Goal: Task Accomplishment & Management: Use online tool/utility

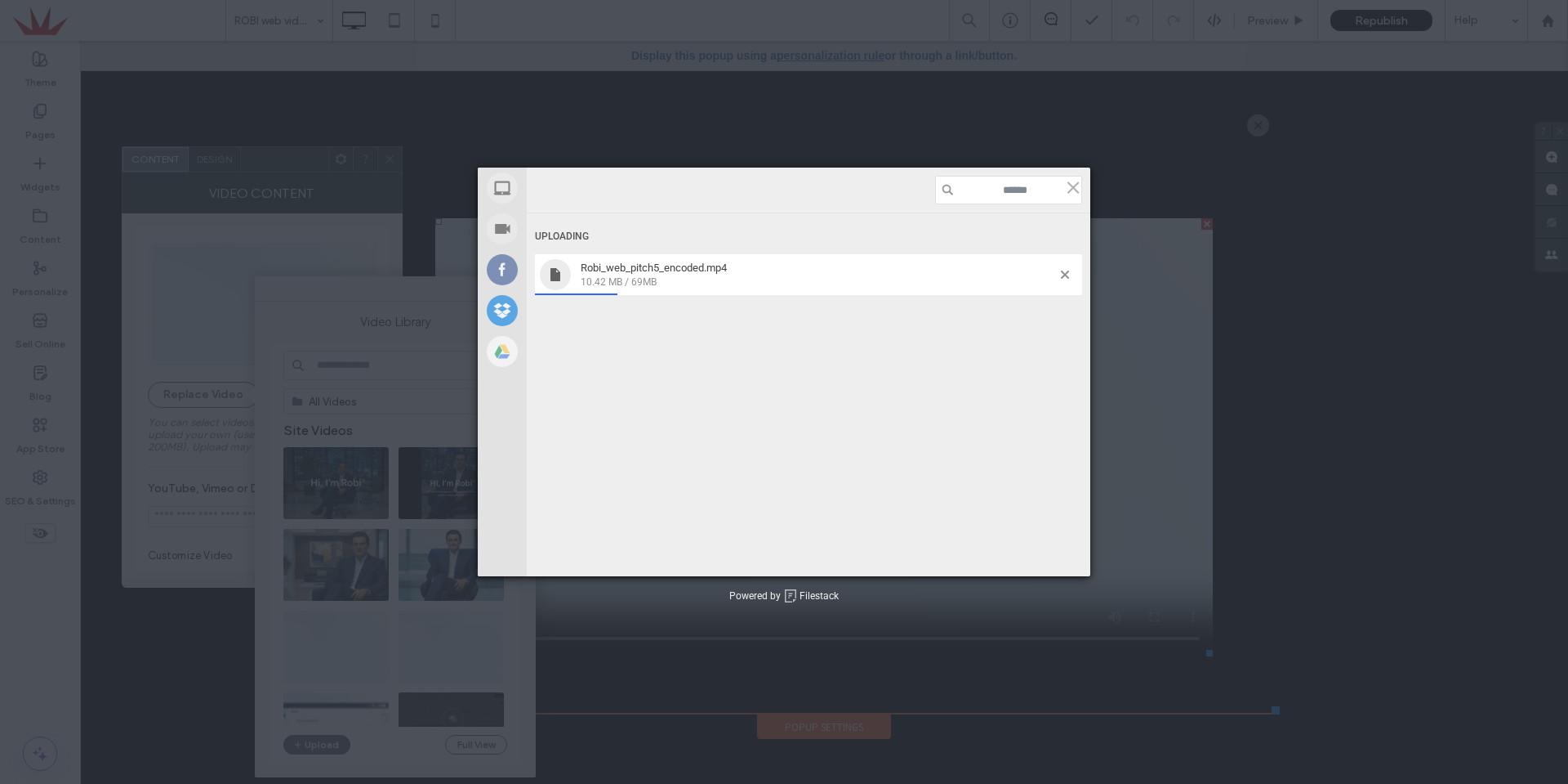
click at [1063, 269] on div "Robi_web_pitch5_encoded.mp4 10.42 MB / 69MB" at bounding box center [808, 275] width 548 height 41
click at [1066, 275] on span at bounding box center [1065, 274] width 8 height 8
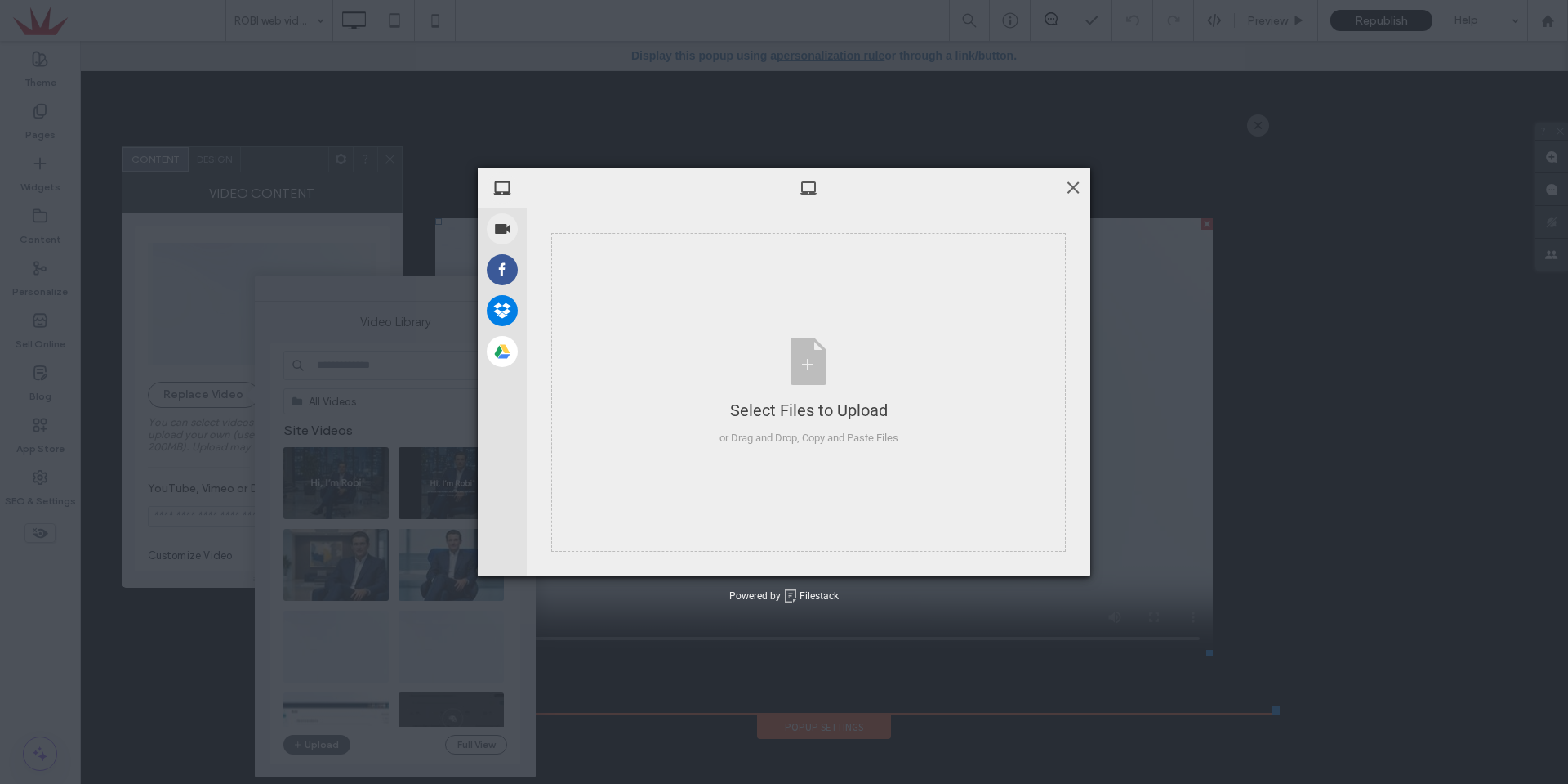
click at [1077, 190] on span at bounding box center [1072, 186] width 18 height 18
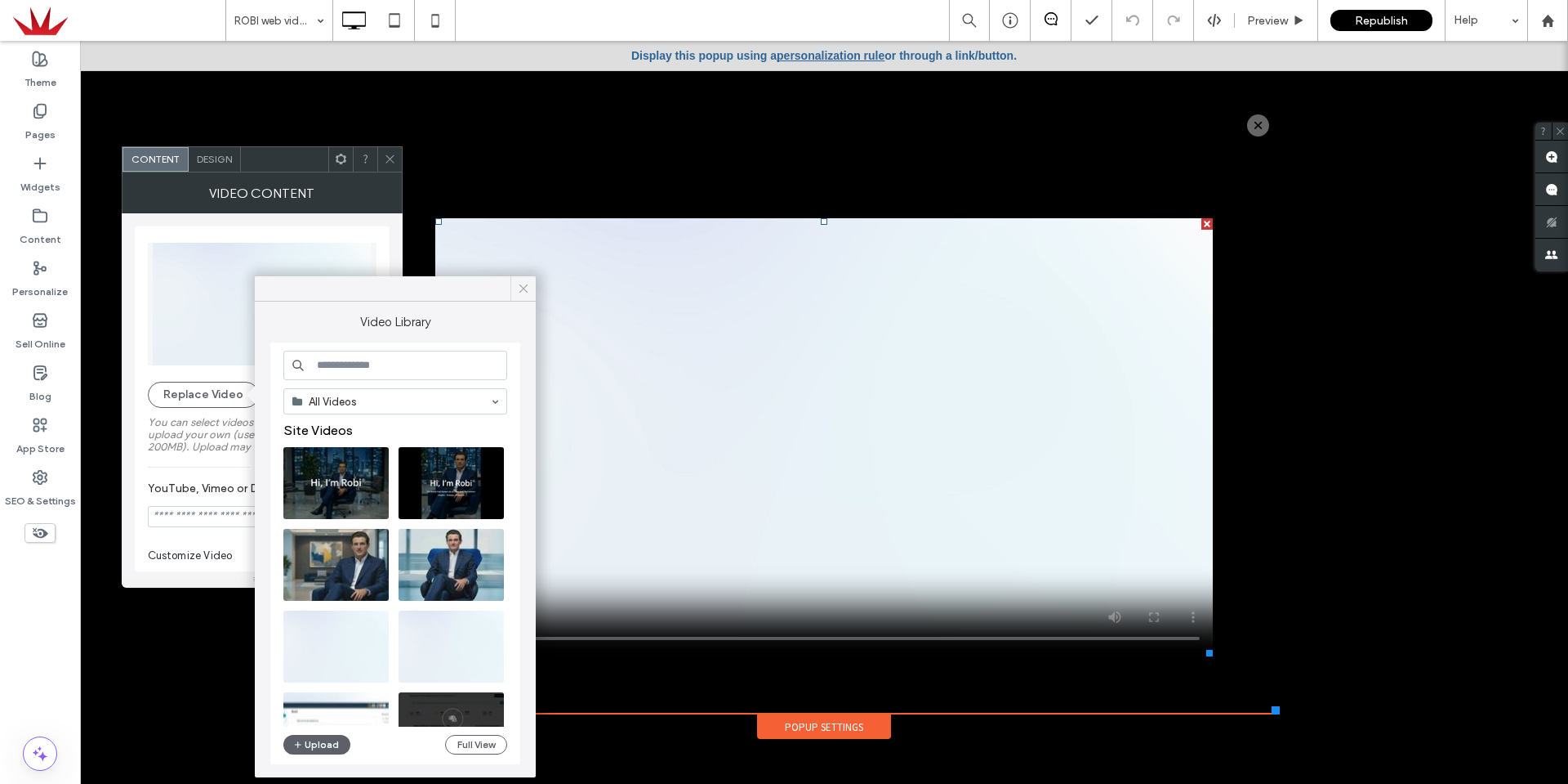
click at [520, 286] on icon at bounding box center [524, 289] width 15 height 15
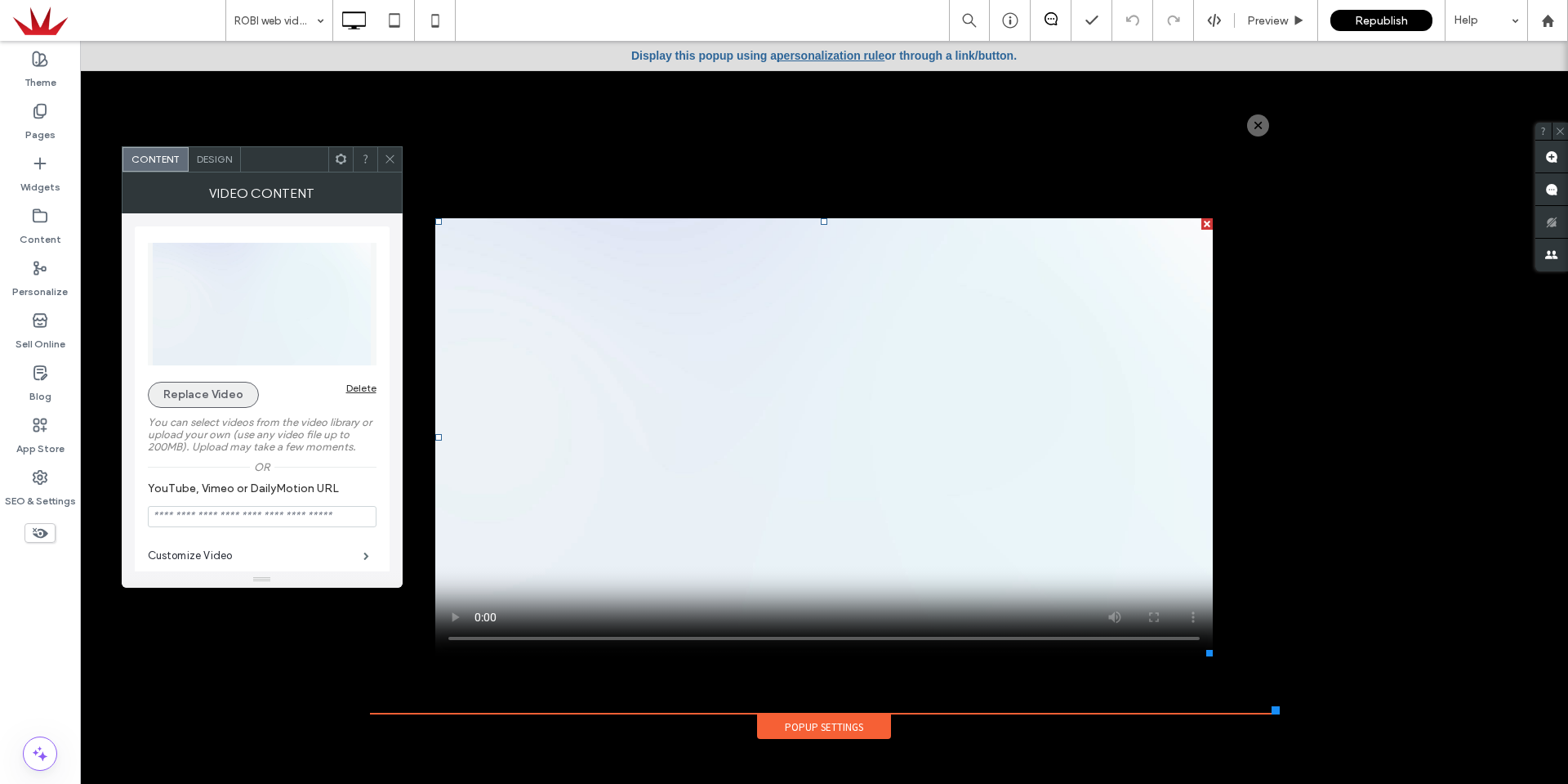
click at [221, 396] on button "Replace Video" at bounding box center [203, 395] width 111 height 26
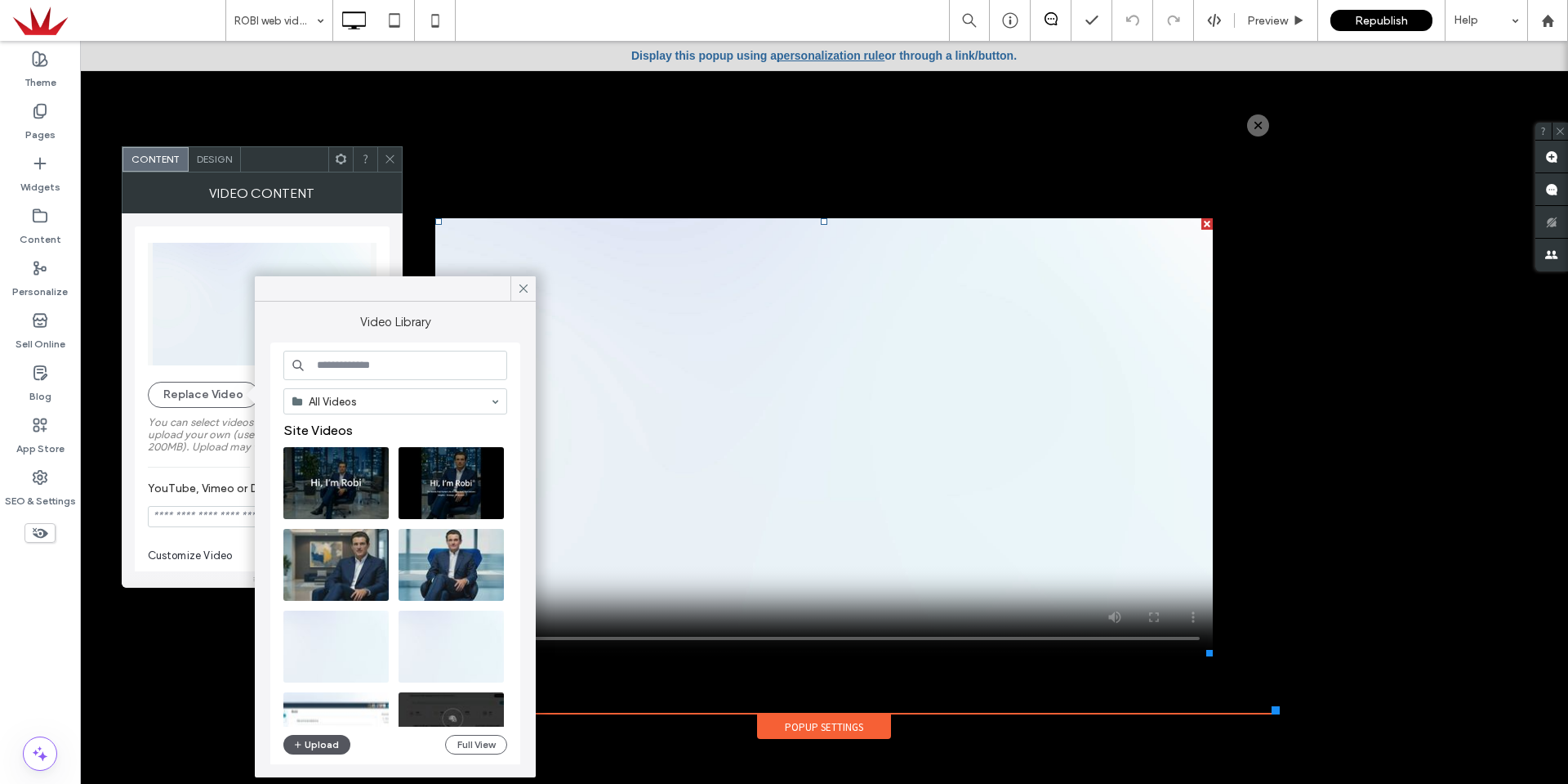
click at [333, 749] on button "Upload" at bounding box center [316, 744] width 67 height 19
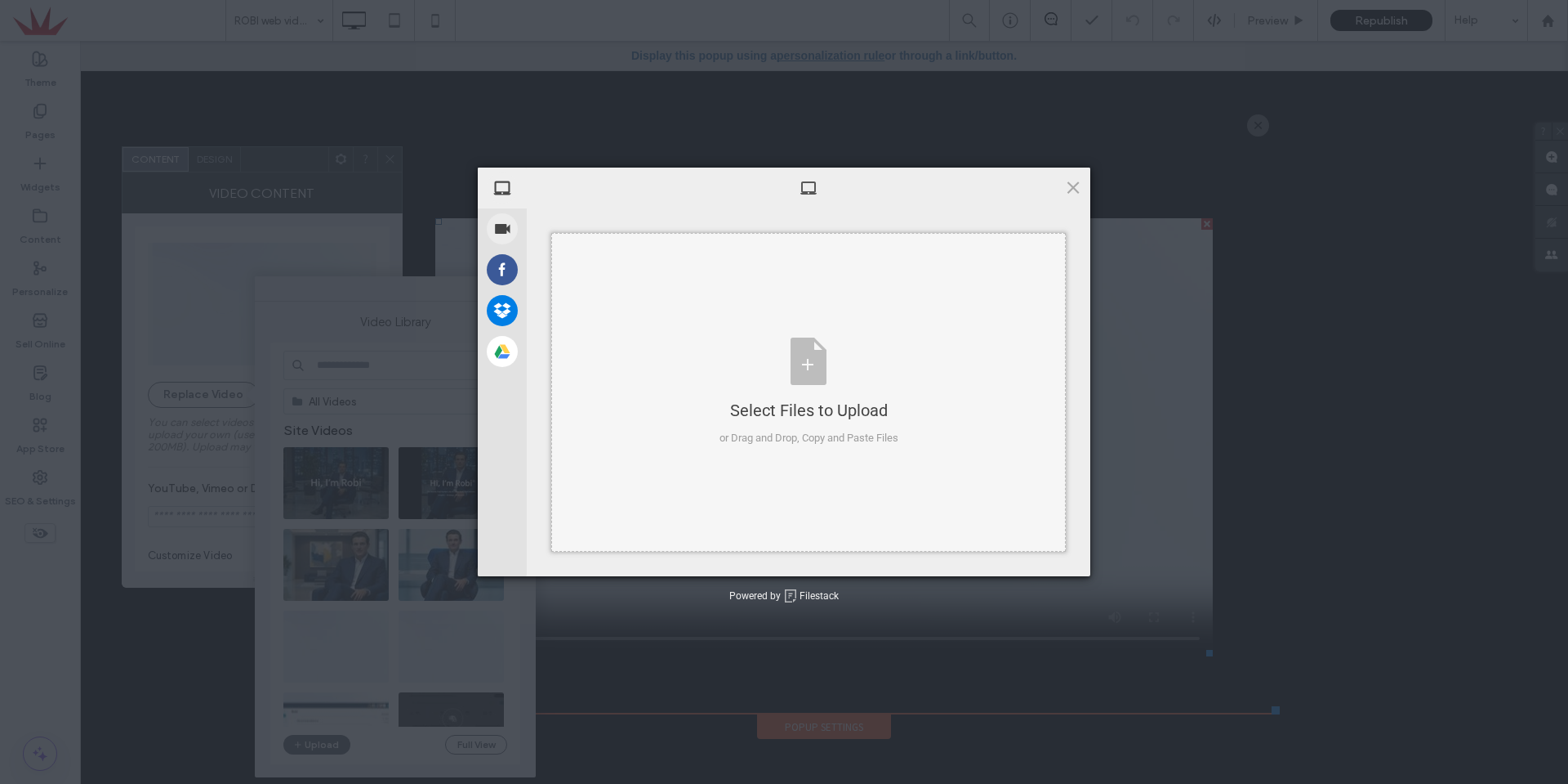
click at [769, 406] on div "Select Files to Upload" at bounding box center [809, 410] width 179 height 23
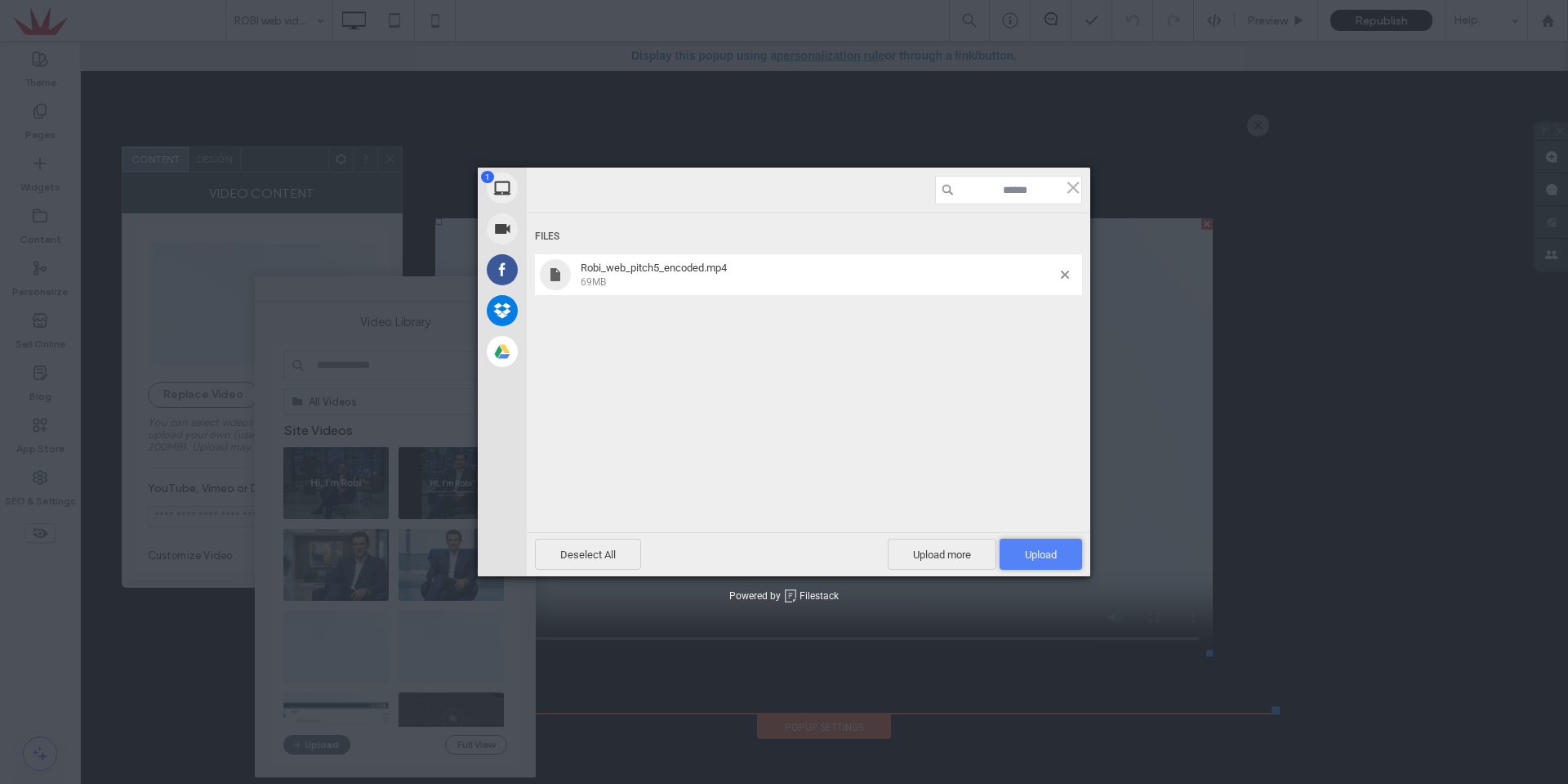
click at [1025, 556] on span "Upload 1" at bounding box center [1041, 554] width 32 height 12
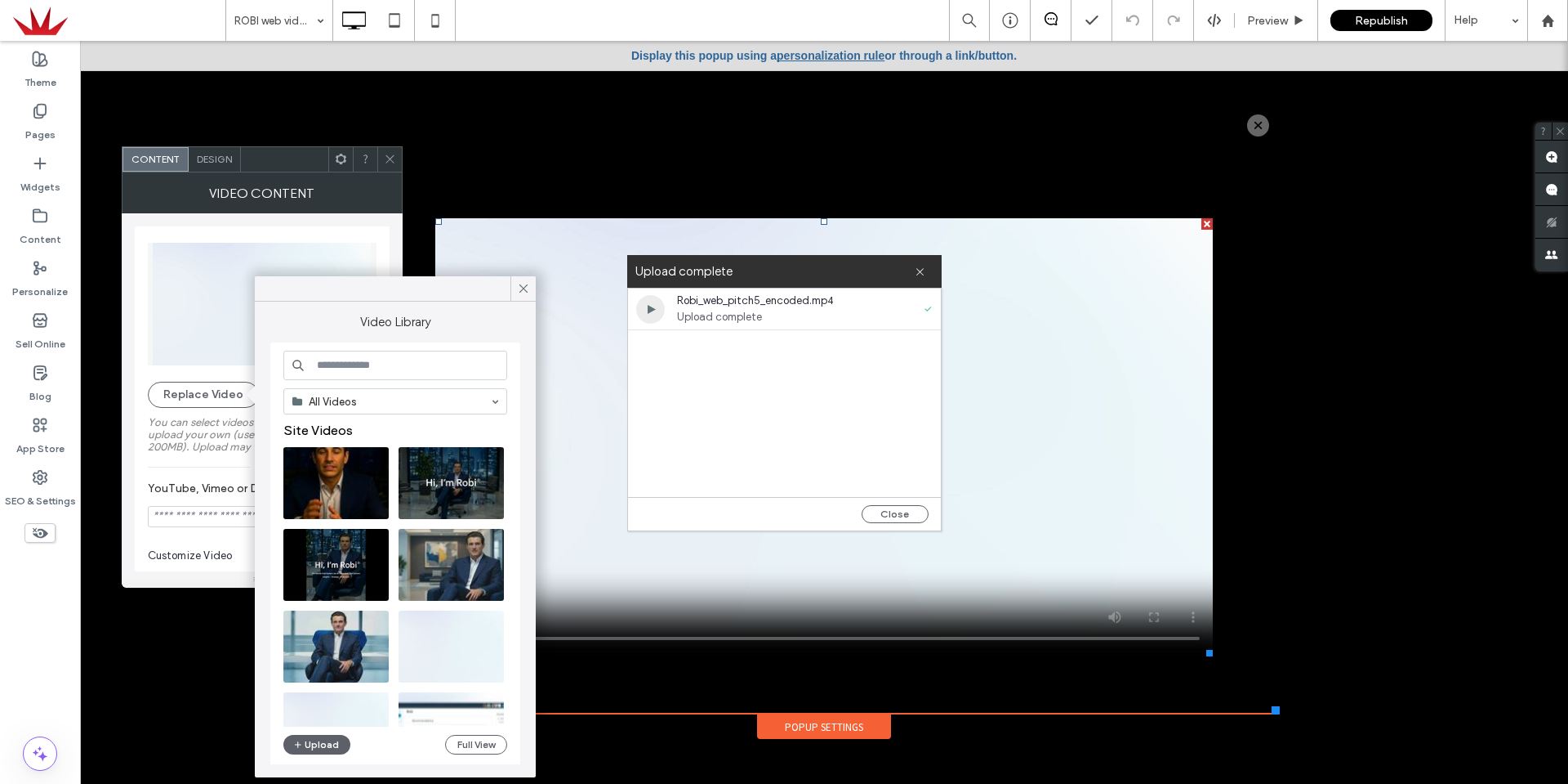
drag, startPoint x: 878, startPoint y: 512, endPoint x: 631, endPoint y: 495, distance: 247.6
click at [878, 511] on button "Close" at bounding box center [895, 514] width 67 height 18
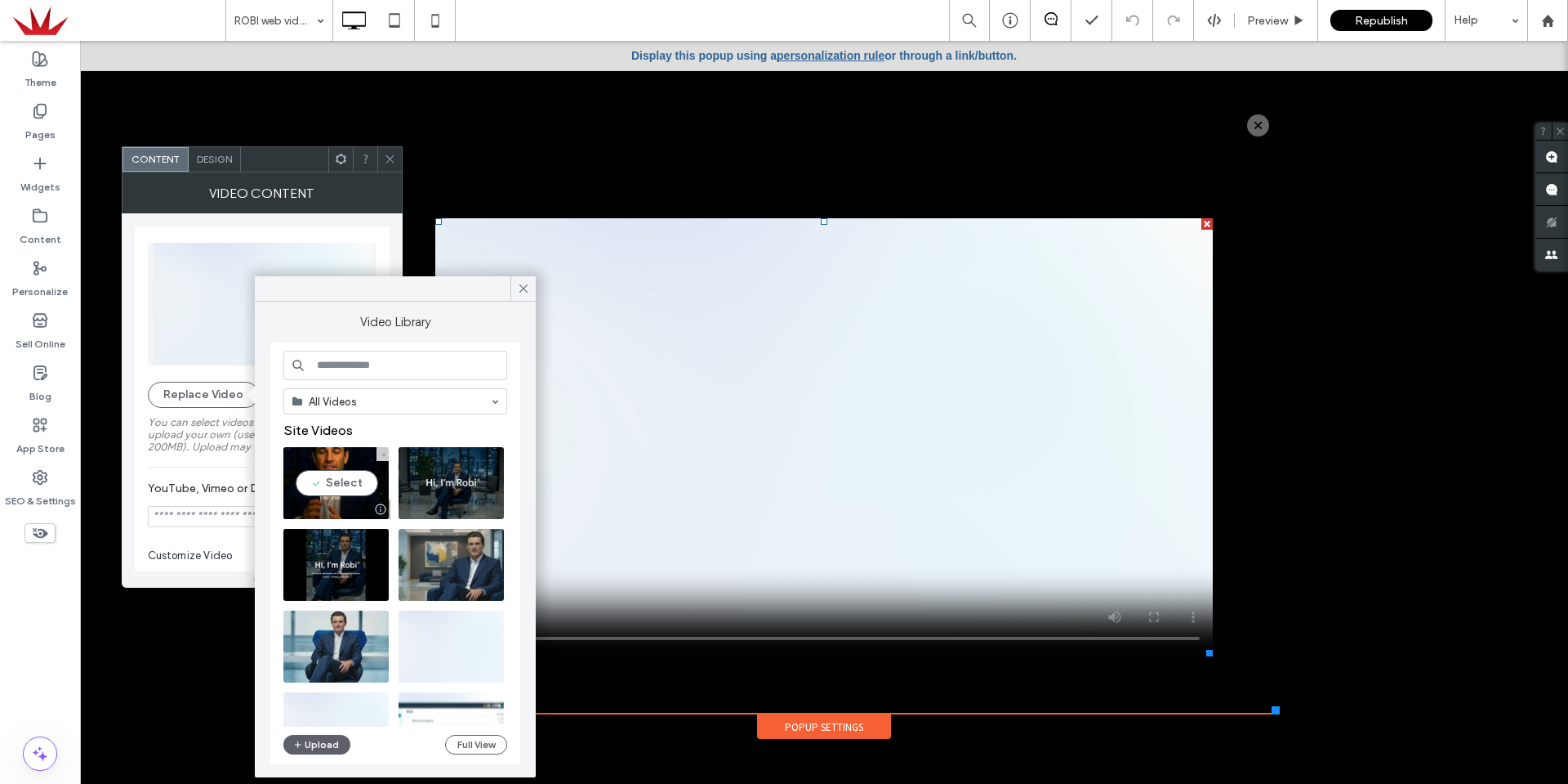
click at [345, 484] on video at bounding box center [336, 483] width 105 height 72
type input "**********"
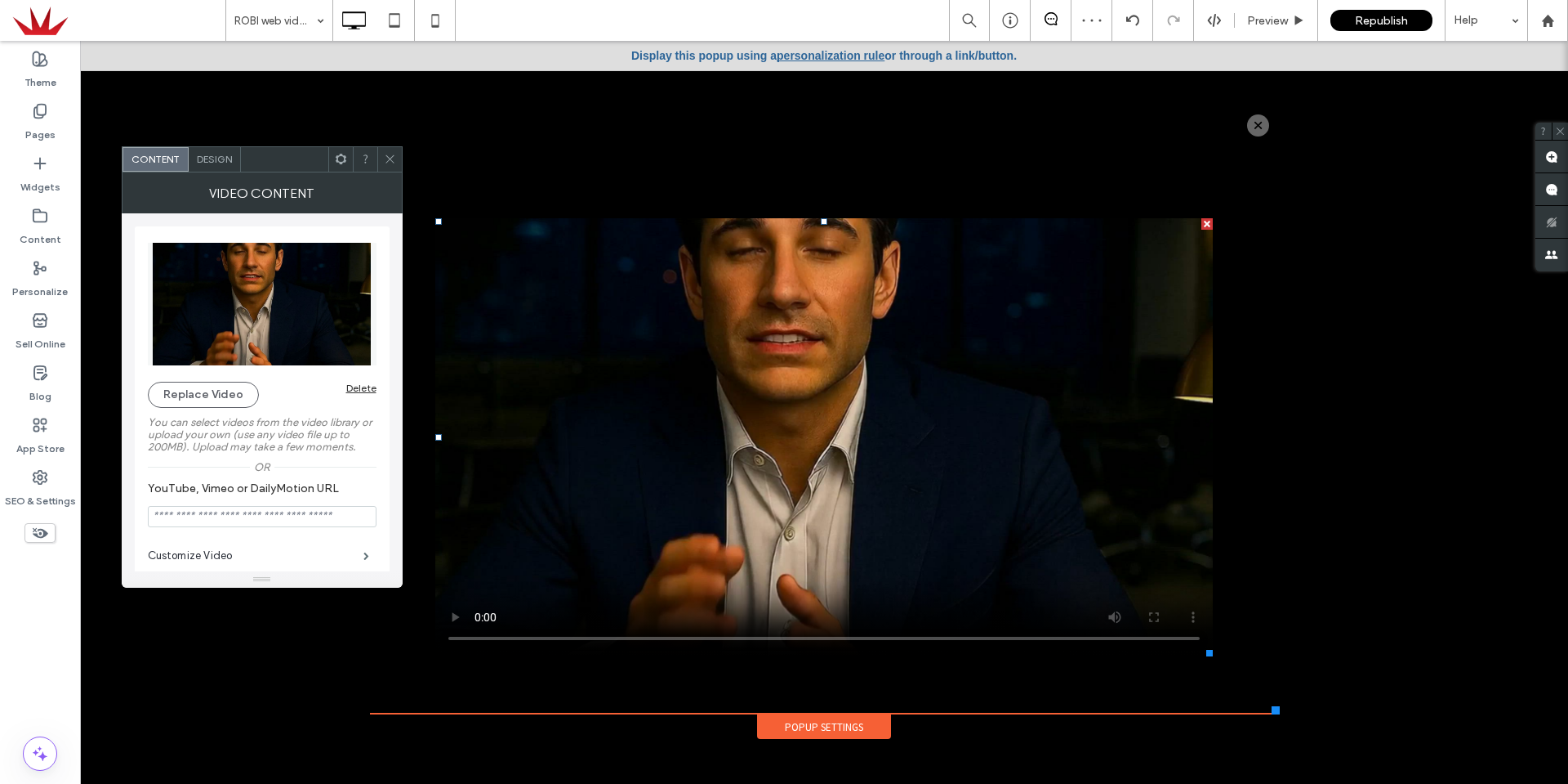
click at [388, 155] on icon at bounding box center [389, 159] width 12 height 12
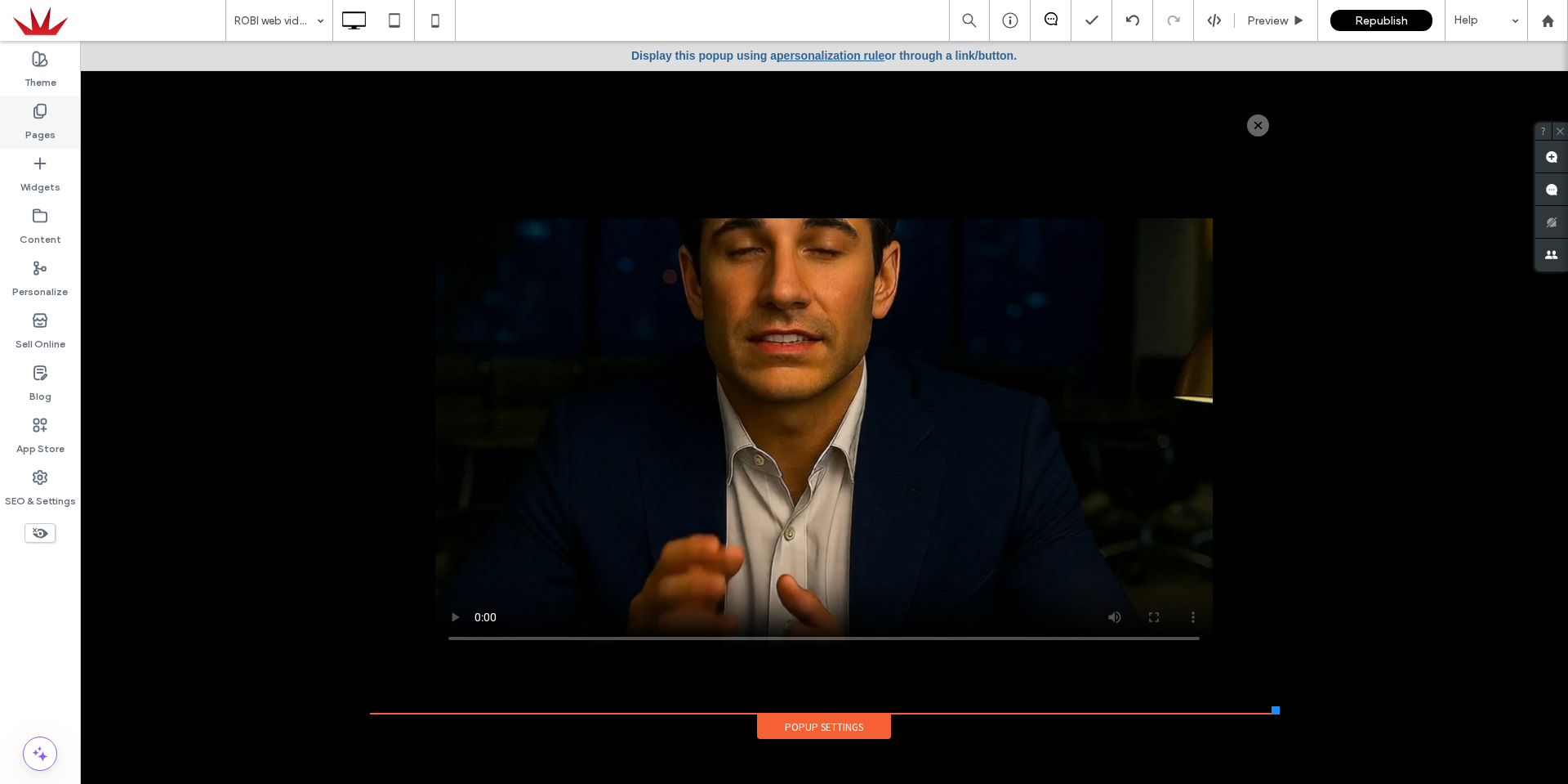
click at [22, 109] on div "Pages" at bounding box center [40, 123] width 80 height 53
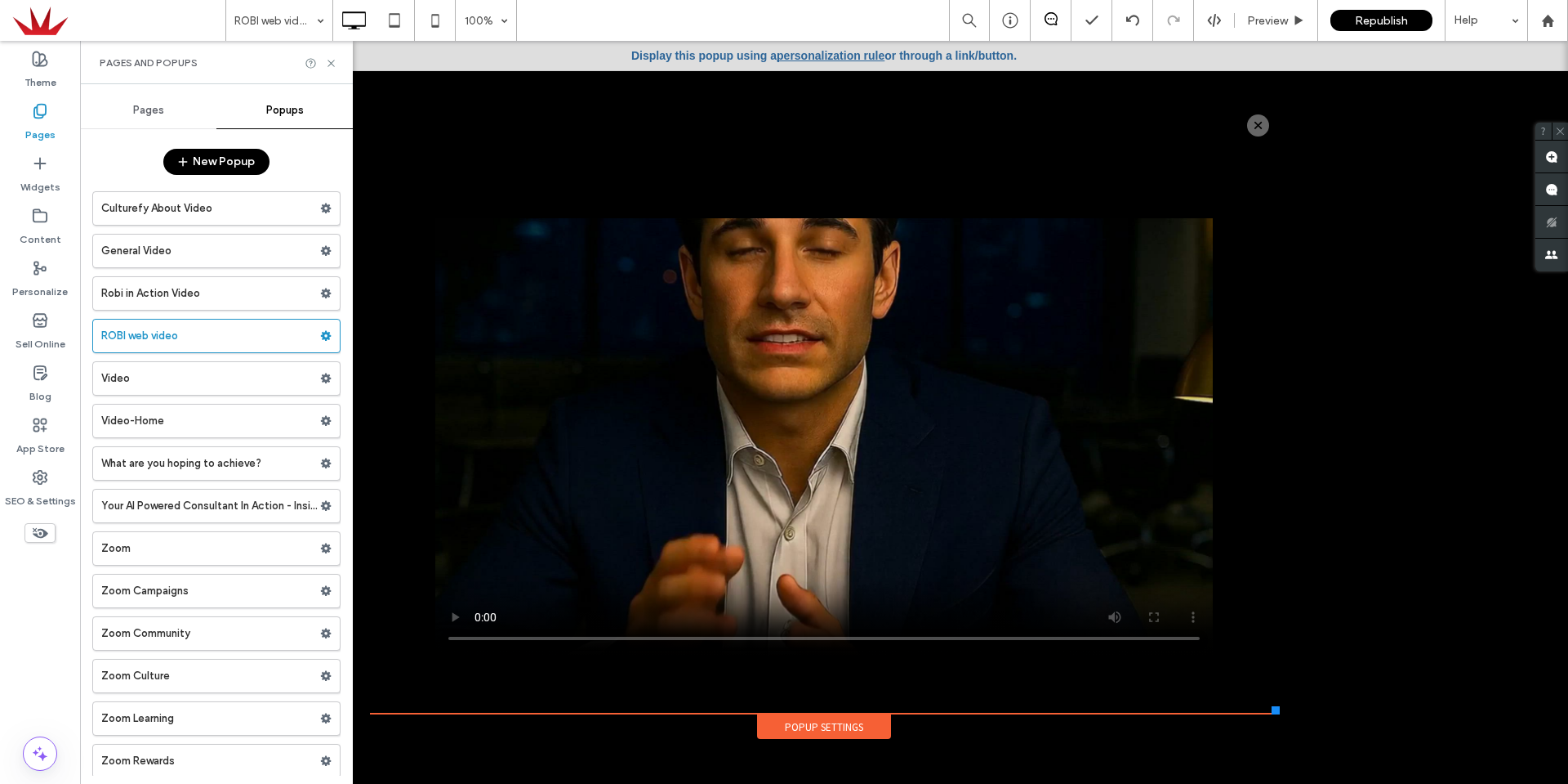
click at [151, 105] on span "Pages" at bounding box center [148, 111] width 31 height 13
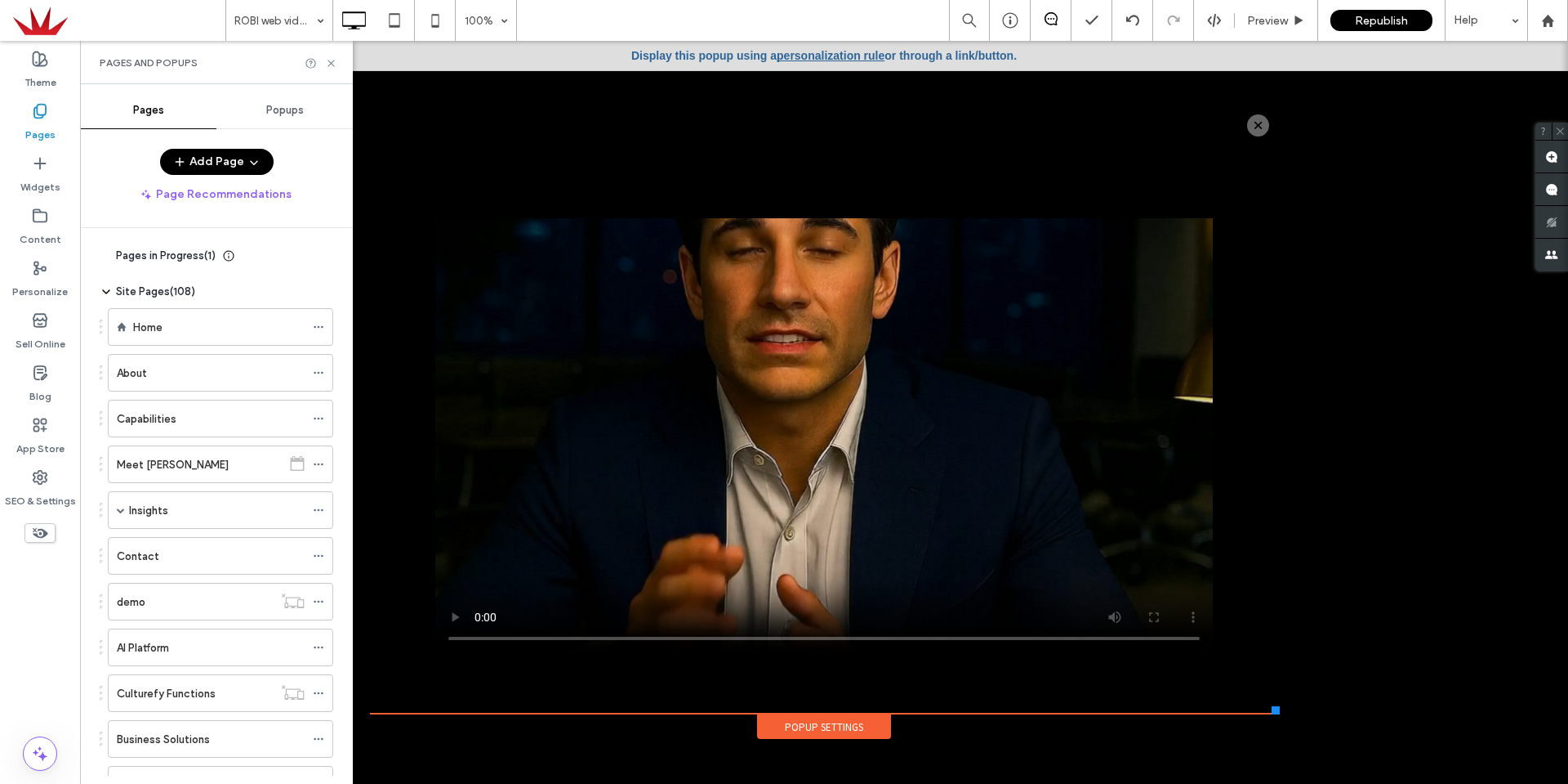
click at [275, 113] on span "Popups" at bounding box center [285, 111] width 38 height 13
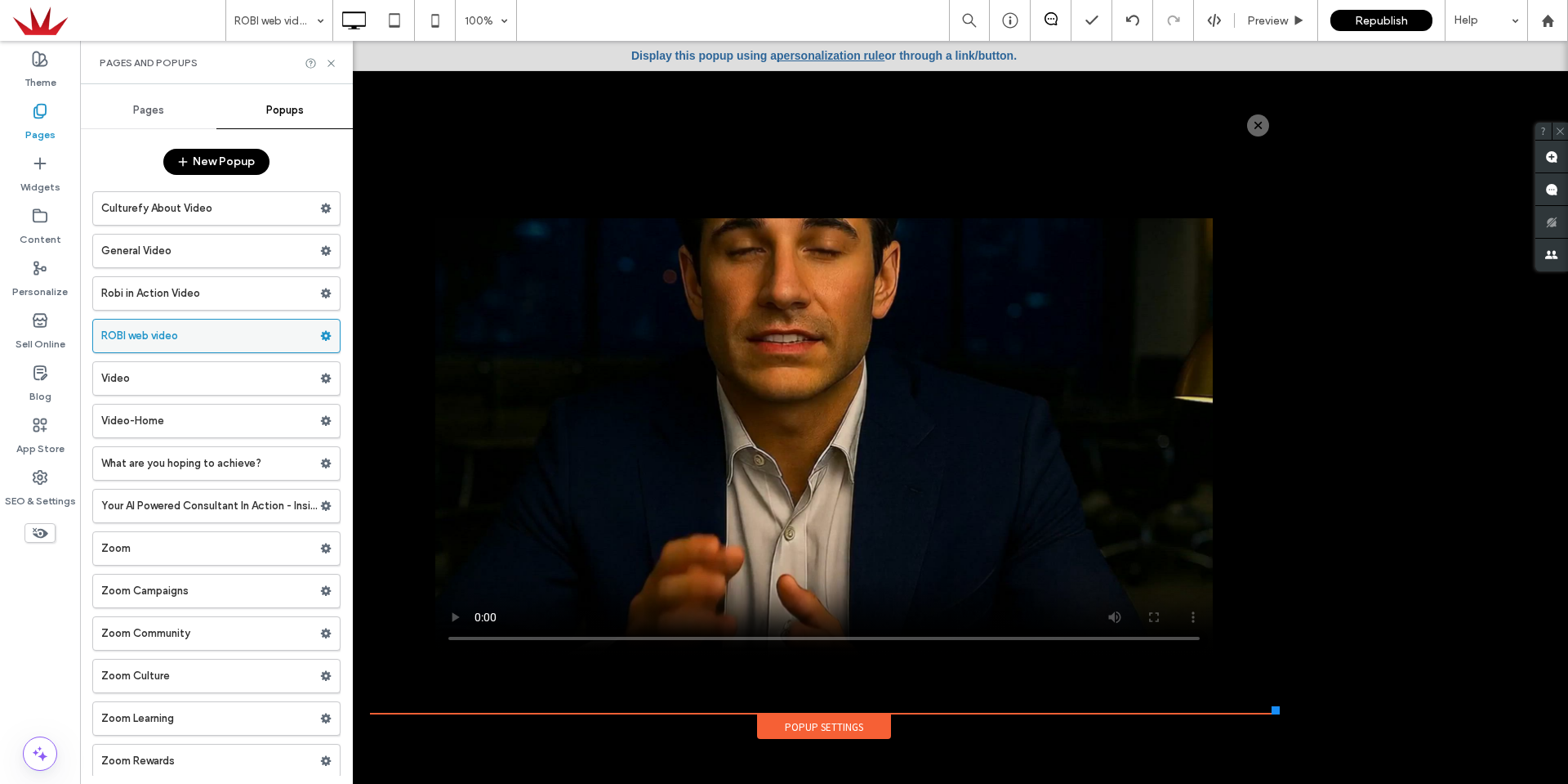
click at [321, 339] on use at bounding box center [326, 336] width 11 height 10
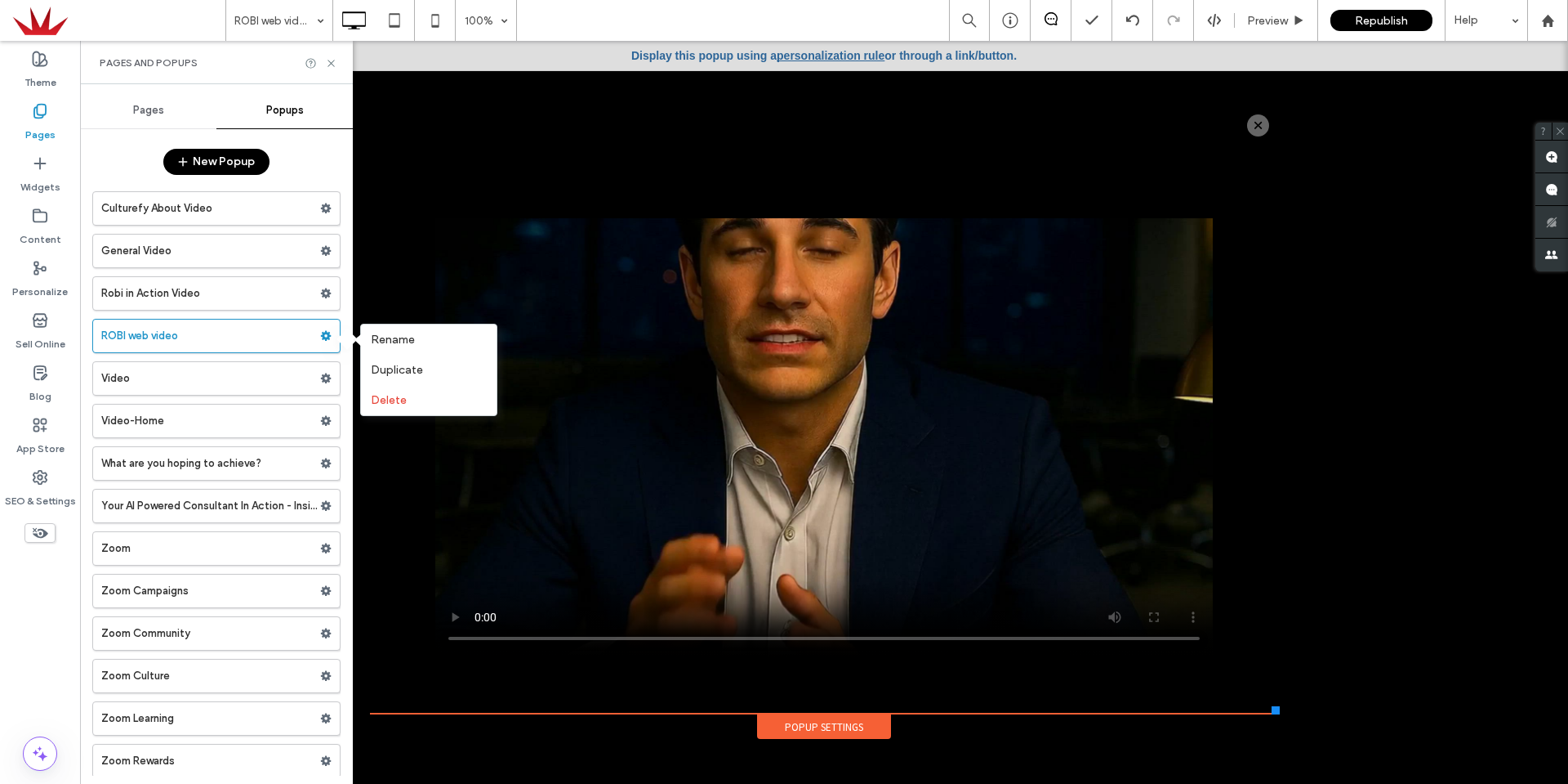
click at [138, 104] on span "Pages" at bounding box center [148, 111] width 31 height 13
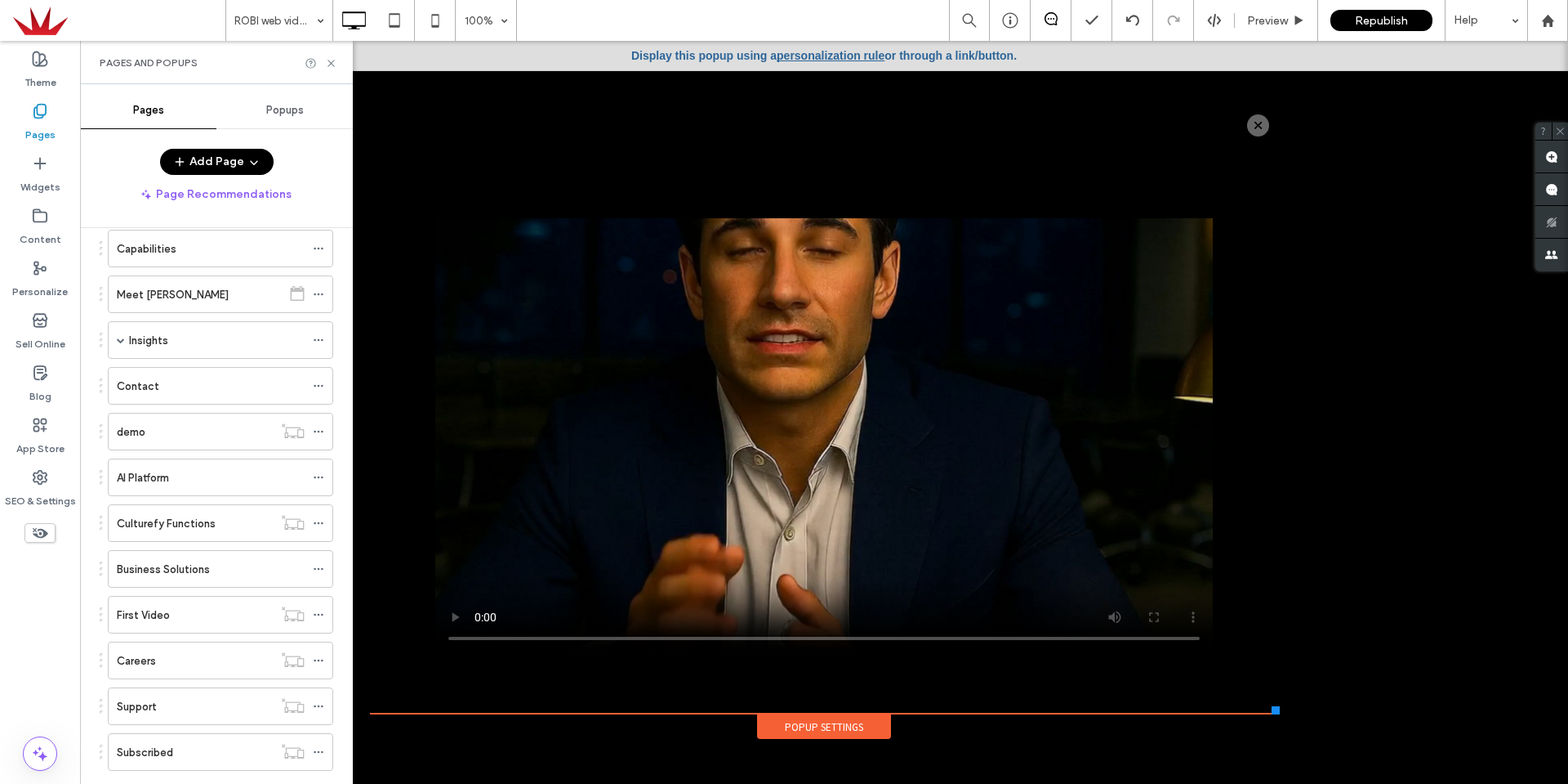
scroll to position [163, 0]
click at [168, 309] on div "Meet [PERSON_NAME]" at bounding box center [199, 301] width 165 height 18
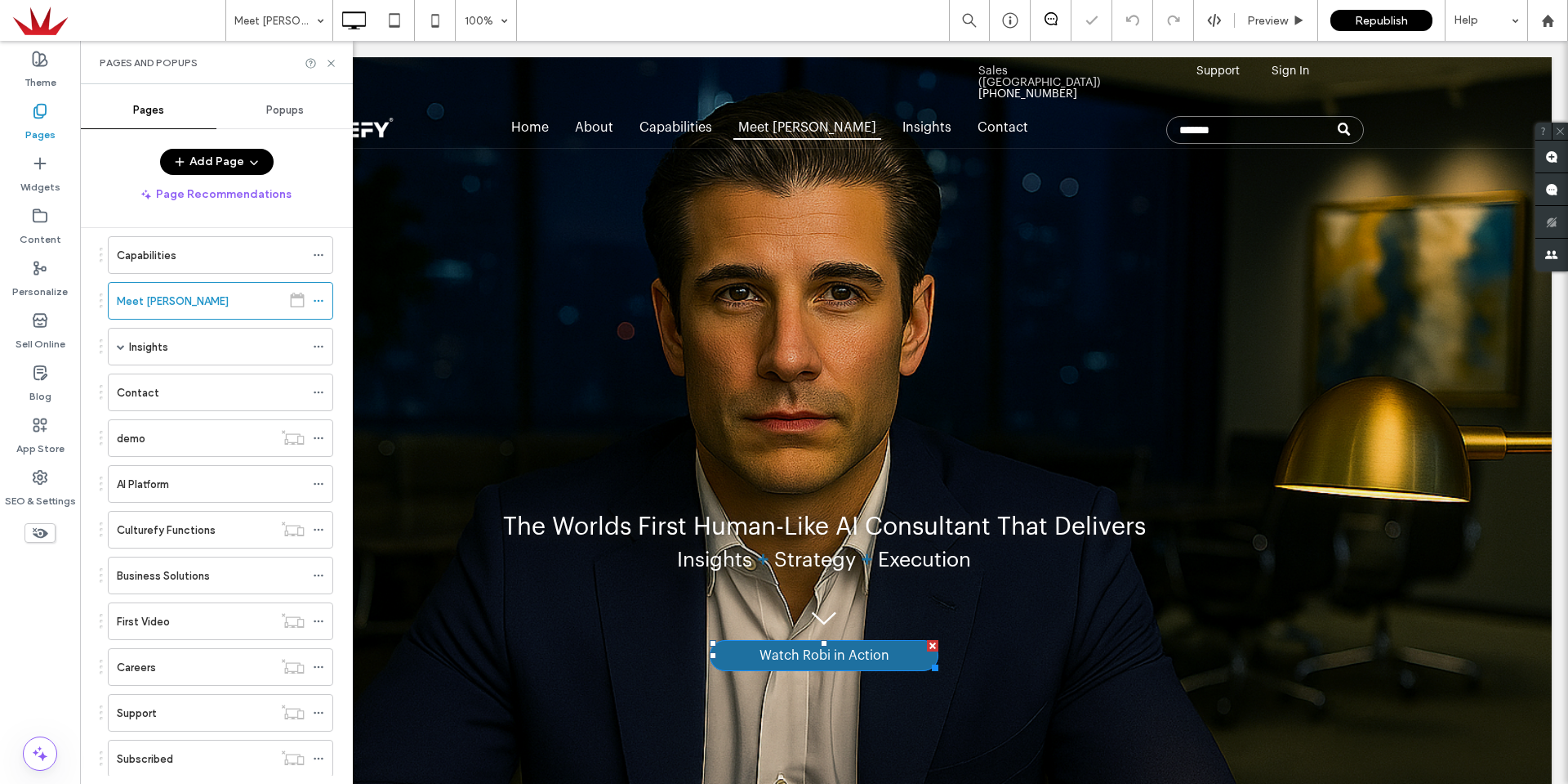
click at [815, 653] on span "Watch Robi in Action" at bounding box center [824, 656] width 130 height 15
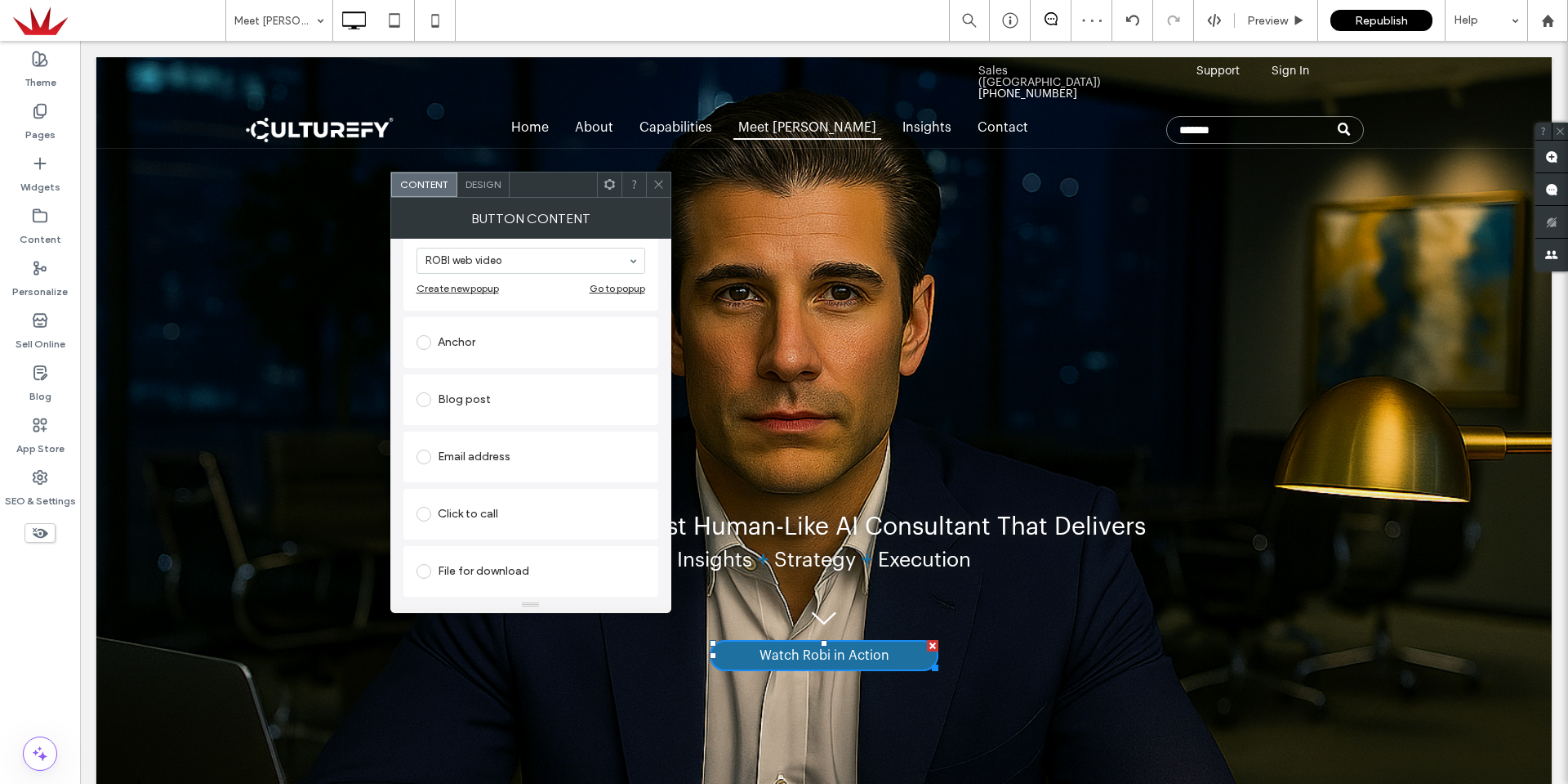
scroll to position [137, 0]
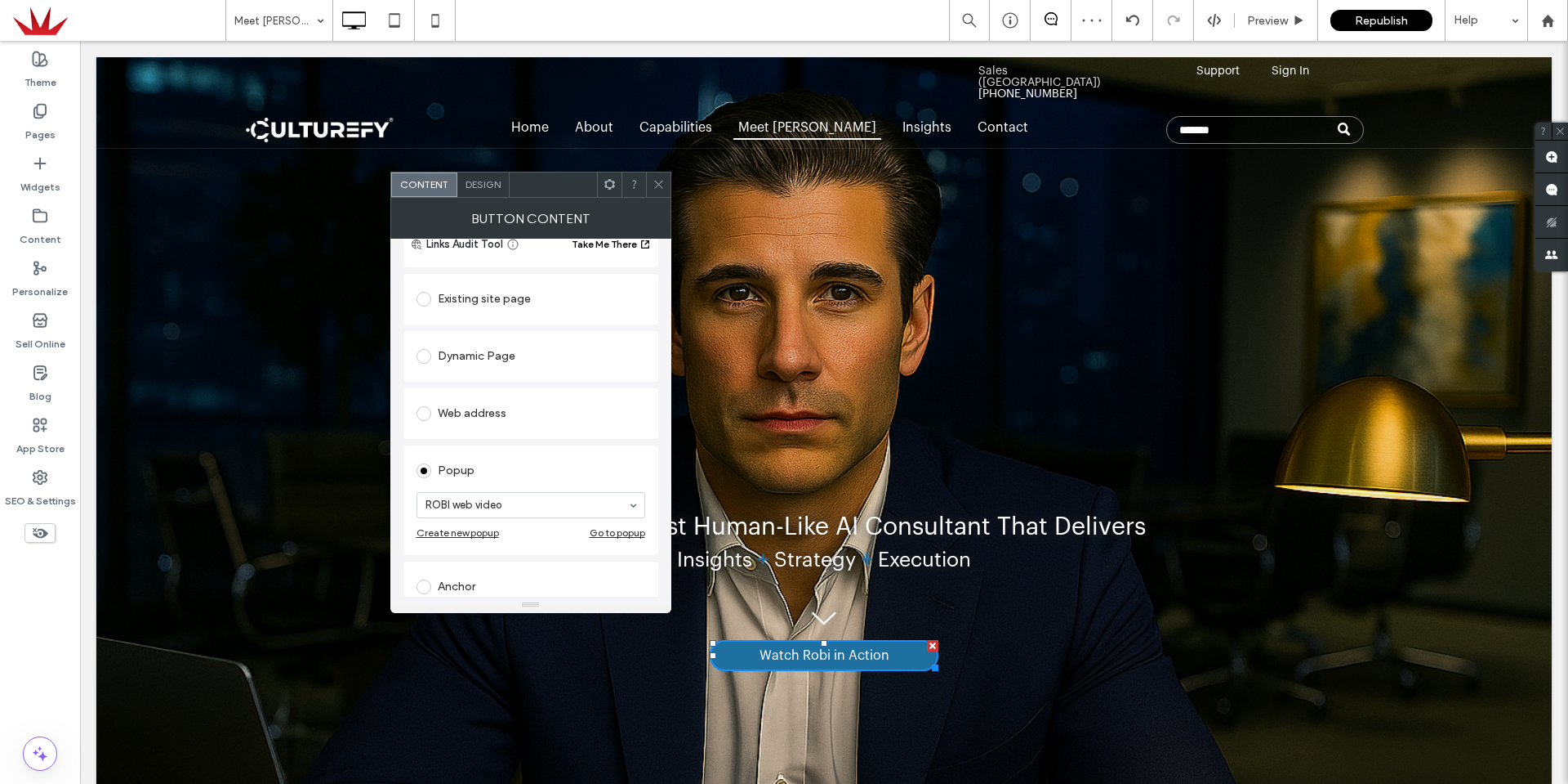
click at [659, 183] on icon at bounding box center [658, 184] width 12 height 12
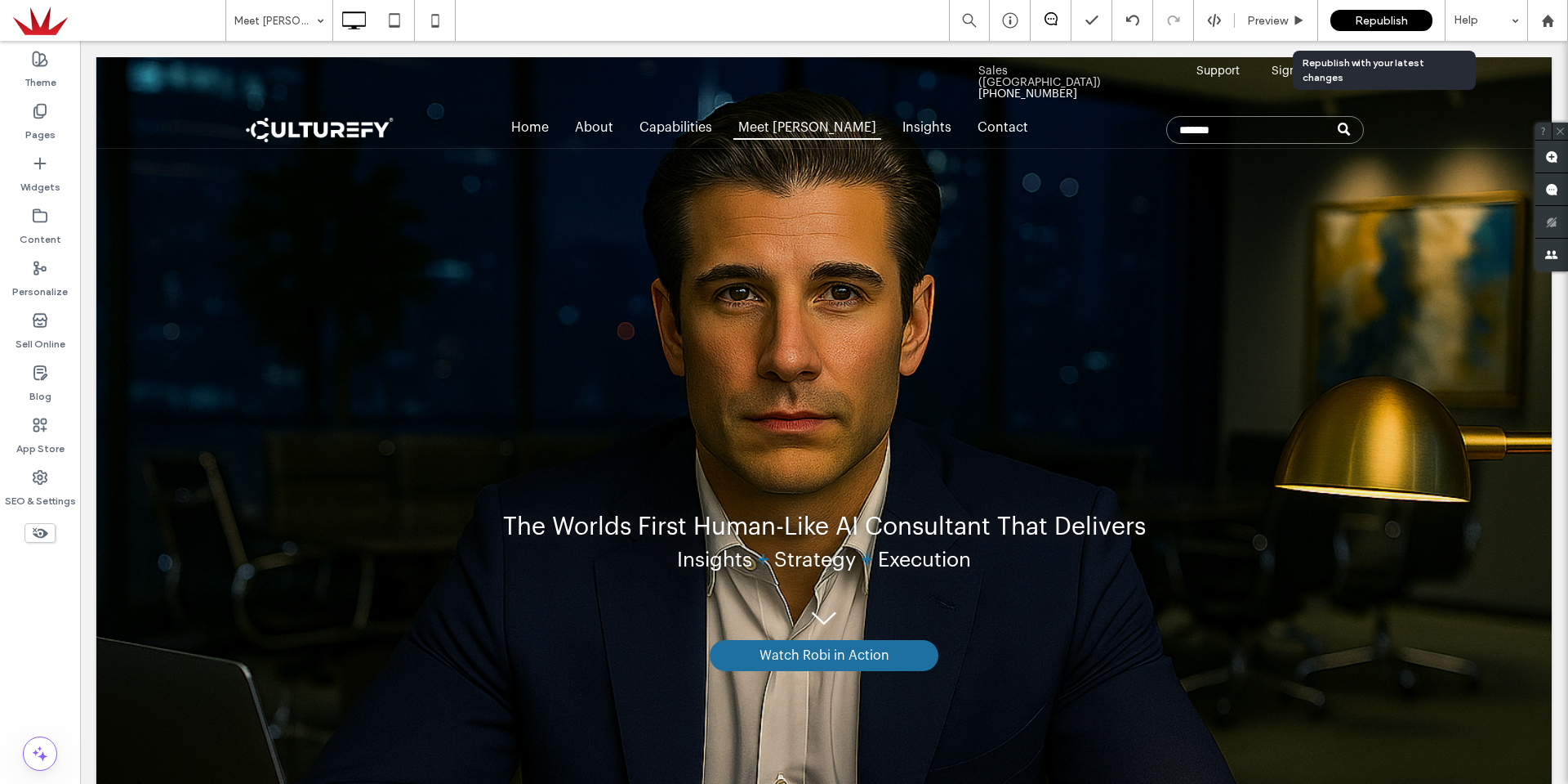
click at [1383, 18] on span "Republish" at bounding box center [1382, 20] width 53 height 14
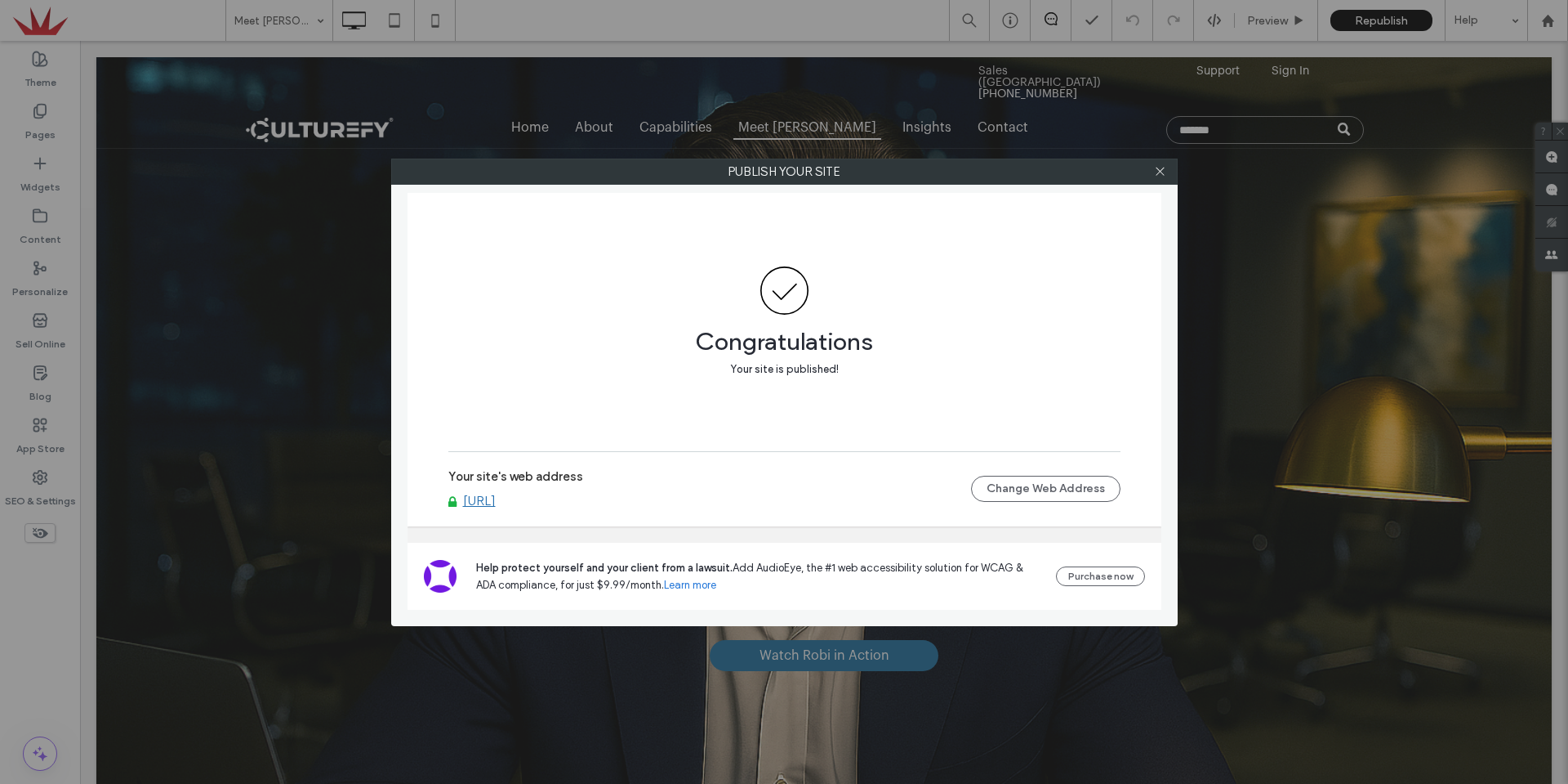
click at [1160, 173] on icon at bounding box center [1160, 171] width 12 height 12
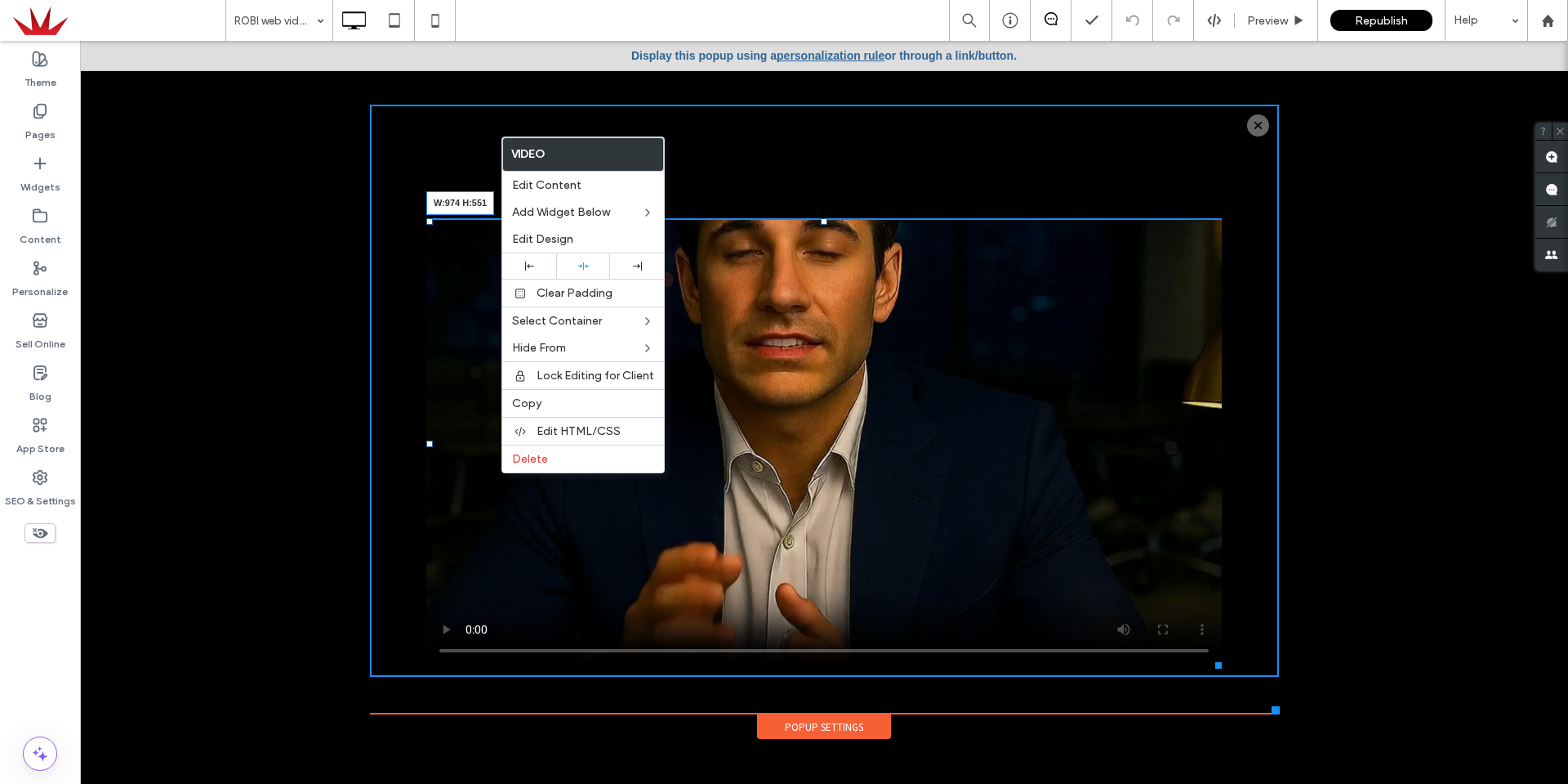
click at [1213, 665] on div at bounding box center [1215, 661] width 12 height 12
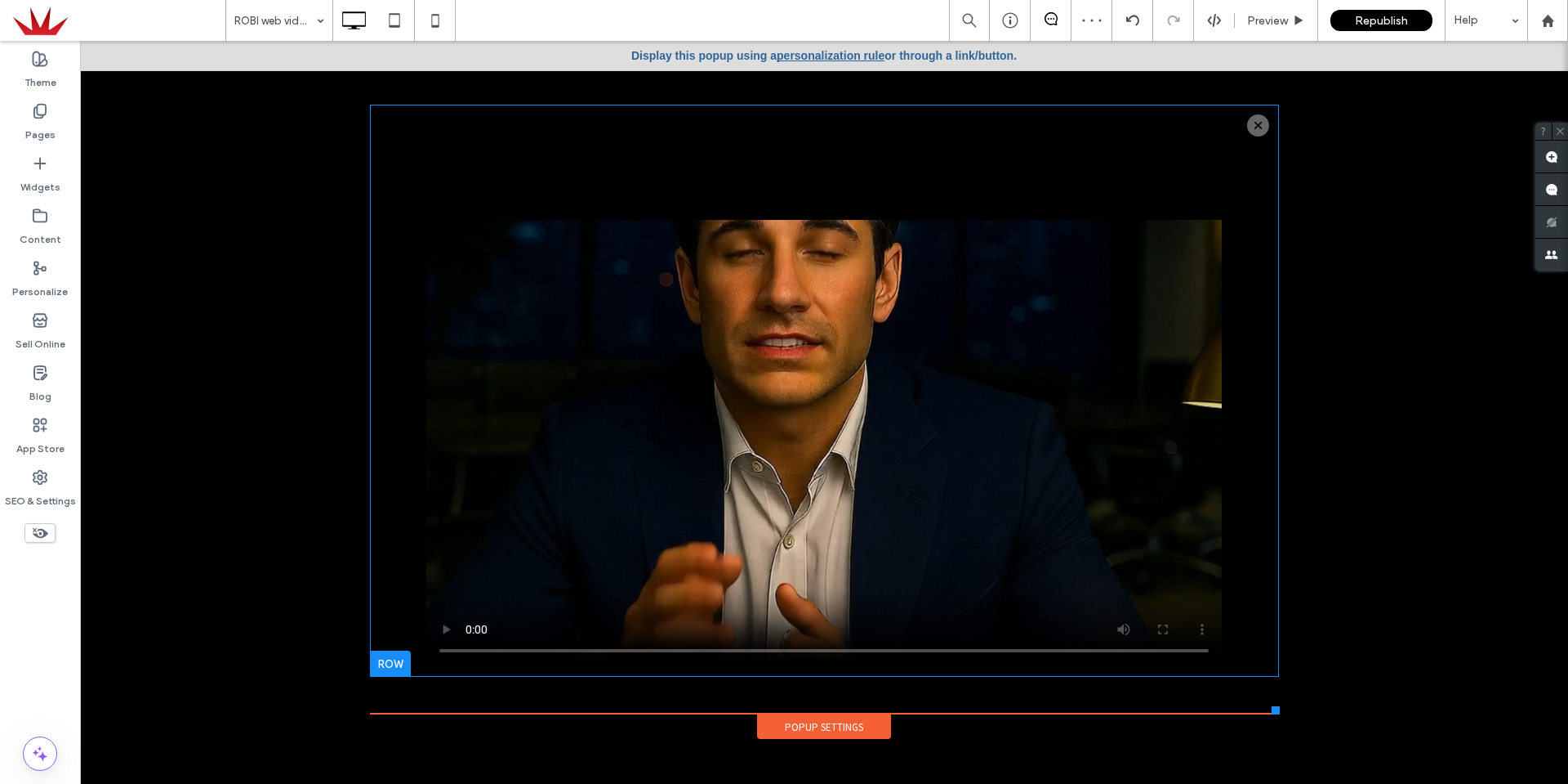
click at [1114, 178] on div "Click To Paste" at bounding box center [824, 390] width 909 height 572
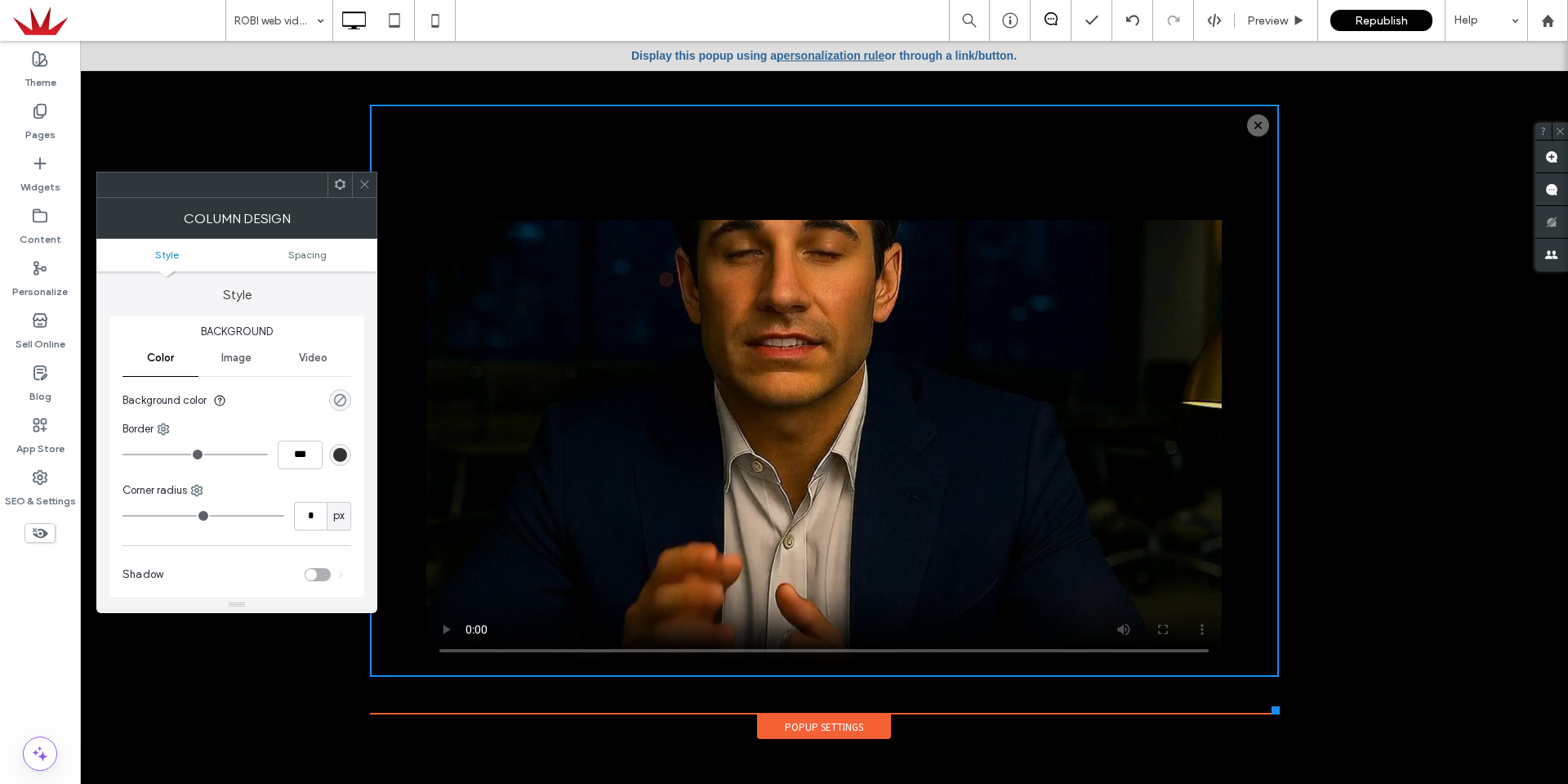
click at [338, 398] on div "rgba(0, 0, 0, 0)" at bounding box center [339, 399] width 14 height 14
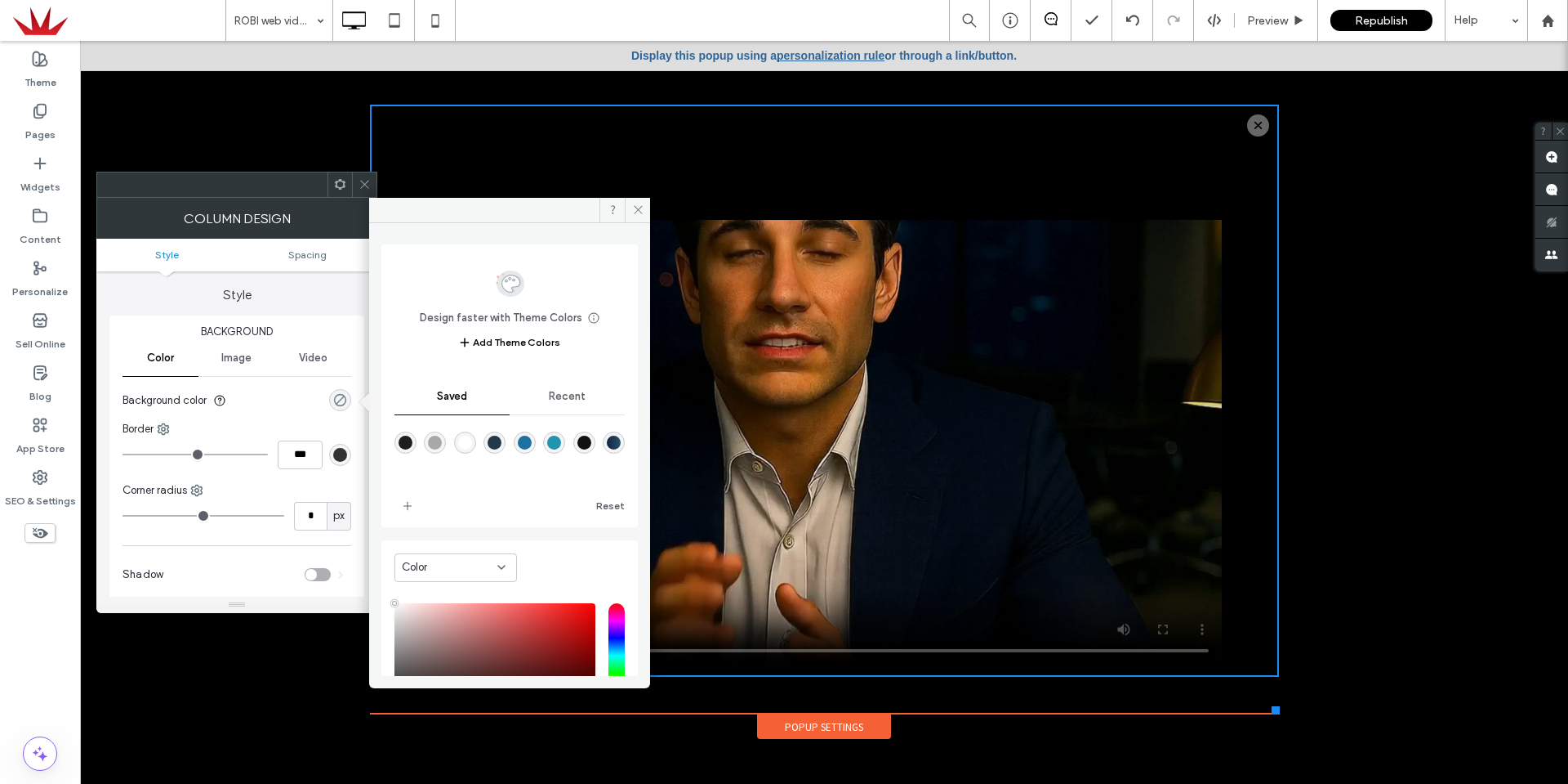
type input "**"
click at [407, 435] on div "rgba(29,29,31,1)" at bounding box center [405, 442] width 14 height 14
type input "*******"
type input "***"
type input "****"
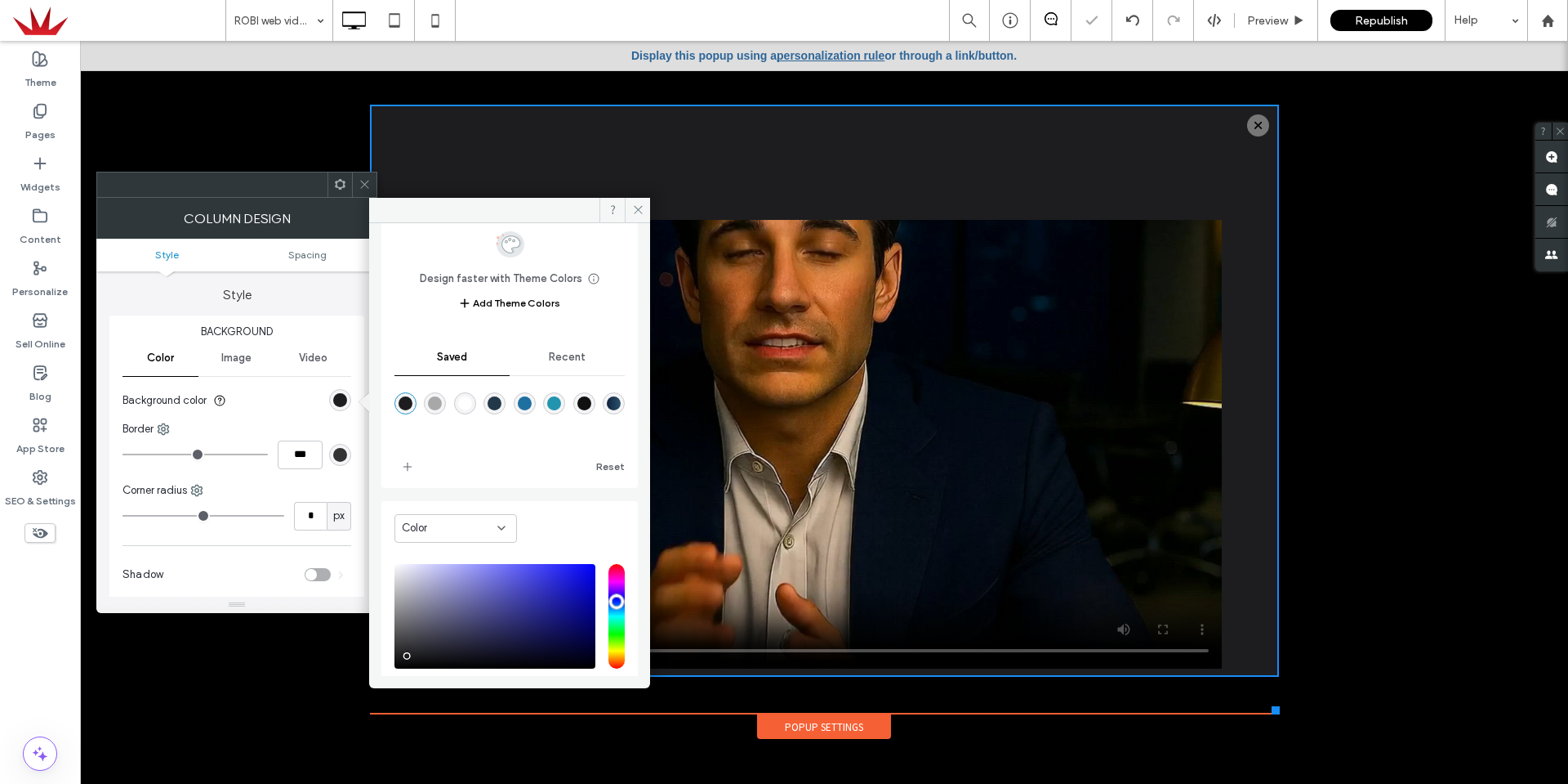
scroll to position [82, 0]
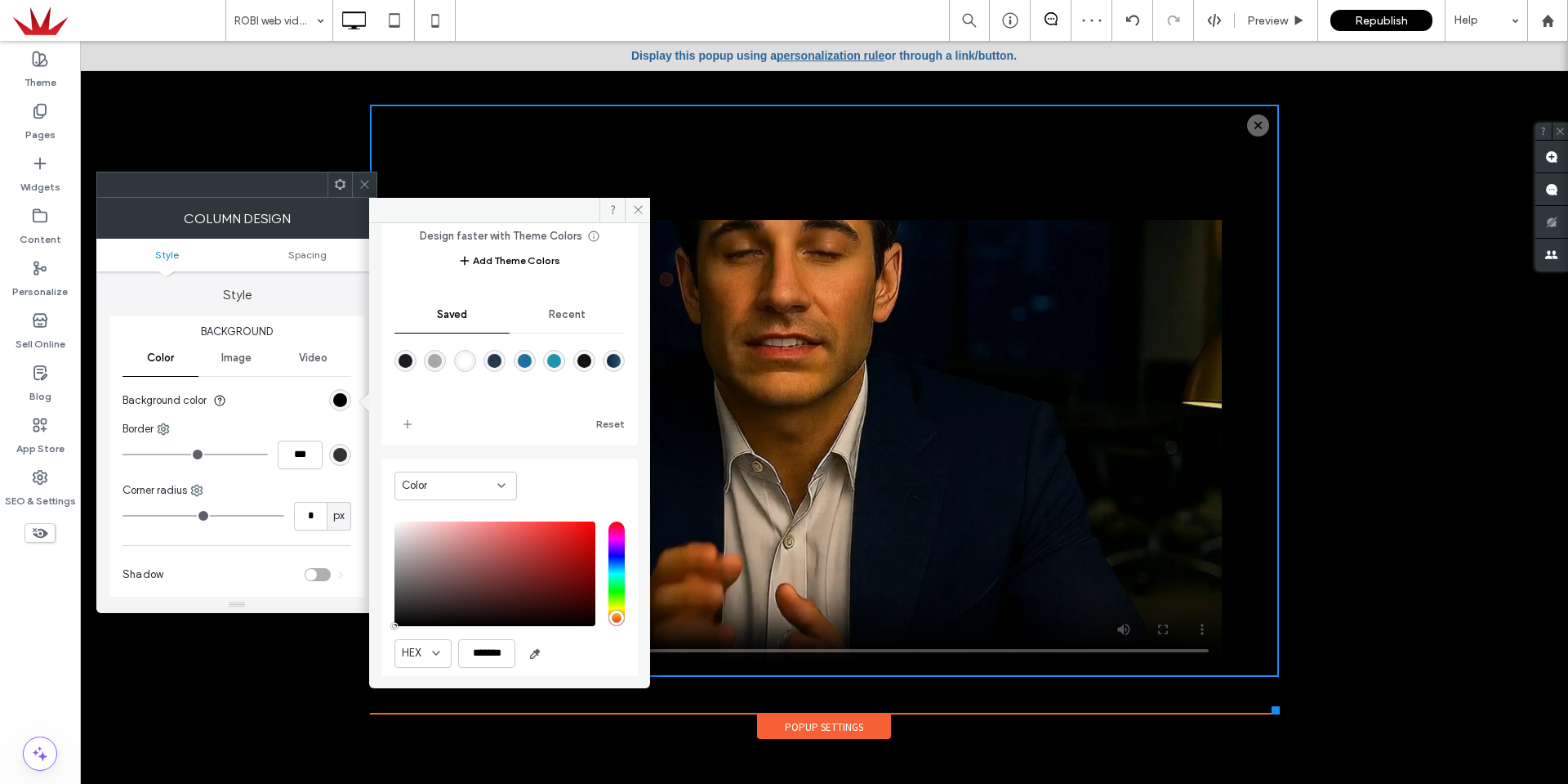
drag, startPoint x: 477, startPoint y: 664, endPoint x: 301, endPoint y: 665, distance: 176.0
drag, startPoint x: 473, startPoint y: 663, endPoint x: 275, endPoint y: 681, distance: 198.8
drag, startPoint x: 477, startPoint y: 668, endPoint x: 253, endPoint y: 718, distance: 229.5
drag, startPoint x: 454, startPoint y: 695, endPoint x: 253, endPoint y: 719, distance: 202.4
drag, startPoint x: 480, startPoint y: 656, endPoint x: 251, endPoint y: 778, distance: 259.5
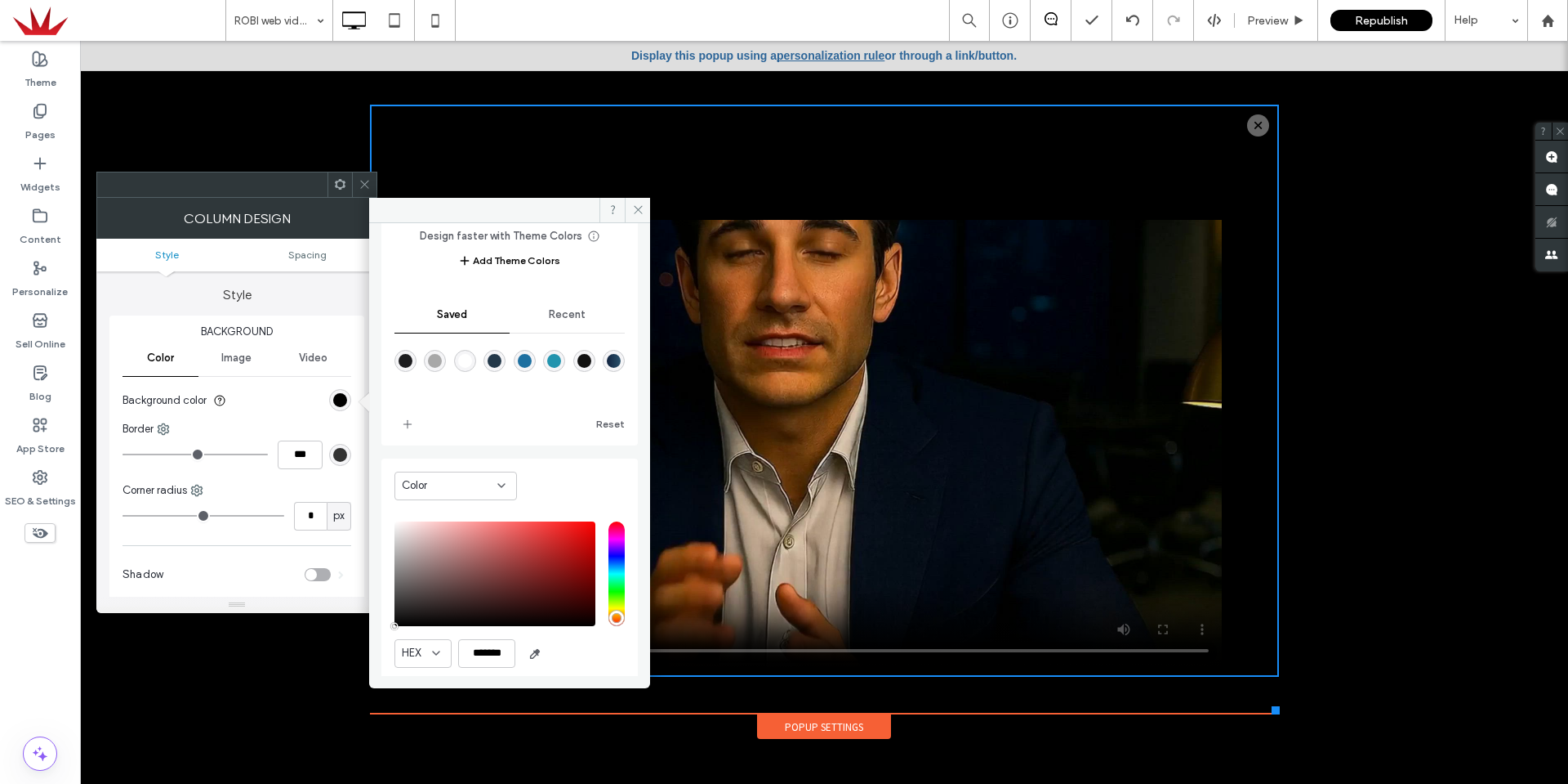
drag, startPoint x: 455, startPoint y: 693, endPoint x: 295, endPoint y: 709, distance: 160.8
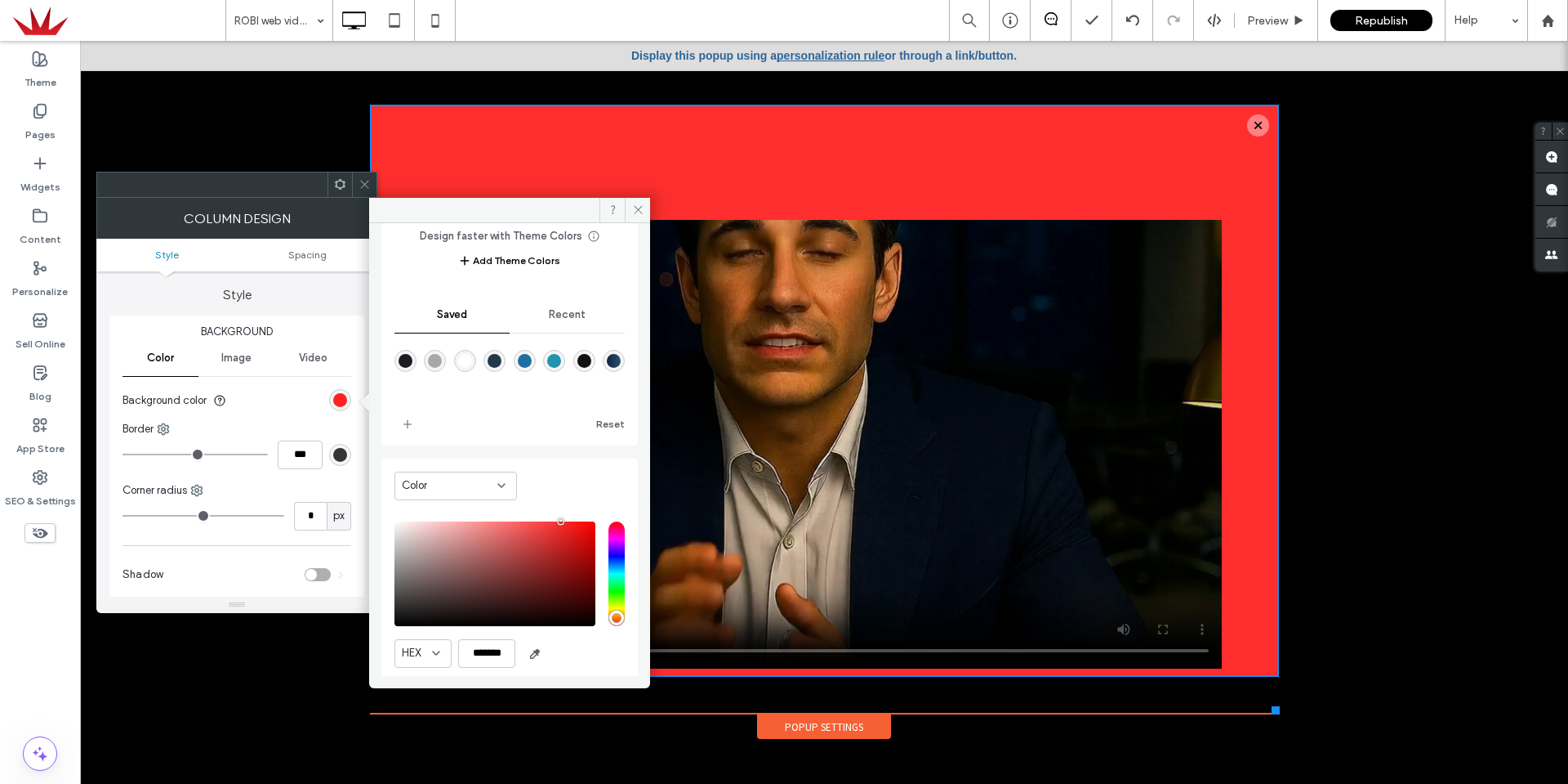
click at [561, 314] on span "Recent" at bounding box center [567, 315] width 37 height 13
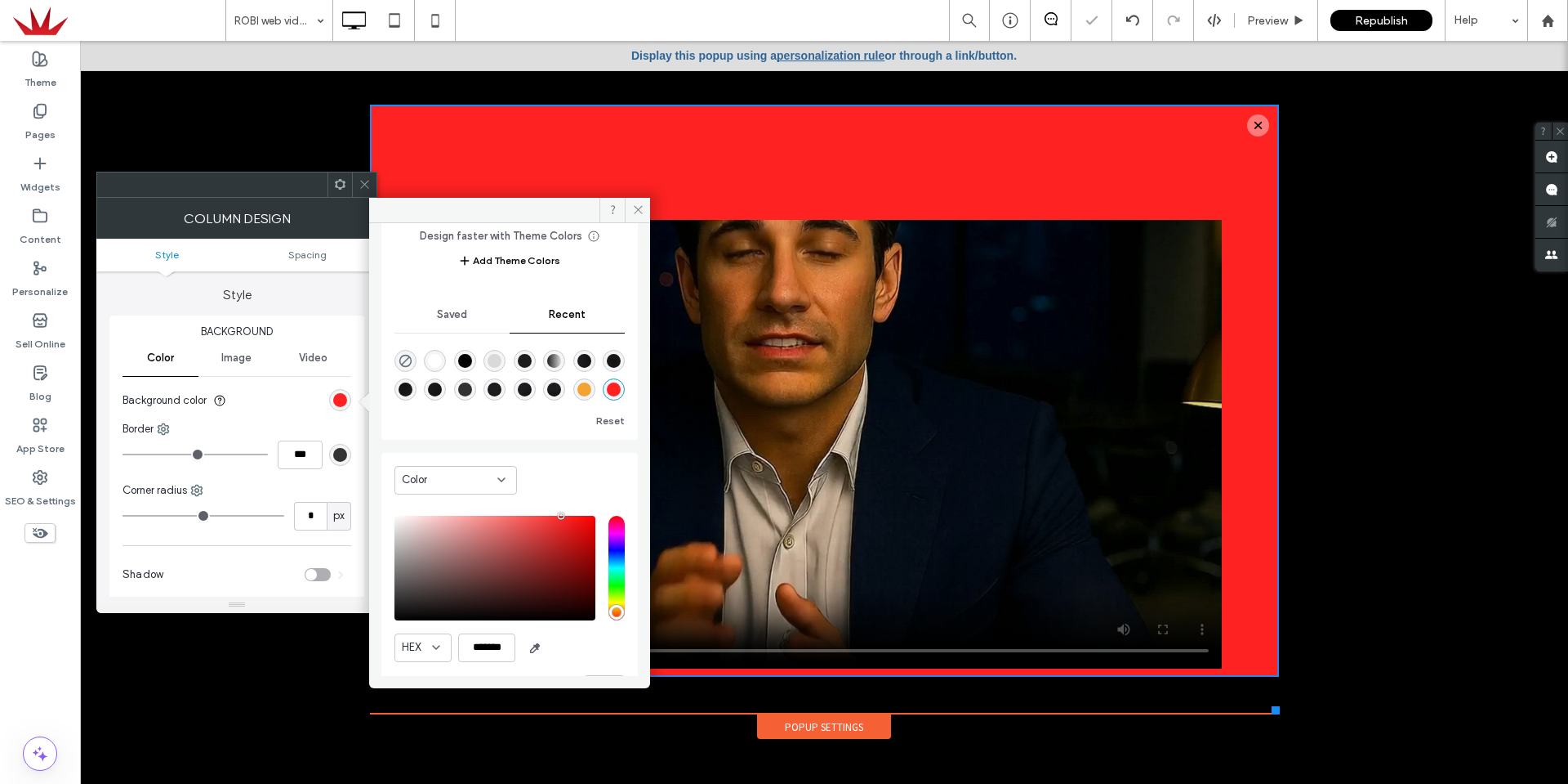
click at [607, 368] on div "radial-gradient(circle, rgba(17, 17, 17, 1) 0%, rgba(29, 29, 31, 1) 100%)" at bounding box center [613, 361] width 14 height 14
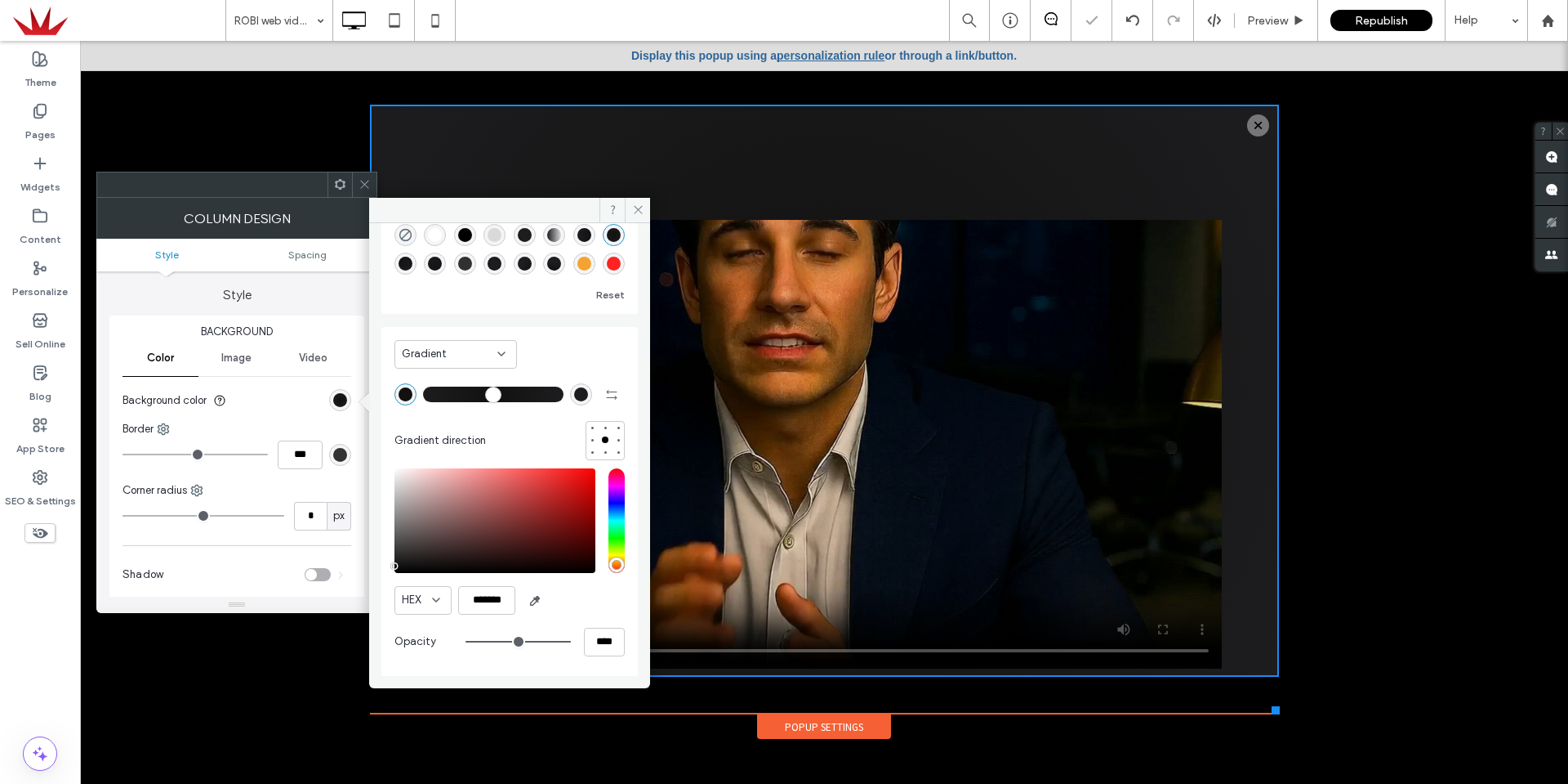
scroll to position [0, 0]
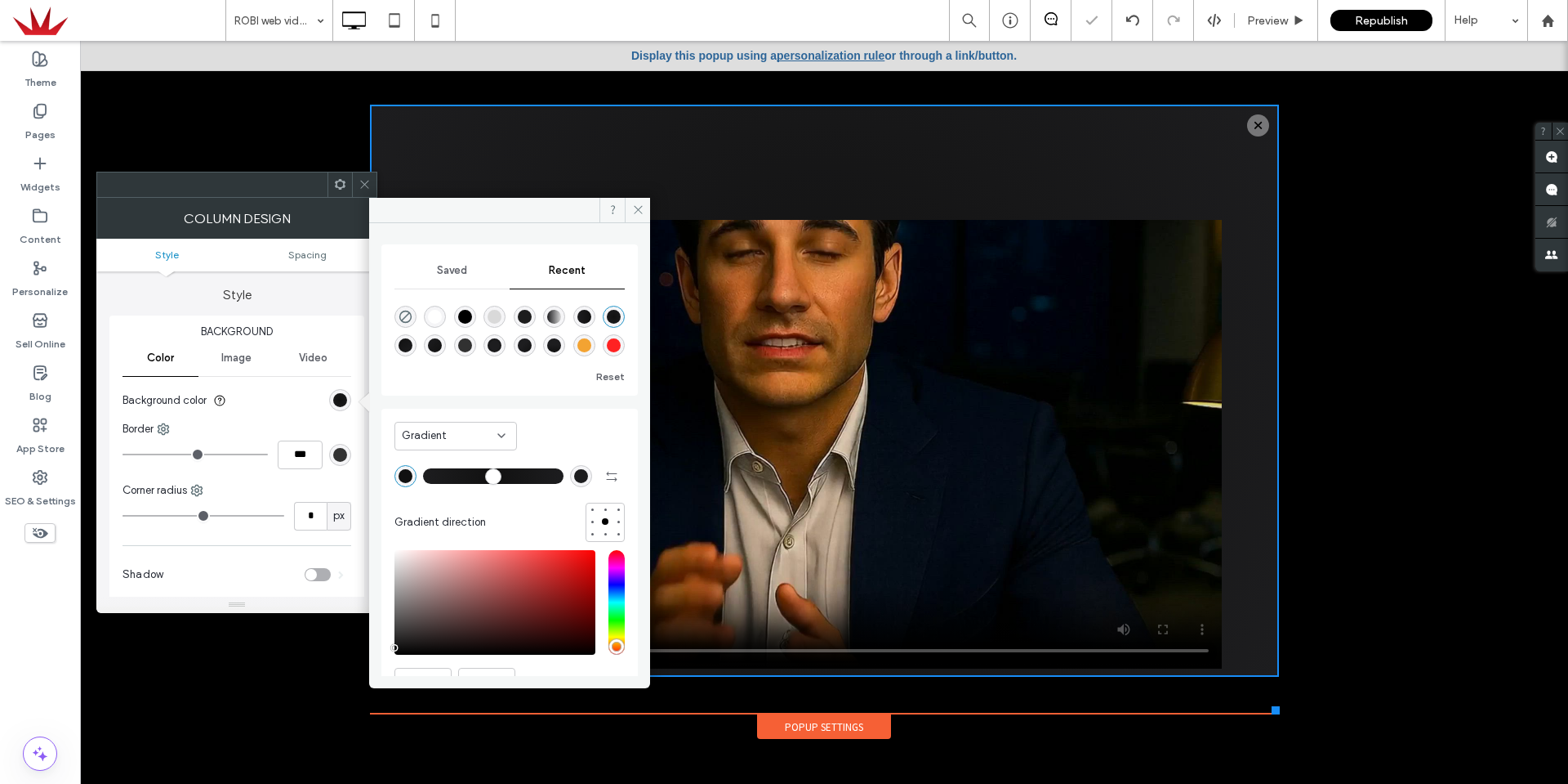
click at [470, 317] on div "rgba(0, 0, 0, 1)" at bounding box center [465, 316] width 14 height 14
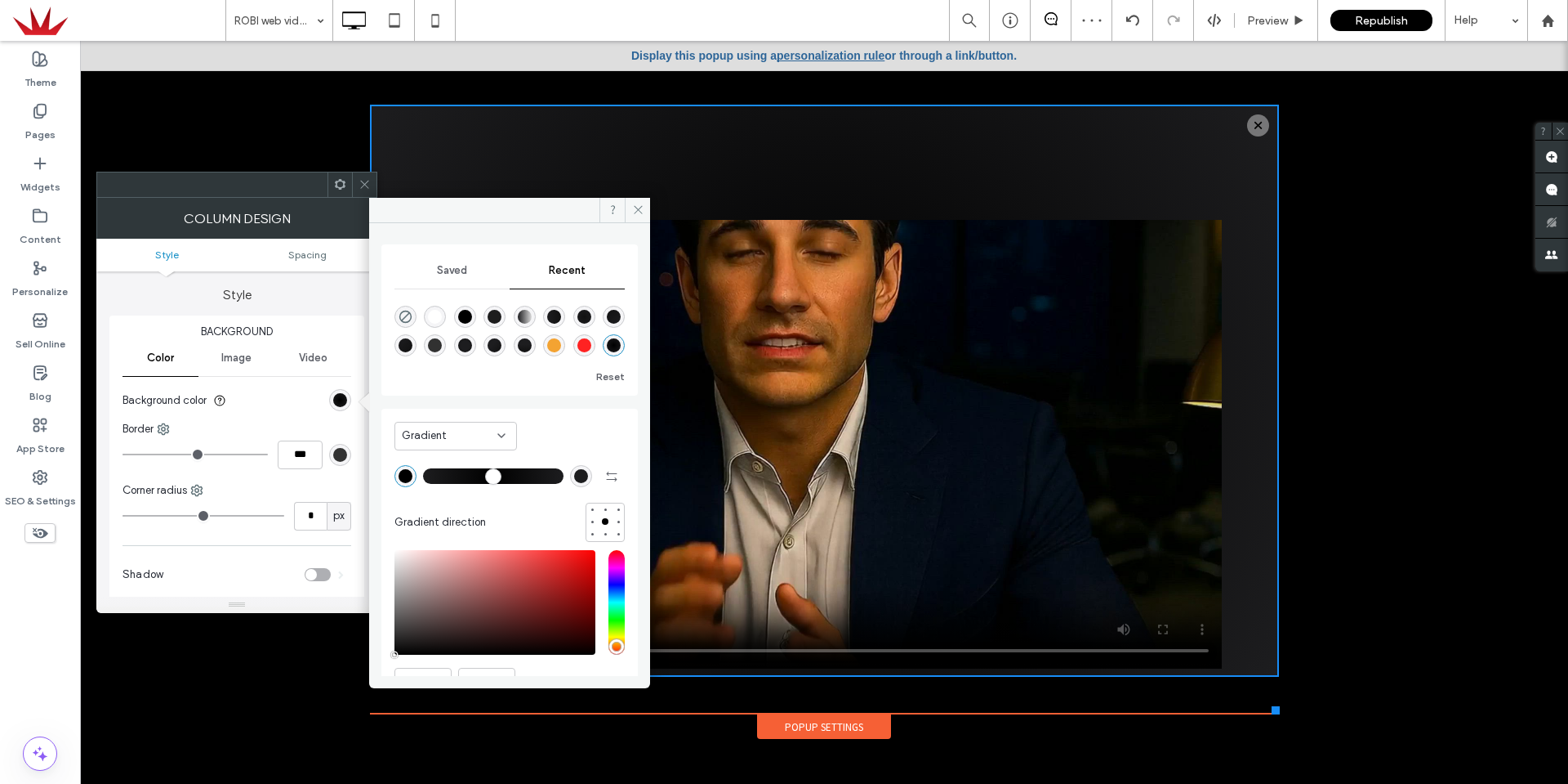
click at [470, 318] on div "rgba(0, 0, 0, 1)" at bounding box center [465, 316] width 14 height 14
click at [468, 310] on div "rgba(0, 0, 0, 1)" at bounding box center [465, 316] width 14 height 14
click at [467, 313] on div "rgba(0, 0, 0, 1)" at bounding box center [465, 316] width 14 height 14
click at [458, 273] on span "Saved" at bounding box center [452, 270] width 30 height 13
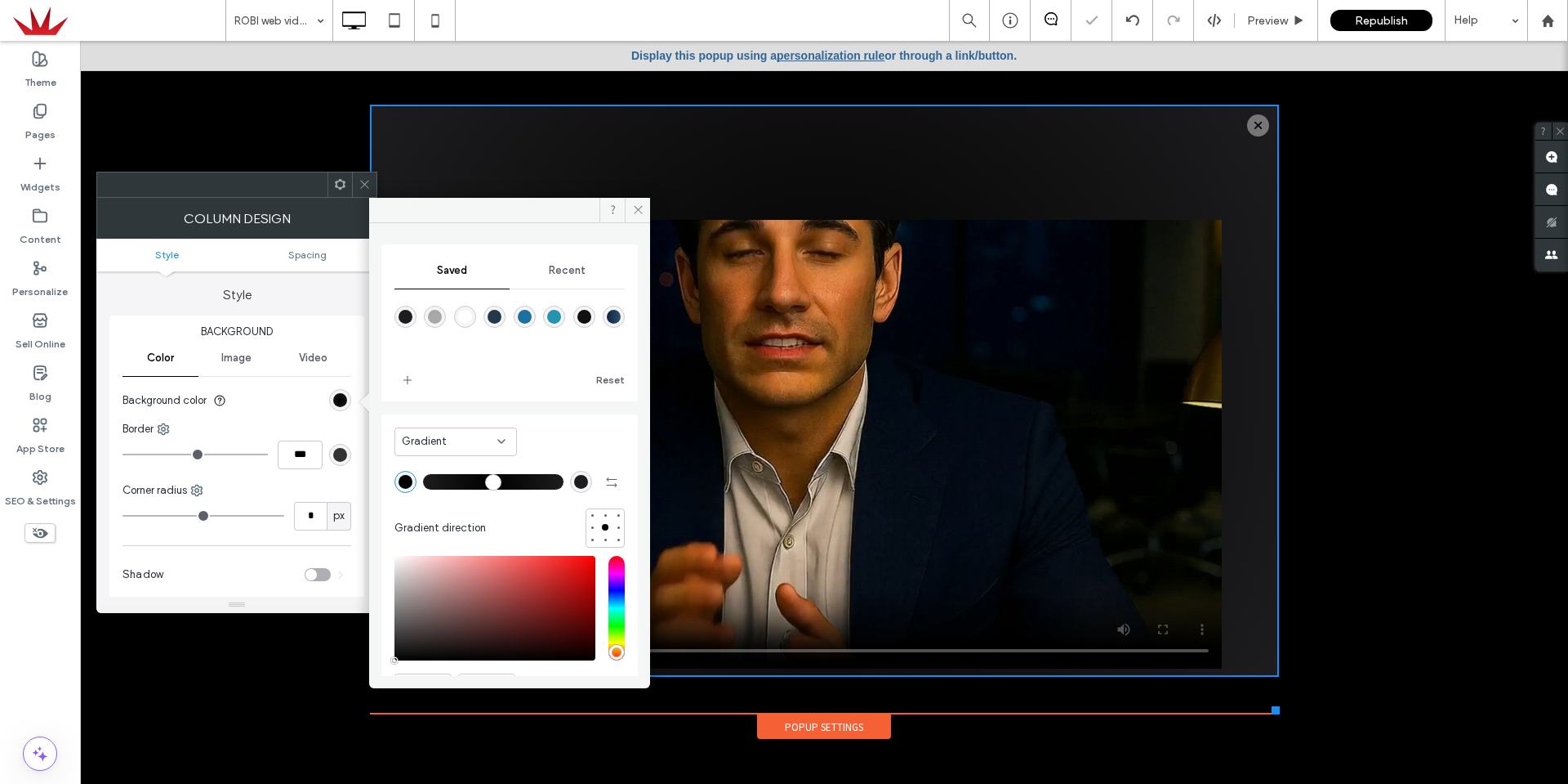
click at [591, 310] on div "rgba(17,17,17,1)" at bounding box center [584, 316] width 14 height 14
drag, startPoint x: 394, startPoint y: 659, endPoint x: 383, endPoint y: 672, distance: 17.0
click at [383, 672] on div "Gradient Gradient direction HEX ******* Opacity ****" at bounding box center [510, 588] width 256 height 350
click at [388, 622] on div "Gradient Gradient direction HEX ******* Opacity ****" at bounding box center [510, 588] width 256 height 350
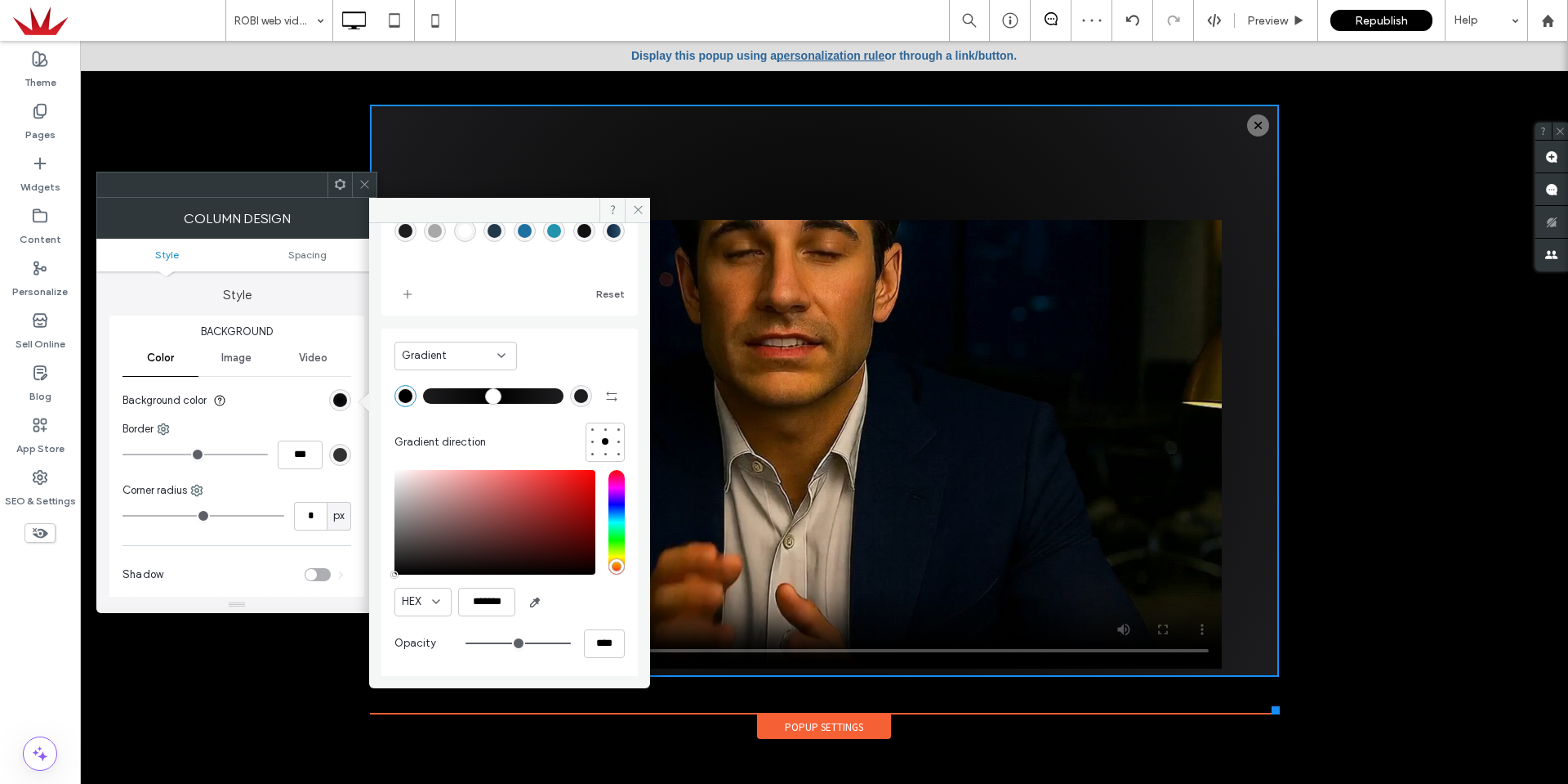
scroll to position [89, 0]
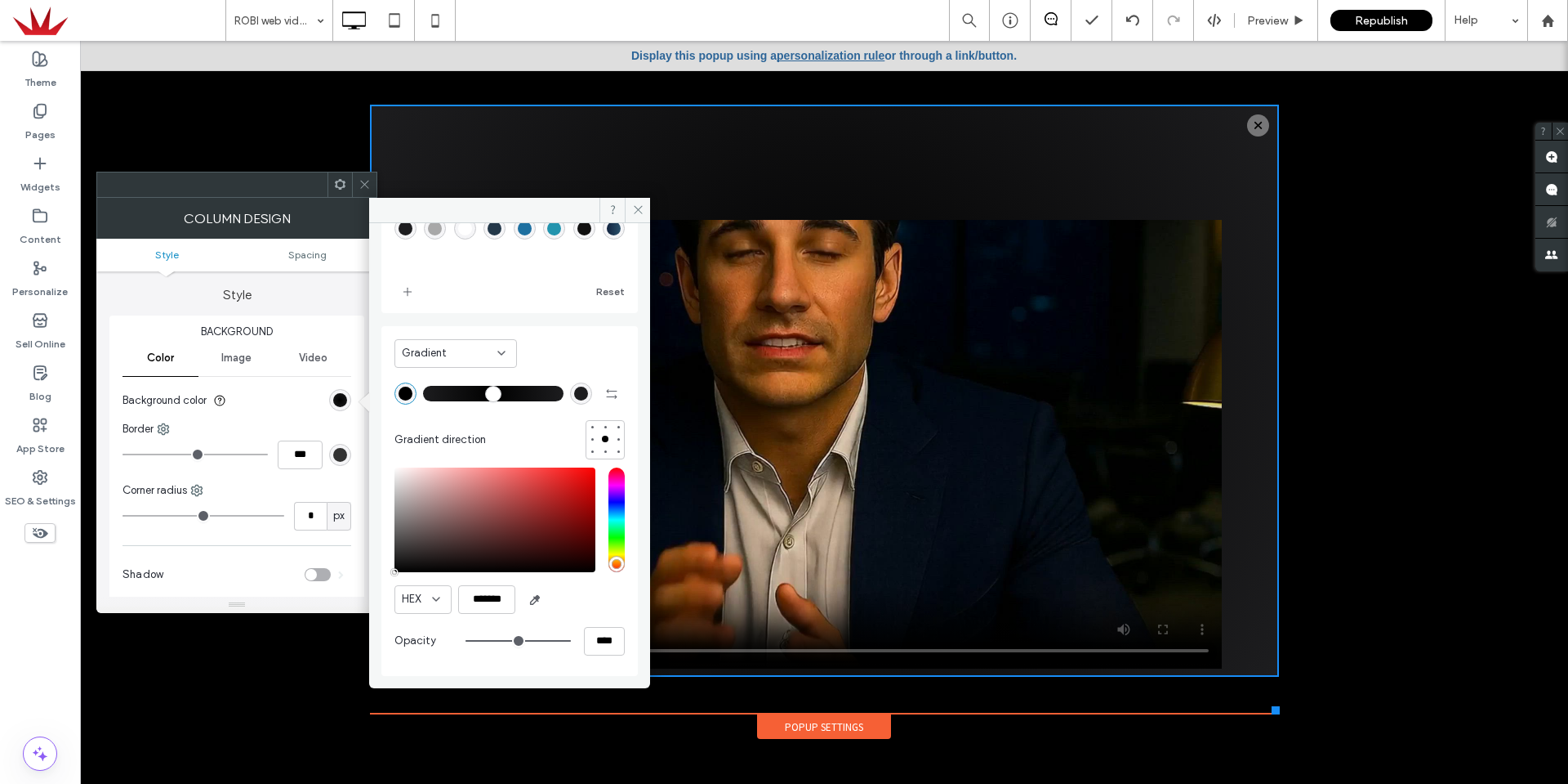
drag, startPoint x: 634, startPoint y: 208, endPoint x: 412, endPoint y: 595, distance: 446.2
click at [421, 605] on div "Saved Recent Reset Gradient Gradient direction HEX ******* Opacity ****" at bounding box center [509, 443] width 281 height 491
drag, startPoint x: 456, startPoint y: 627, endPoint x: 348, endPoint y: 623, distance: 108.1
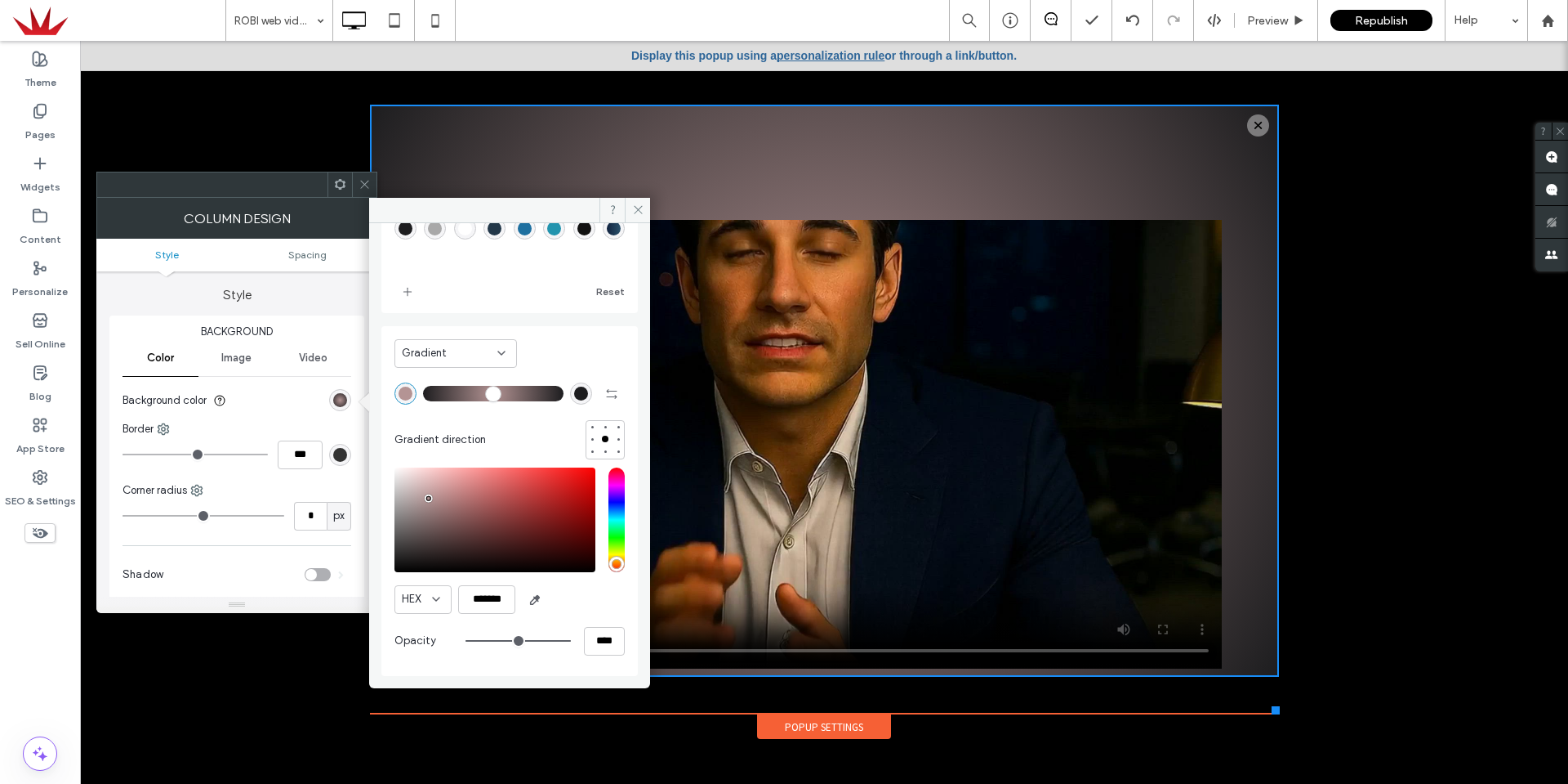
click at [429, 500] on div "pointer" at bounding box center [428, 497] width 5 height 5
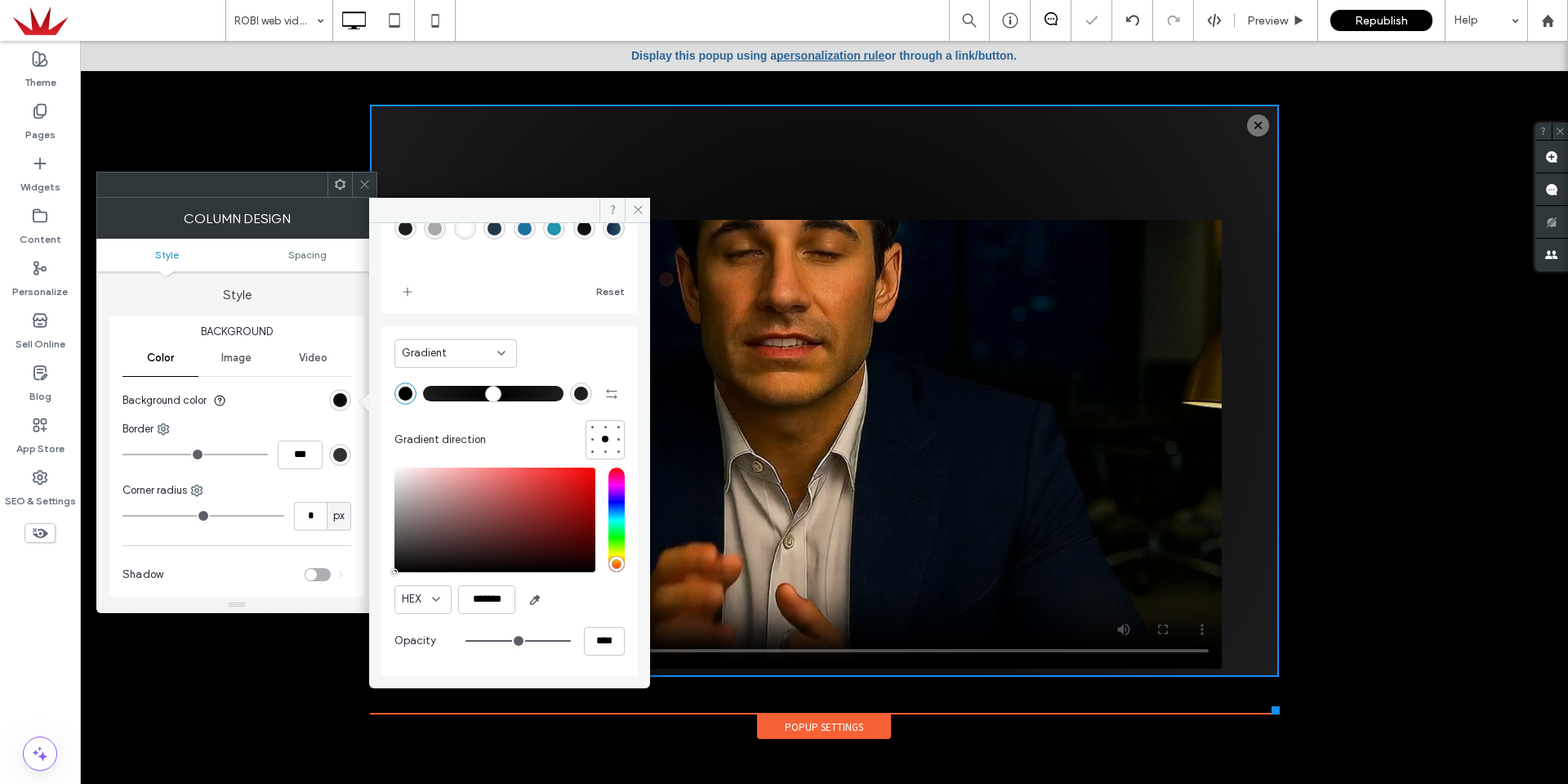
drag, startPoint x: 462, startPoint y: 617, endPoint x: 319, endPoint y: 633, distance: 143.9
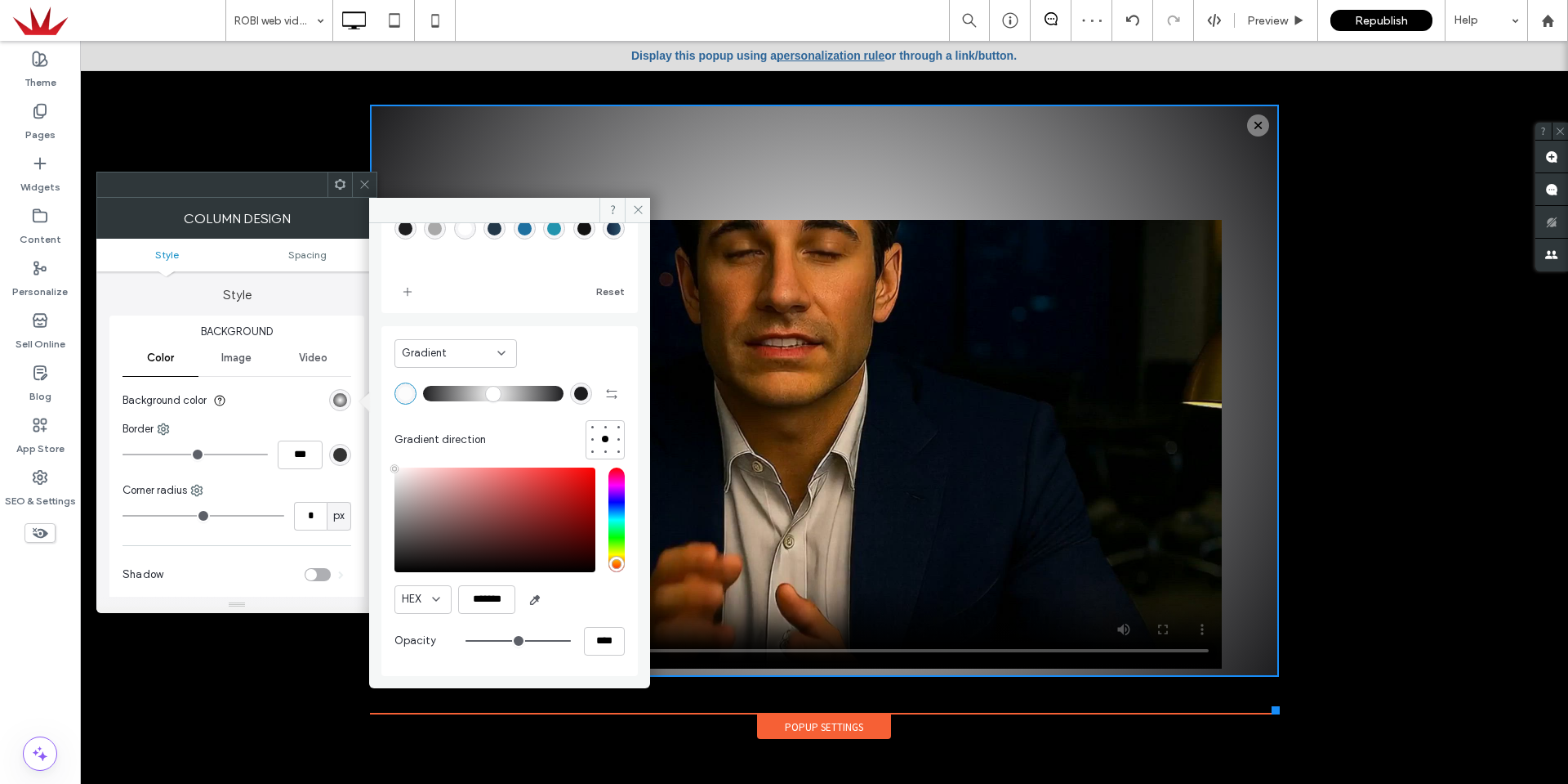
type input "*******"
click at [343, 401] on div "radial-gradient(circle, rgba(255, 255, 255, 1) 0%, rgba(29, 29, 31, 1) 100%)" at bounding box center [339, 399] width 14 height 14
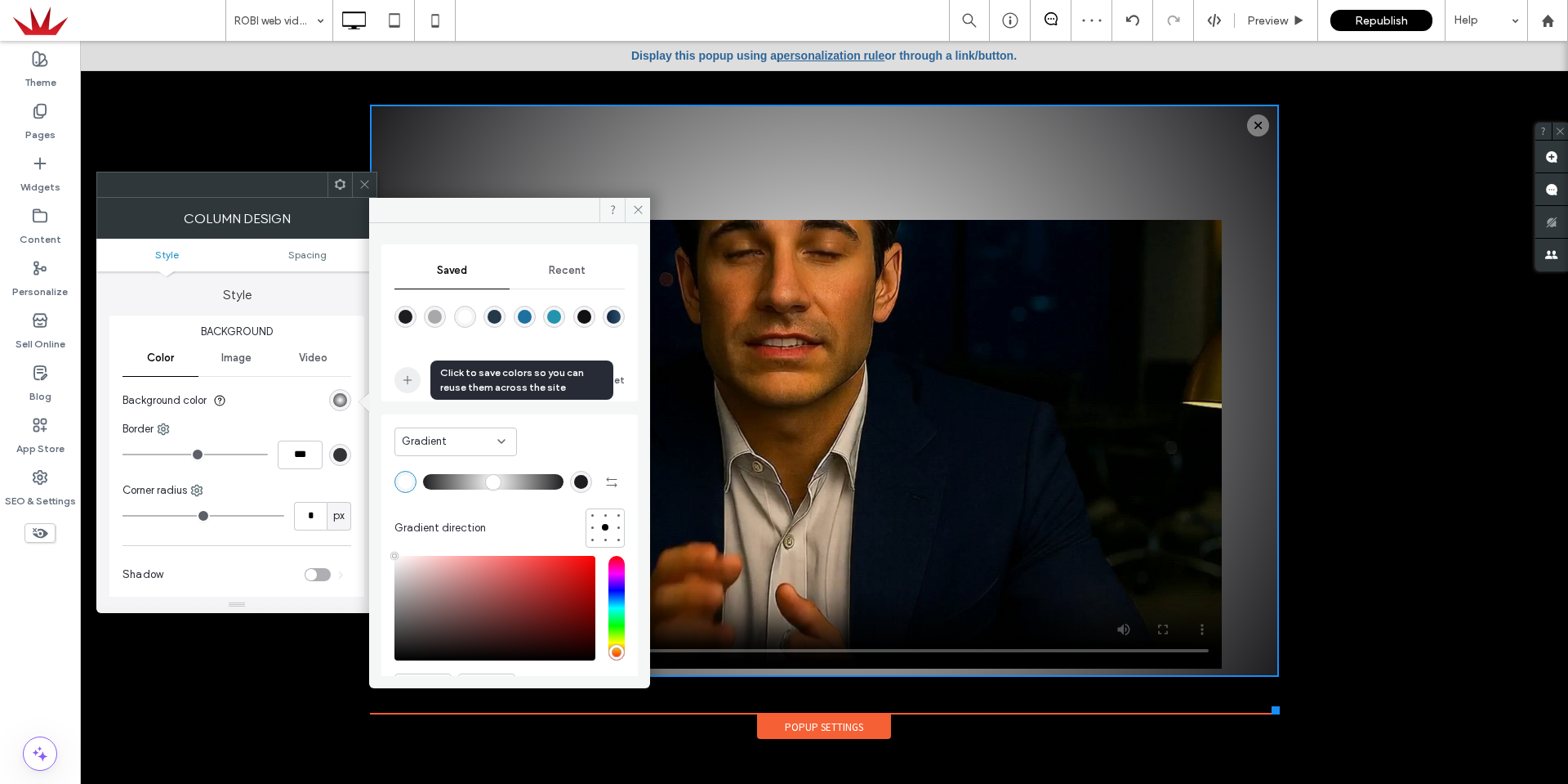
click at [400, 369] on span "add color" at bounding box center [407, 380] width 26 height 26
click at [404, 327] on div "rgba(29,29,31,1)" at bounding box center [406, 316] width 22 height 22
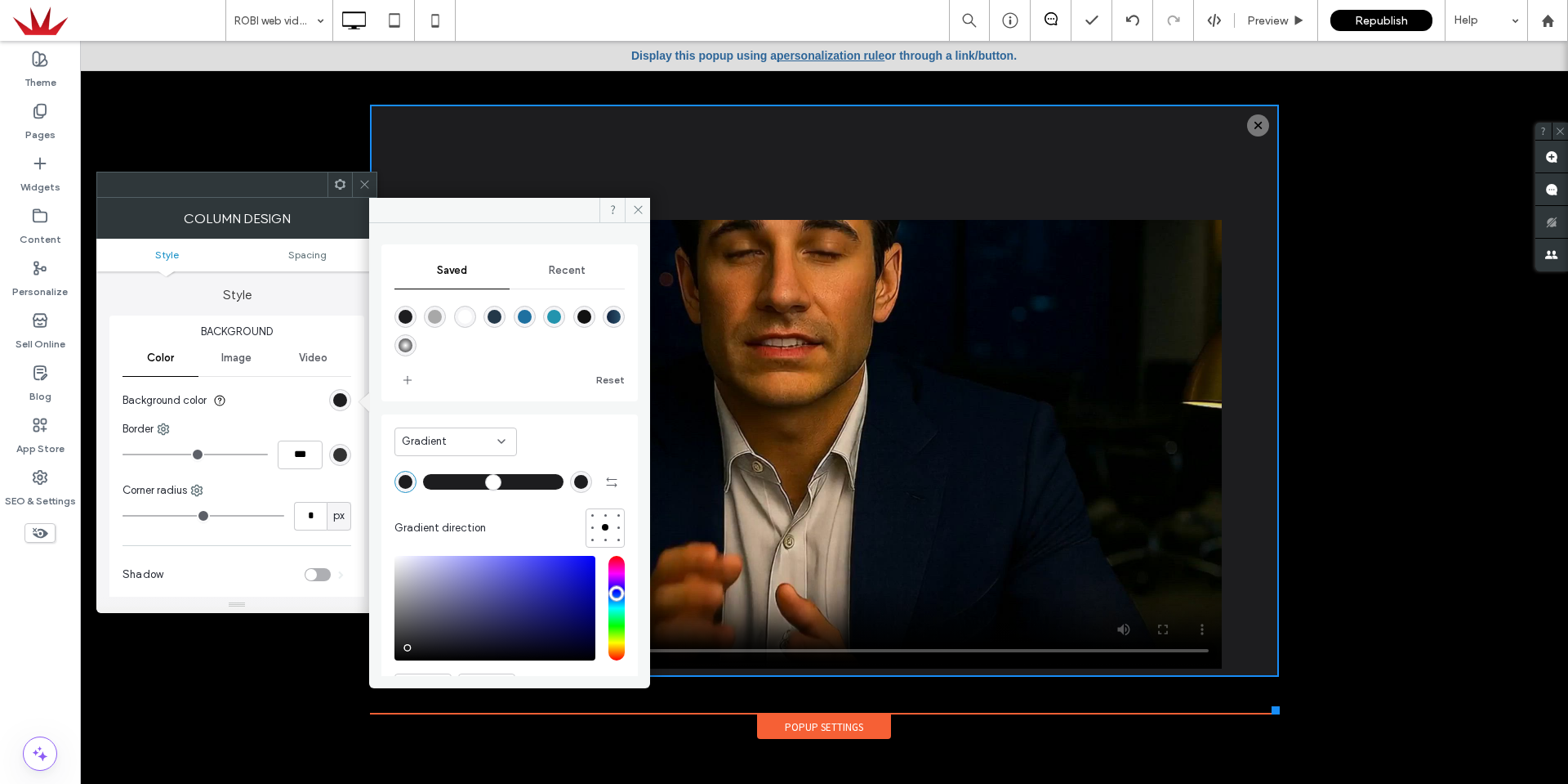
click at [574, 481] on div "rgba(29, 29, 31, 1)" at bounding box center [581, 481] width 14 height 14
type input "*******"
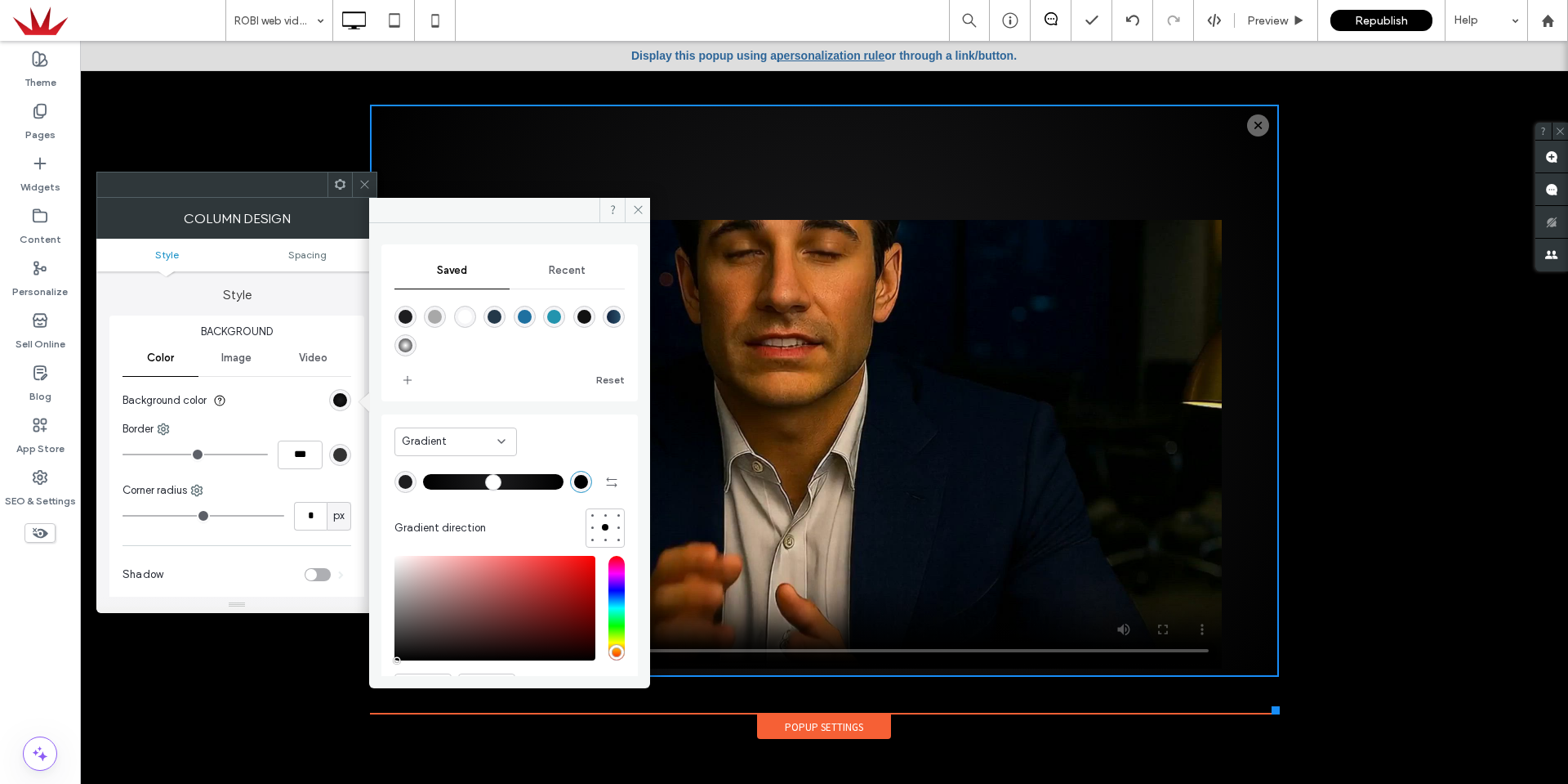
drag, startPoint x: 411, startPoint y: 655, endPoint x: 375, endPoint y: 678, distance: 42.7
click at [380, 678] on div "Saved Recent Reset Gradient Gradient direction HEX ******* Opacity ****" at bounding box center [509, 443] width 281 height 491
drag, startPoint x: 636, startPoint y: 212, endPoint x: 614, endPoint y: 384, distance: 173.4
click at [636, 212] on icon at bounding box center [638, 209] width 12 height 12
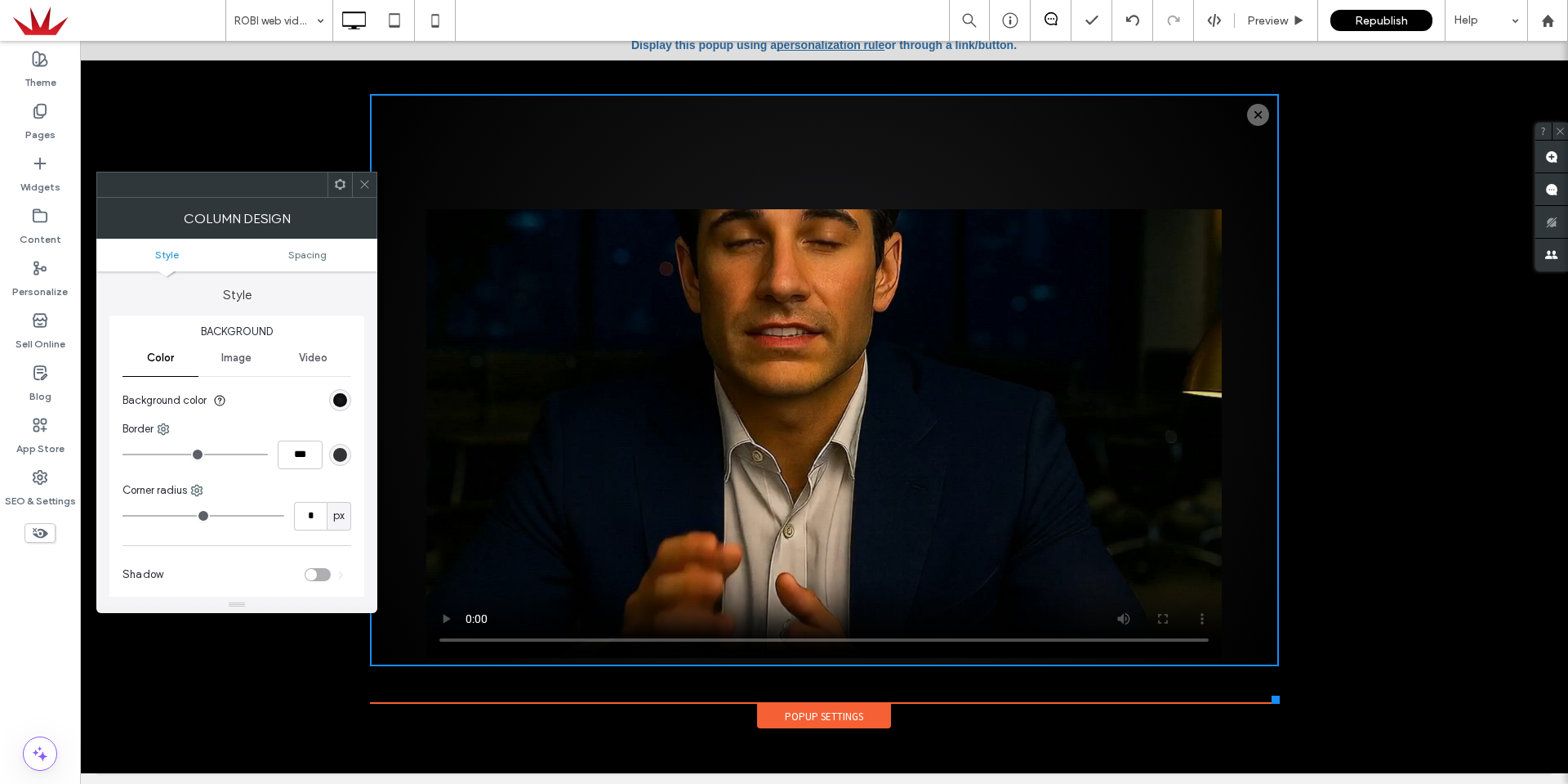
scroll to position [17, 0]
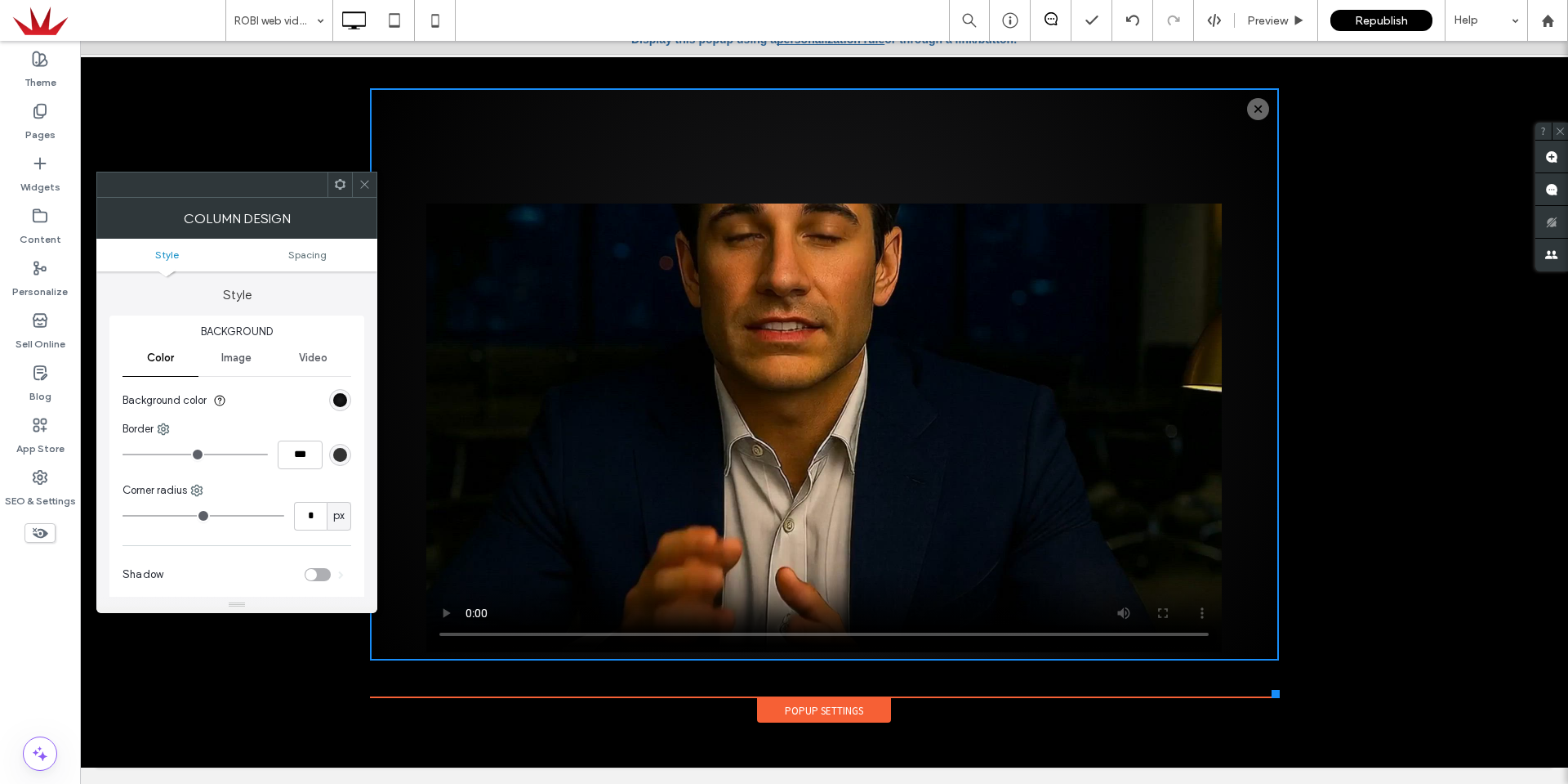
click at [368, 183] on icon at bounding box center [364, 184] width 12 height 12
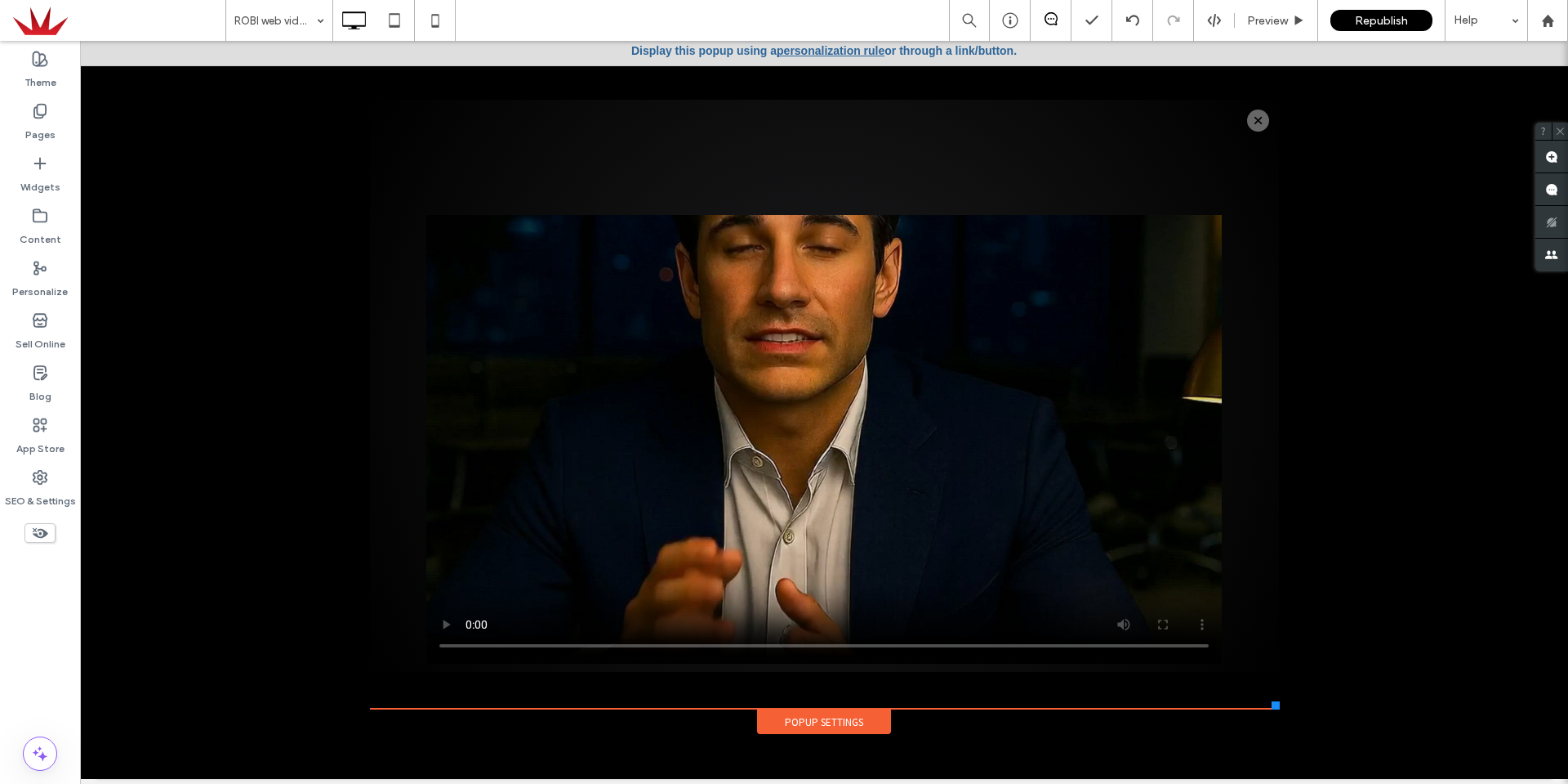
scroll to position [0, 0]
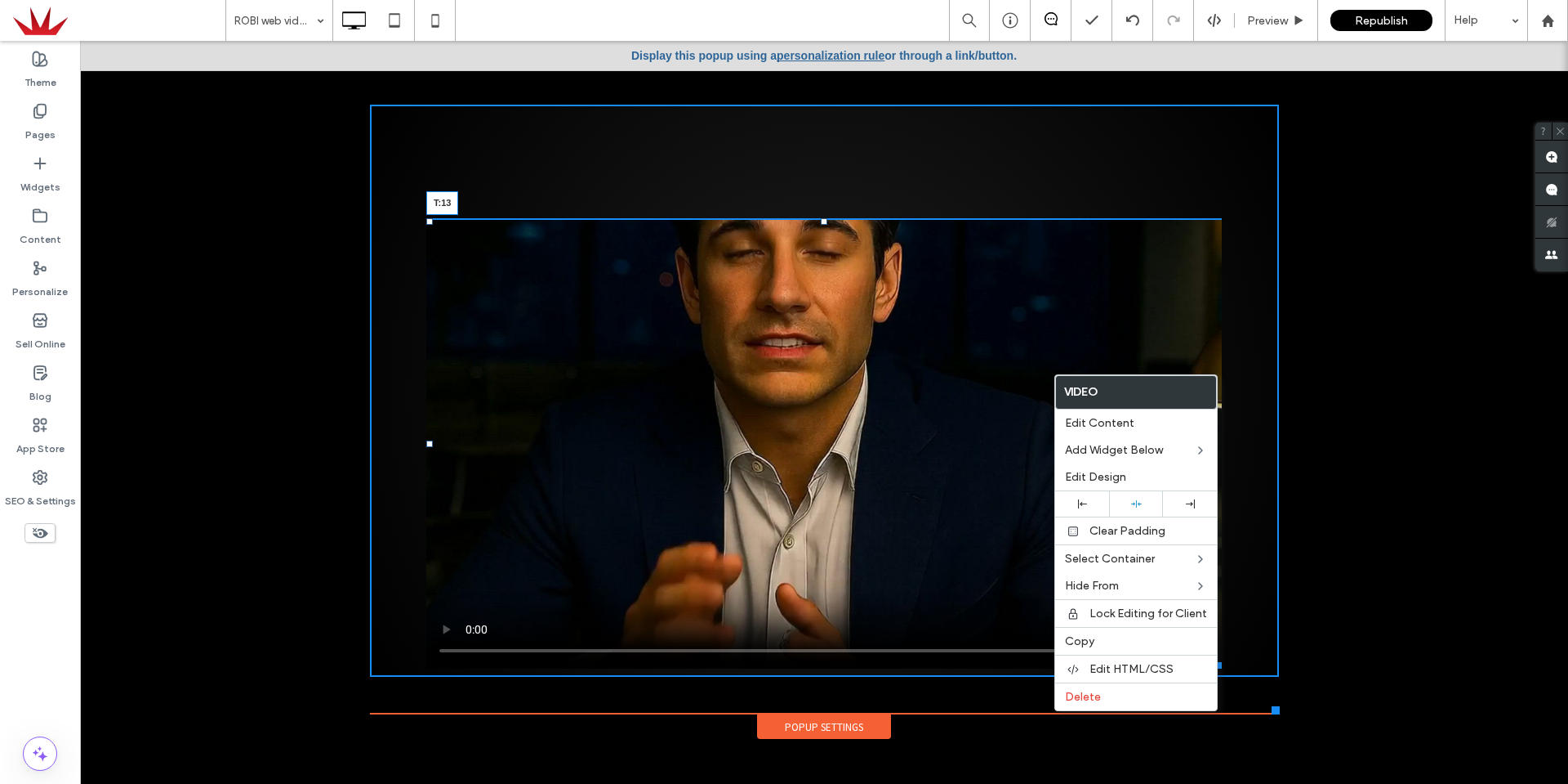
drag, startPoint x: 819, startPoint y: 222, endPoint x: 836, endPoint y: 119, distance: 104.4
click at [836, 219] on div "T:13" at bounding box center [823, 444] width 796 height 450
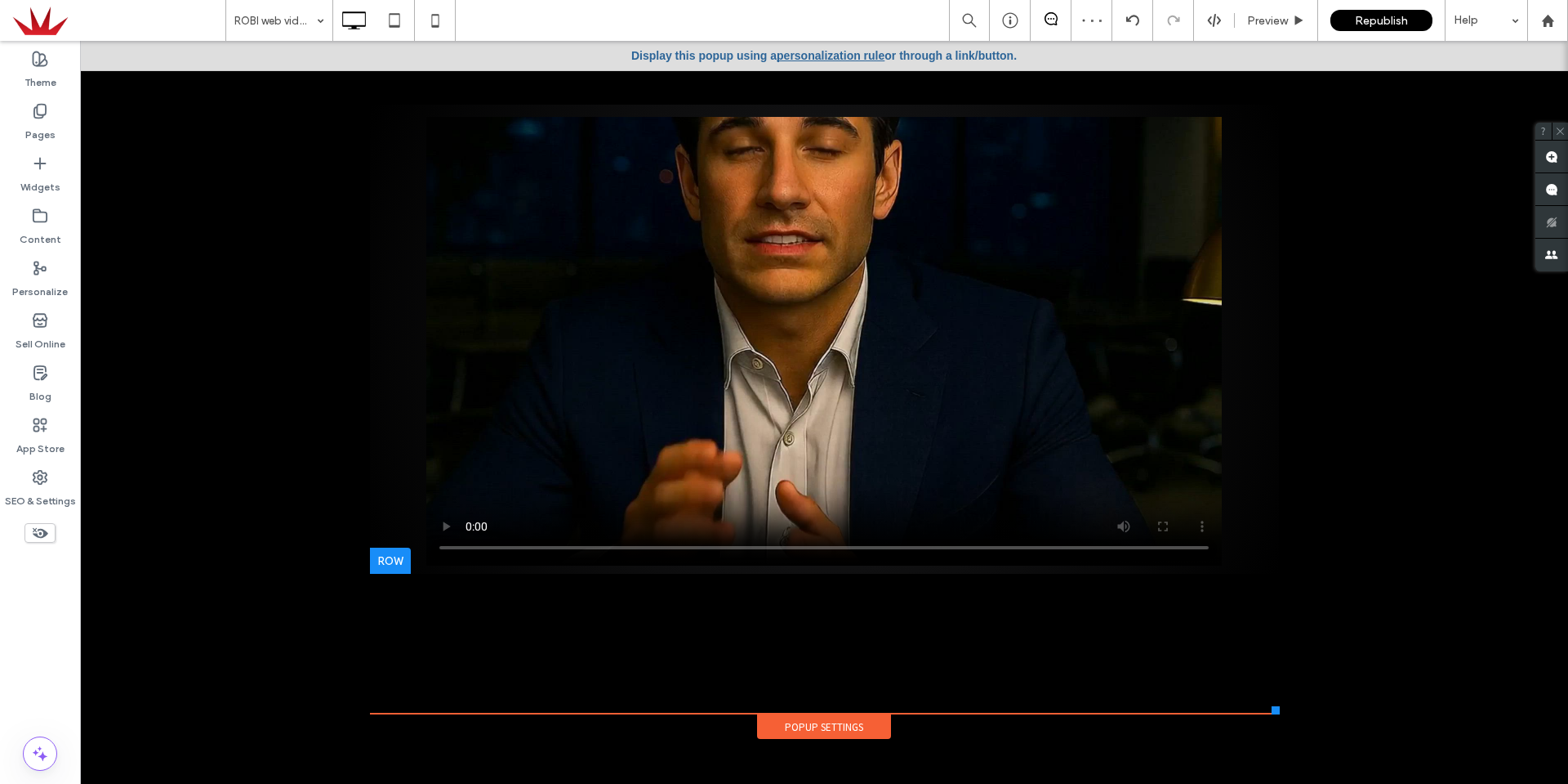
click at [391, 563] on div at bounding box center [390, 561] width 41 height 26
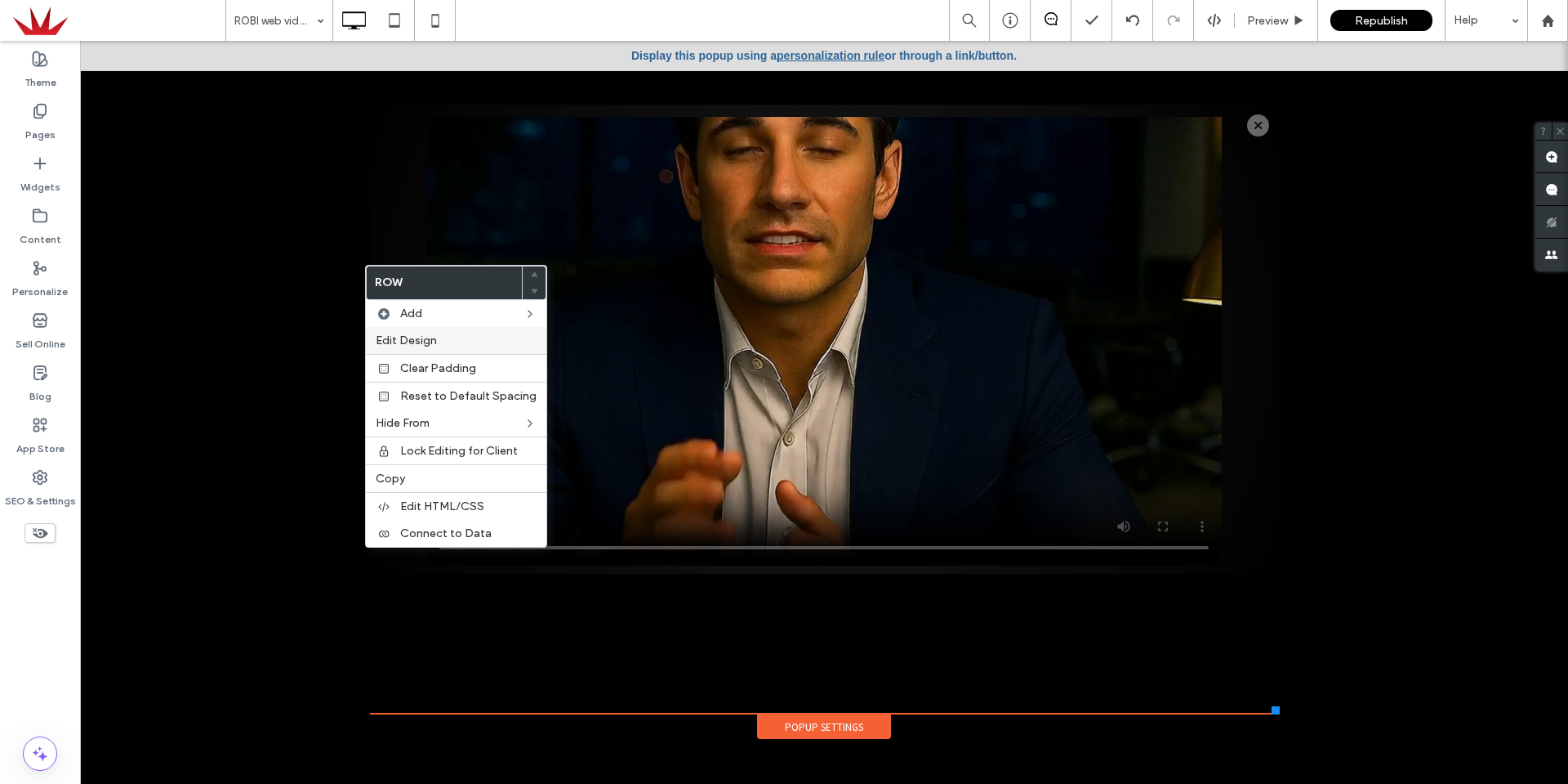
click at [426, 347] on span "Edit Design" at bounding box center [407, 339] width 61 height 14
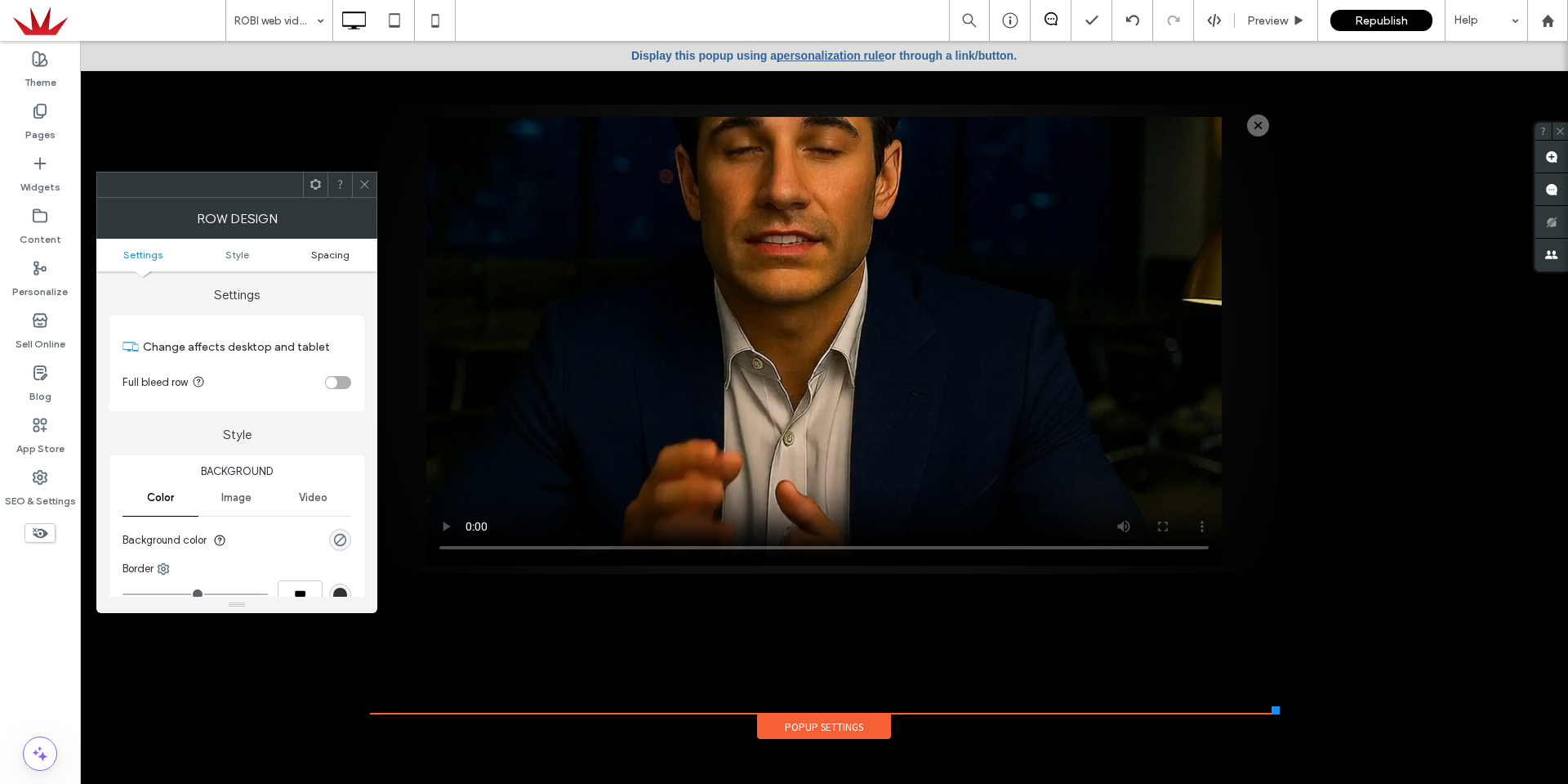
click at [338, 258] on span "Spacing" at bounding box center [331, 254] width 39 height 12
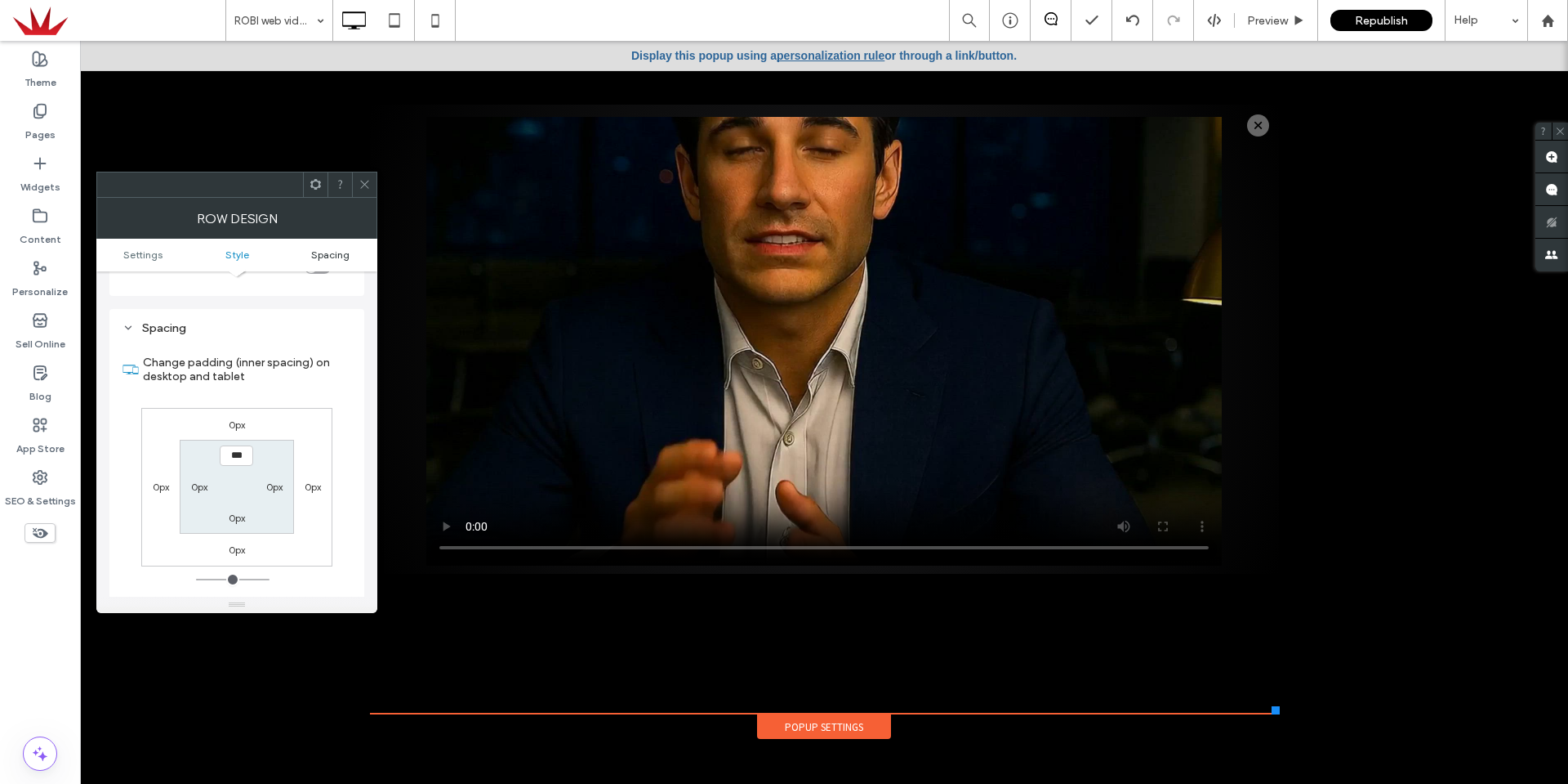
scroll to position [410, 0]
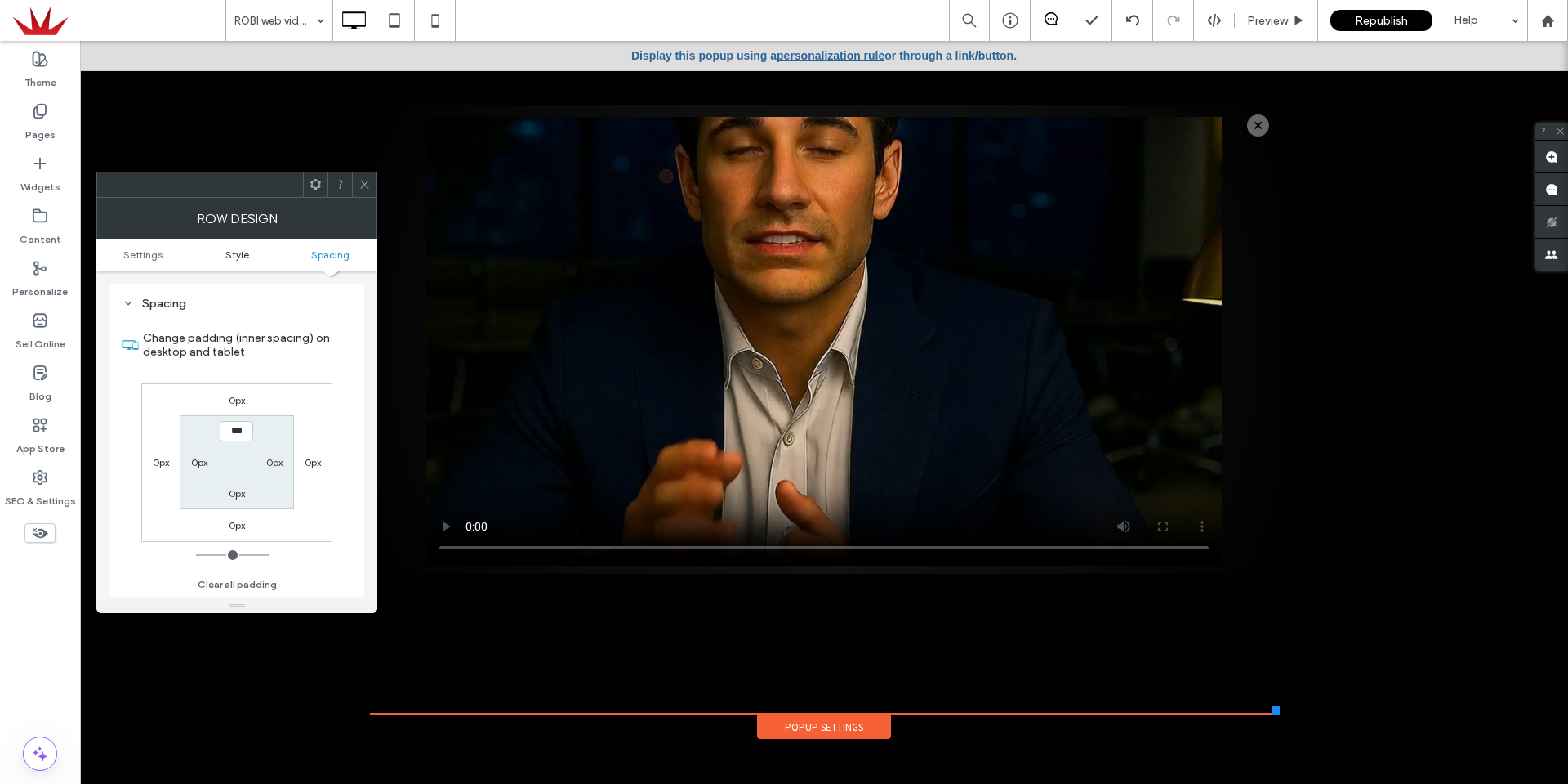
click at [259, 256] on link "Style" at bounding box center [237, 254] width 94 height 12
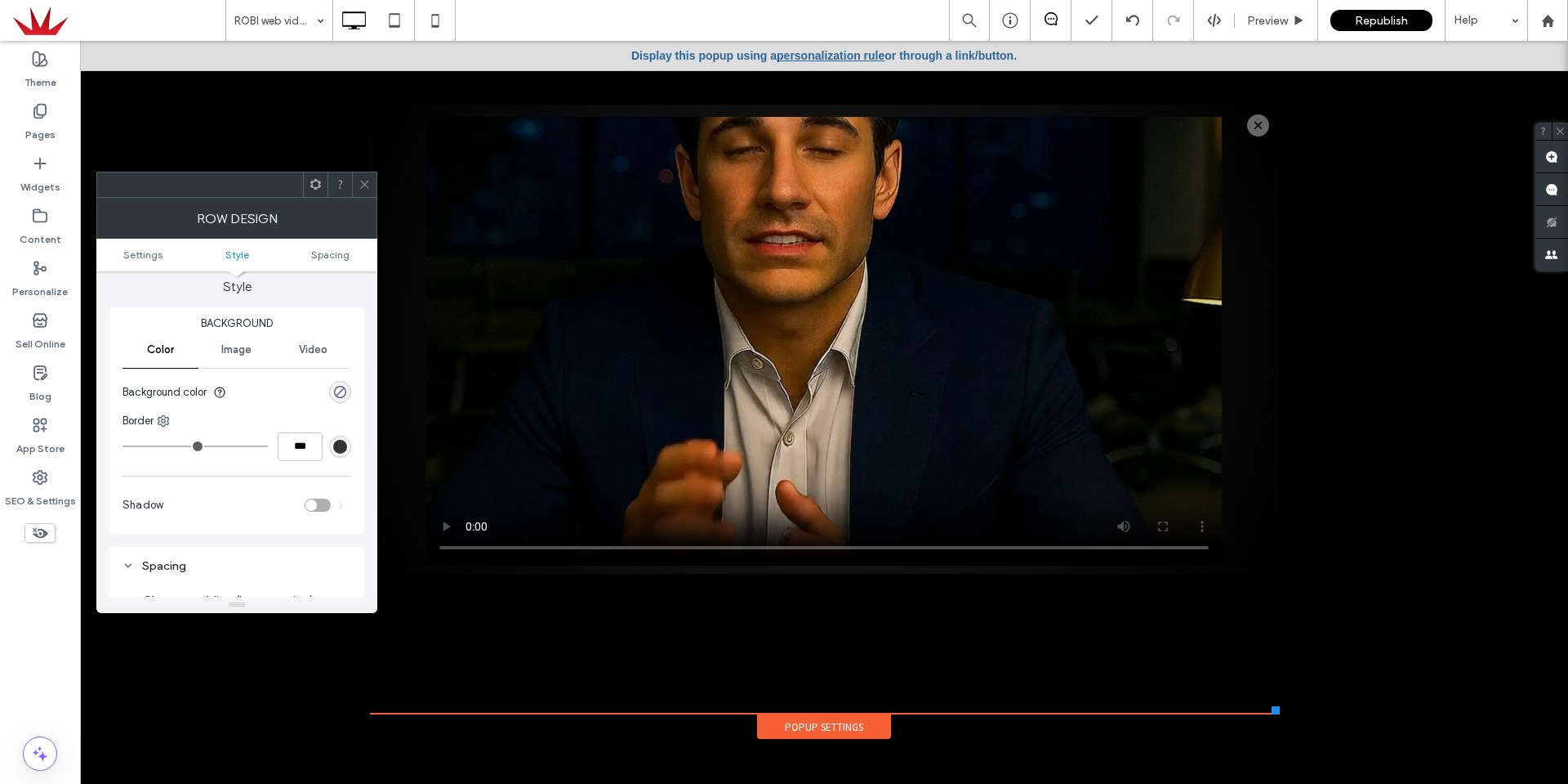
scroll to position [140, 0]
click at [161, 267] on ul "Settings Style Spacing" at bounding box center [237, 255] width 281 height 32
click at [150, 263] on ul "Settings Style Spacing" at bounding box center [237, 255] width 281 height 32
click at [343, 399] on div "rgba(0, 0, 0, 0)" at bounding box center [339, 399] width 14 height 14
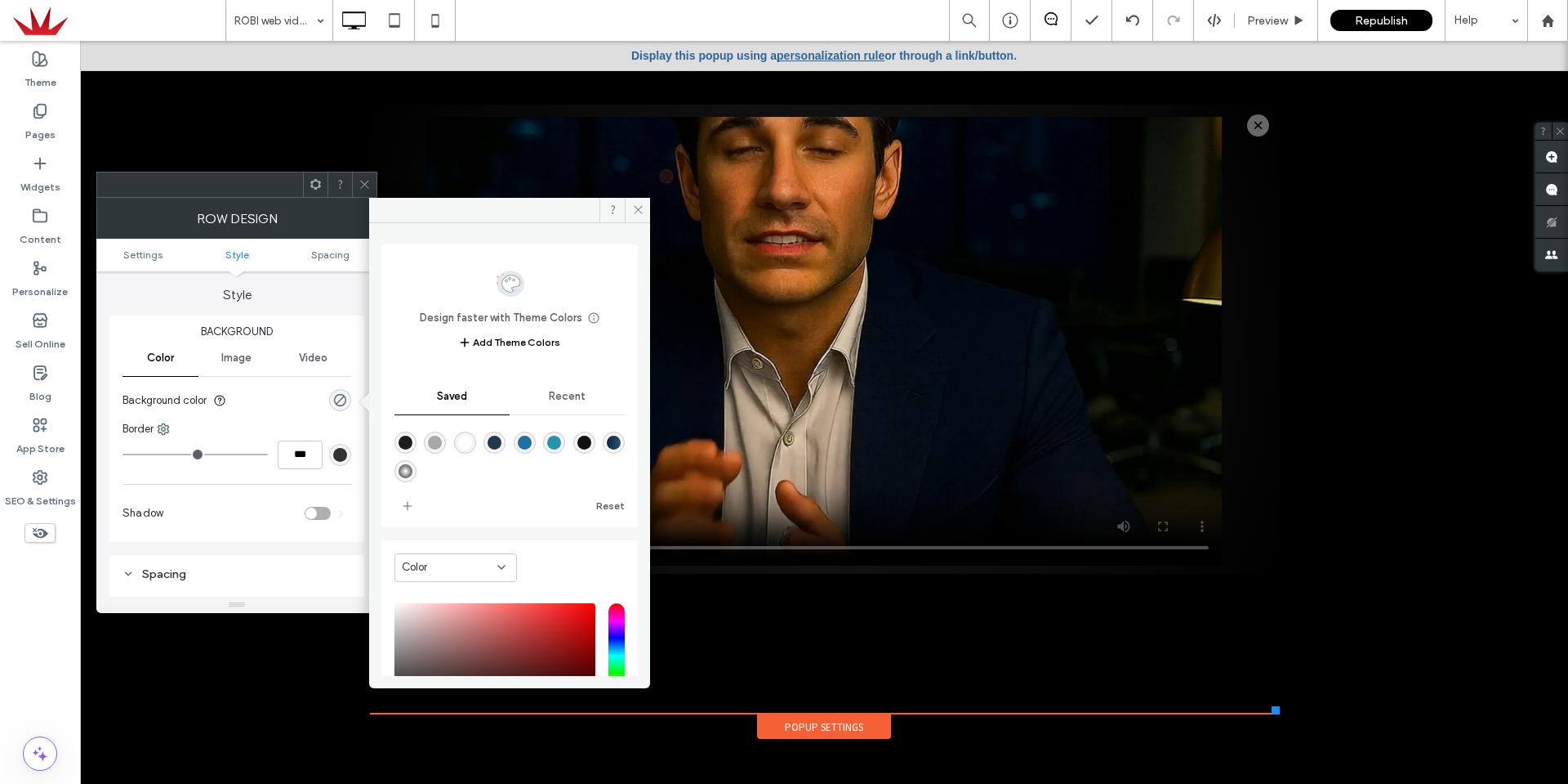
click at [407, 443] on div "rgba(29,29,31,1)" at bounding box center [405, 442] width 14 height 14
type input "*******"
type input "***"
type input "****"
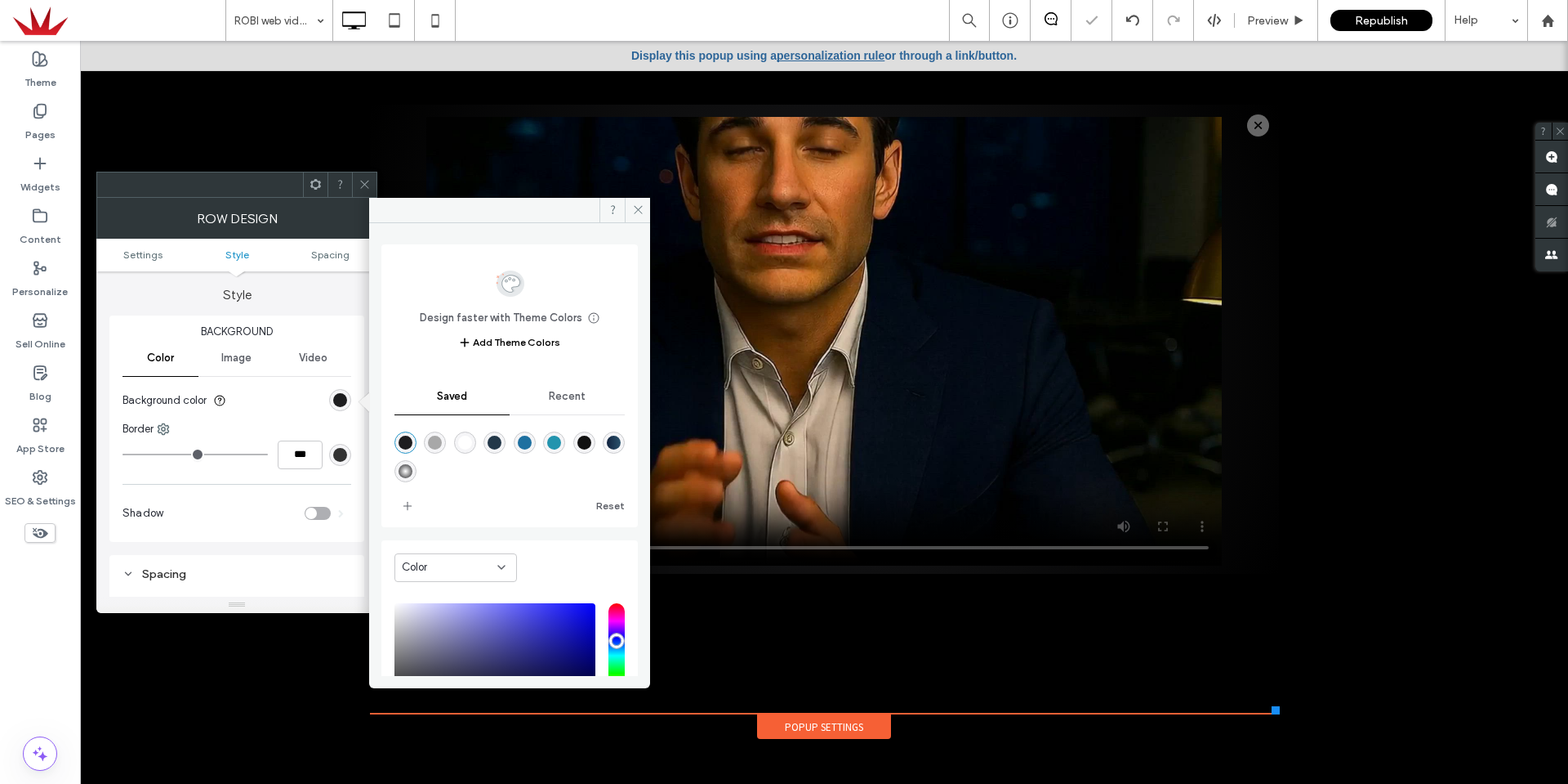
drag, startPoint x: 224, startPoint y: 398, endPoint x: 263, endPoint y: 379, distance: 43.4
click at [223, 398] on icon at bounding box center [219, 400] width 13 height 13
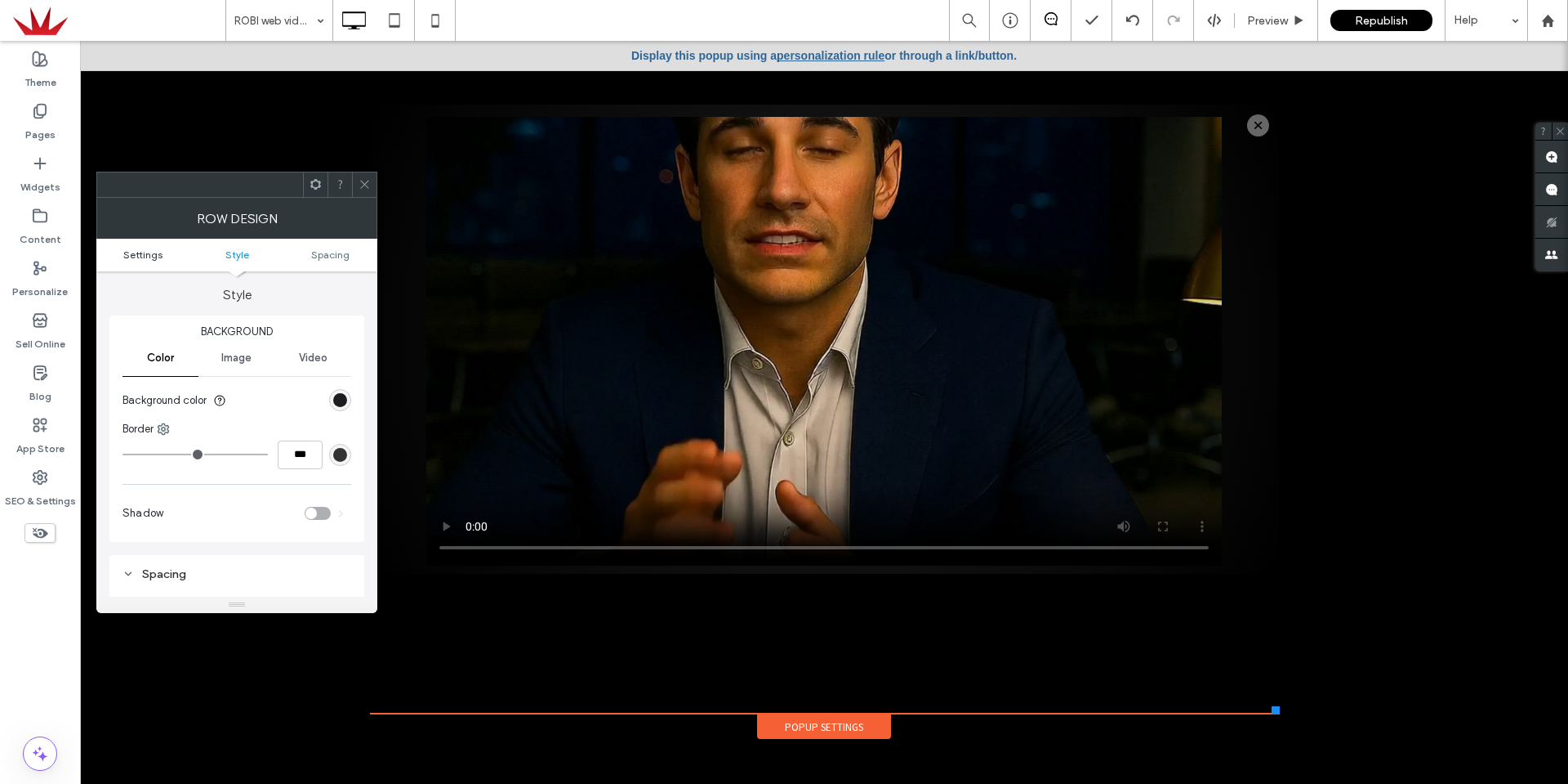
click at [161, 253] on span "Settings" at bounding box center [143, 254] width 40 height 12
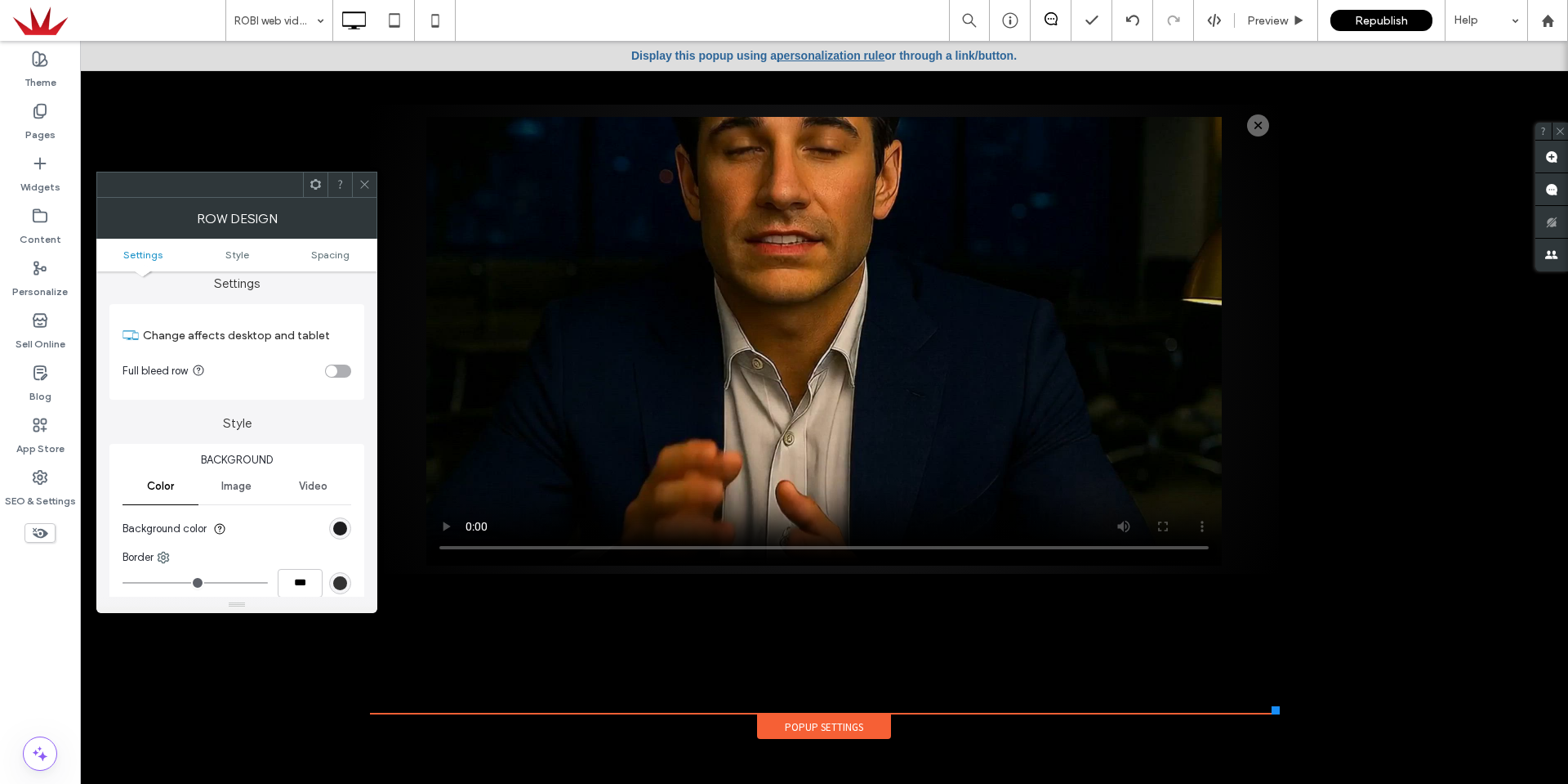
scroll to position [0, 0]
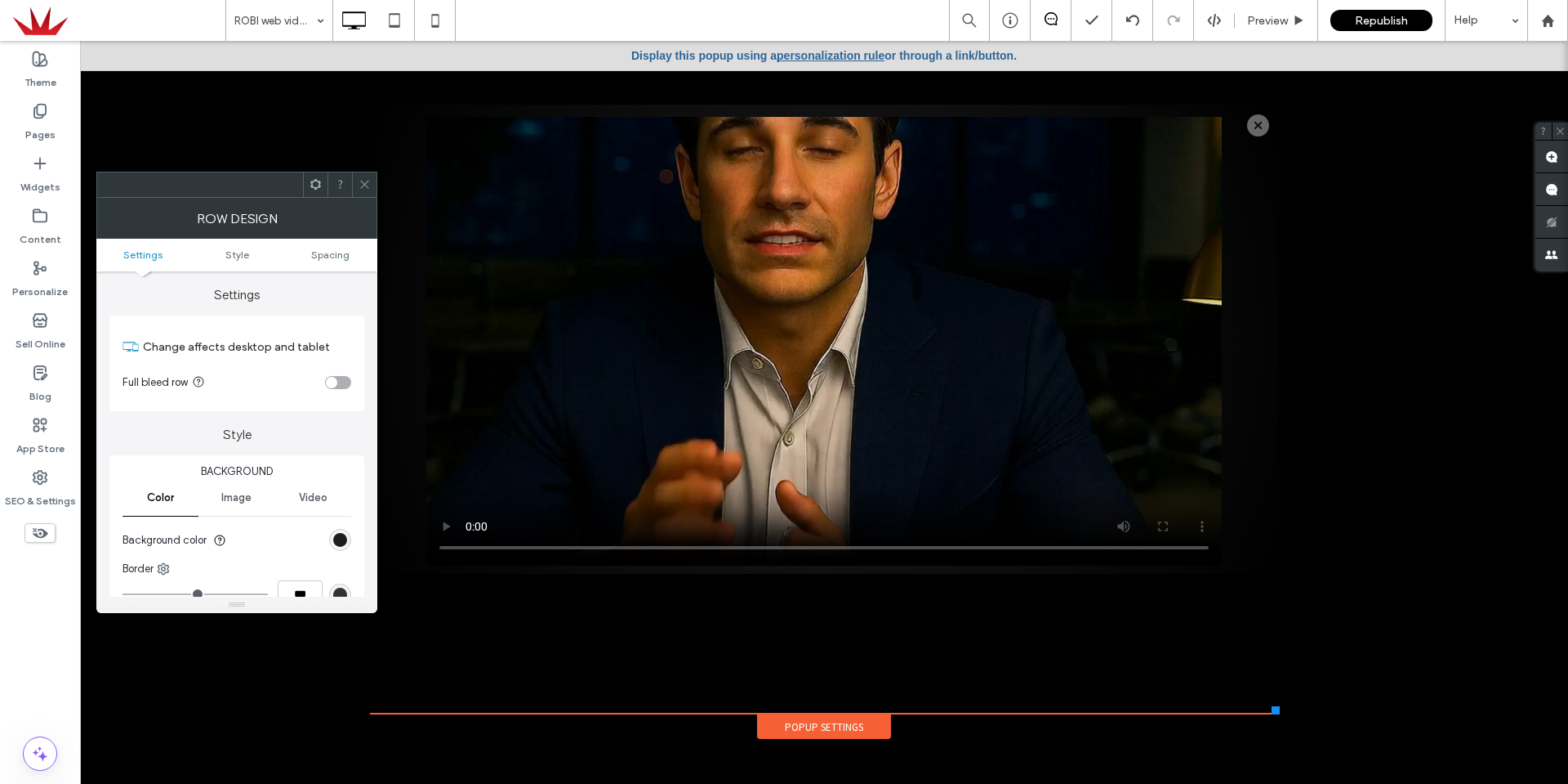
click at [324, 377] on section "Full bleed row" at bounding box center [237, 383] width 229 height 41
click at [337, 383] on div "toggle" at bounding box center [338, 383] width 26 height 13
click at [348, 383] on div "toggle" at bounding box center [345, 382] width 11 height 11
click at [361, 190] on span at bounding box center [364, 184] width 12 height 25
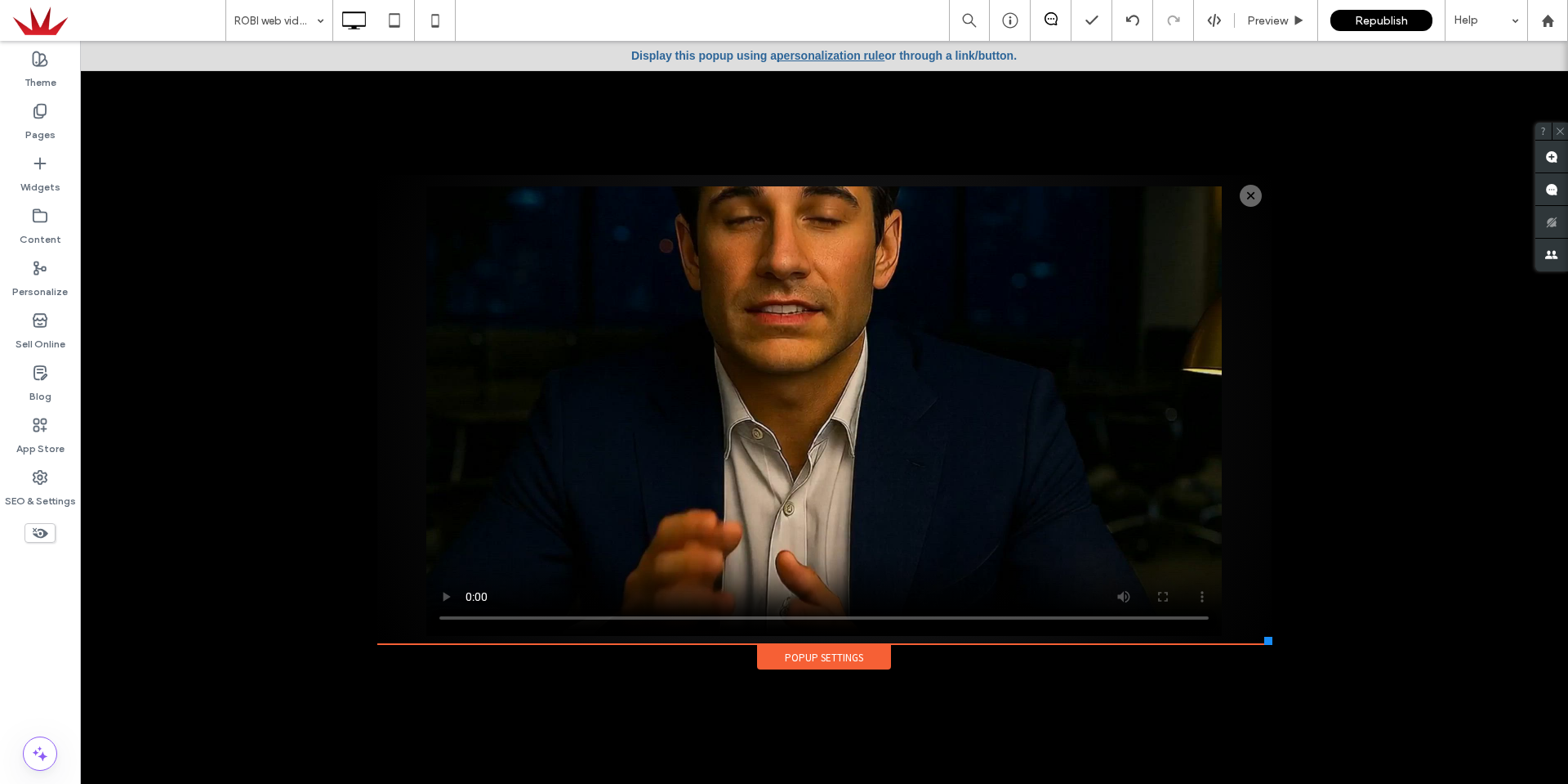
drag, startPoint x: 1271, startPoint y: 707, endPoint x: 1265, endPoint y: 648, distance: 59.3
click at [1265, 648] on div "Click To Paste Home About Capabilities Meet Robi Insights Contact Use the up an…" at bounding box center [824, 421] width 902 height 500
drag, startPoint x: 1262, startPoint y: 641, endPoint x: 1241, endPoint y: 648, distance: 22.1
click at [1241, 648] on div "Click To Paste Home About Capabilities Meet Robi Insights Contact Use the up an…" at bounding box center [824, 421] width 854 height 500
drag, startPoint x: 1241, startPoint y: 657, endPoint x: 1248, endPoint y: 644, distance: 14.8
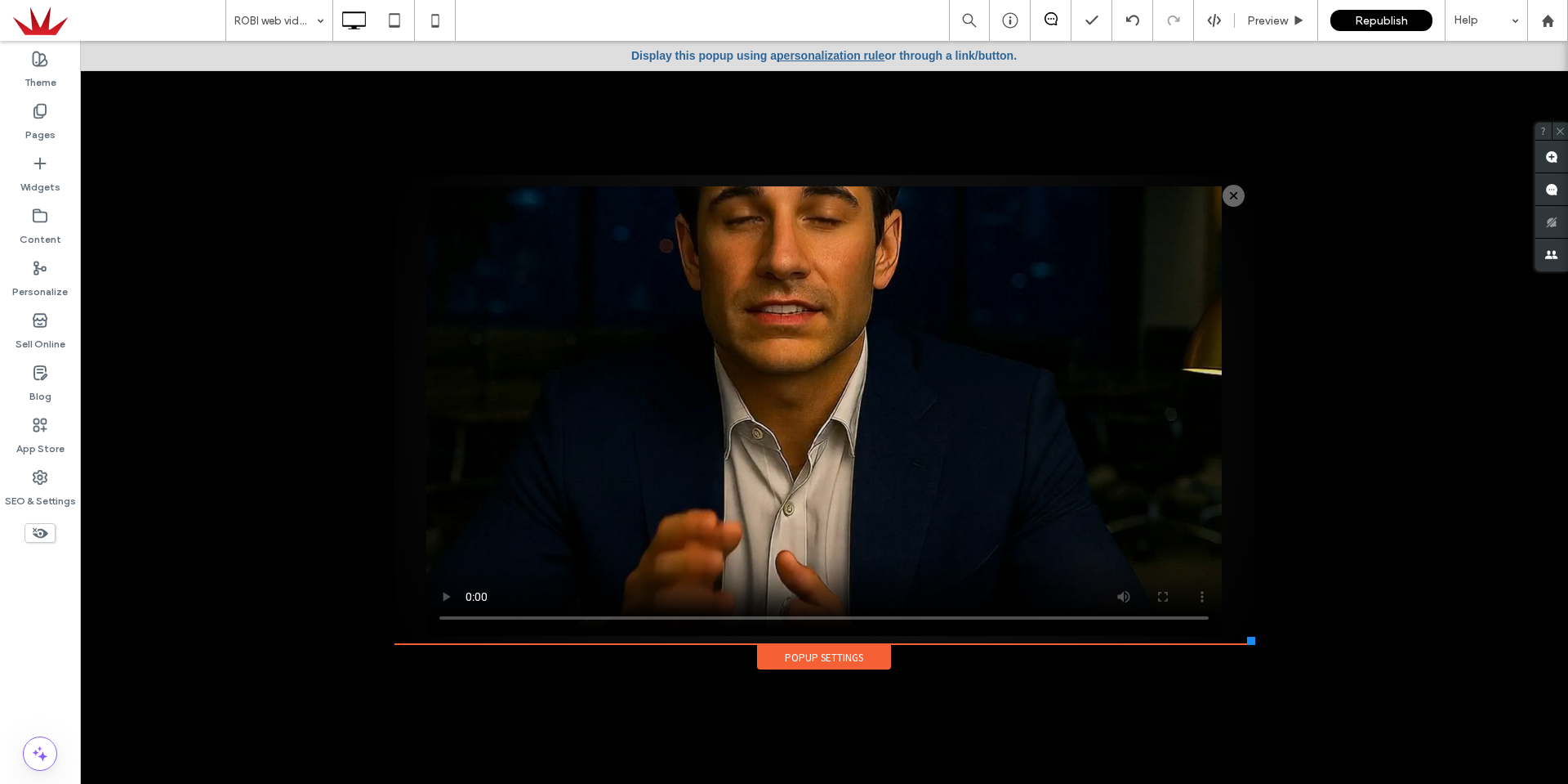
click at [1248, 644] on div at bounding box center [1251, 640] width 8 height 8
click at [1348, 18] on div at bounding box center [784, 392] width 1568 height 784
click at [1366, 18] on span "Republish" at bounding box center [1382, 20] width 53 height 14
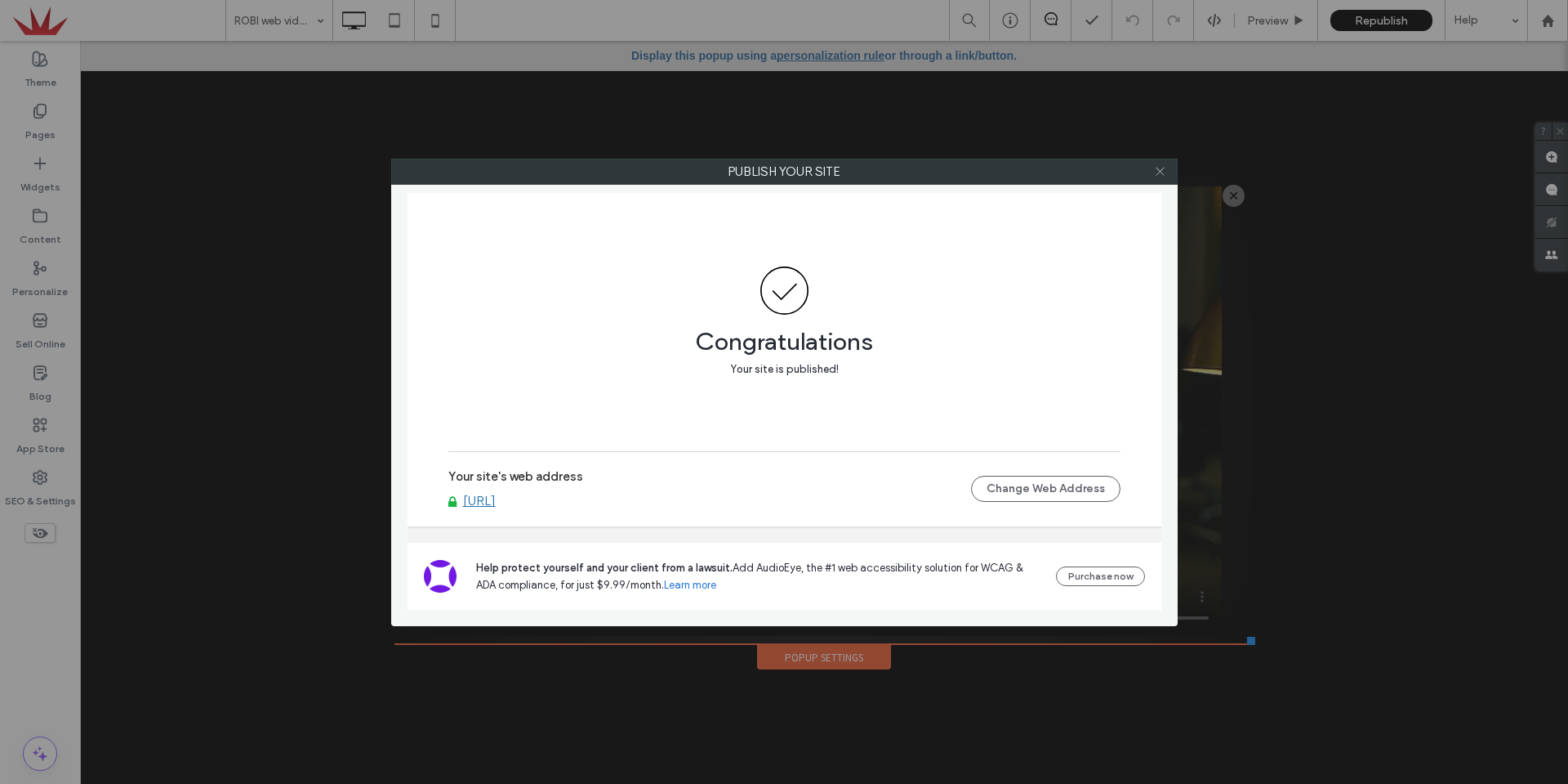
click at [1161, 172] on use at bounding box center [1160, 172] width 8 height 8
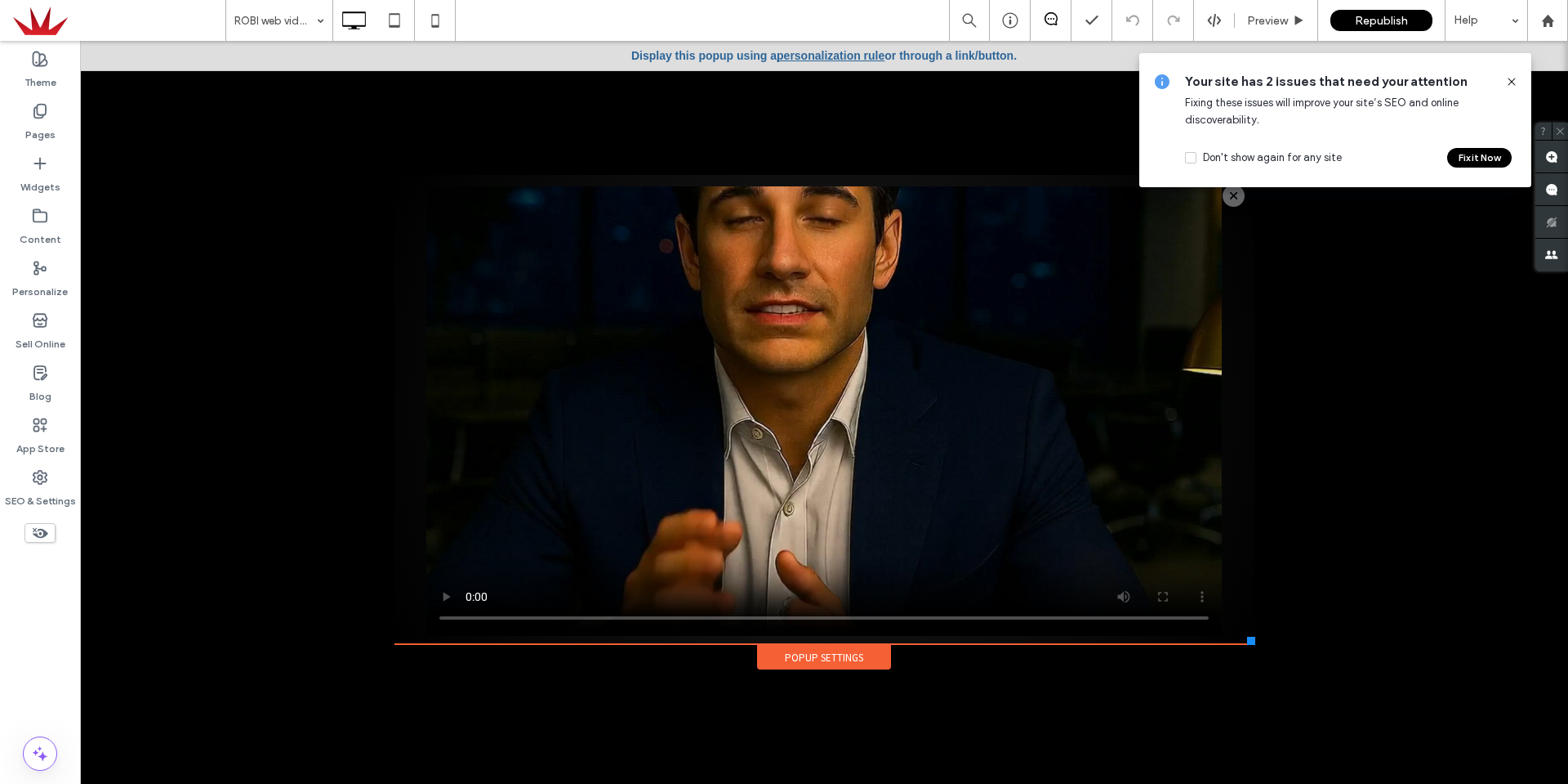
click at [1514, 82] on icon at bounding box center [1512, 82] width 13 height 13
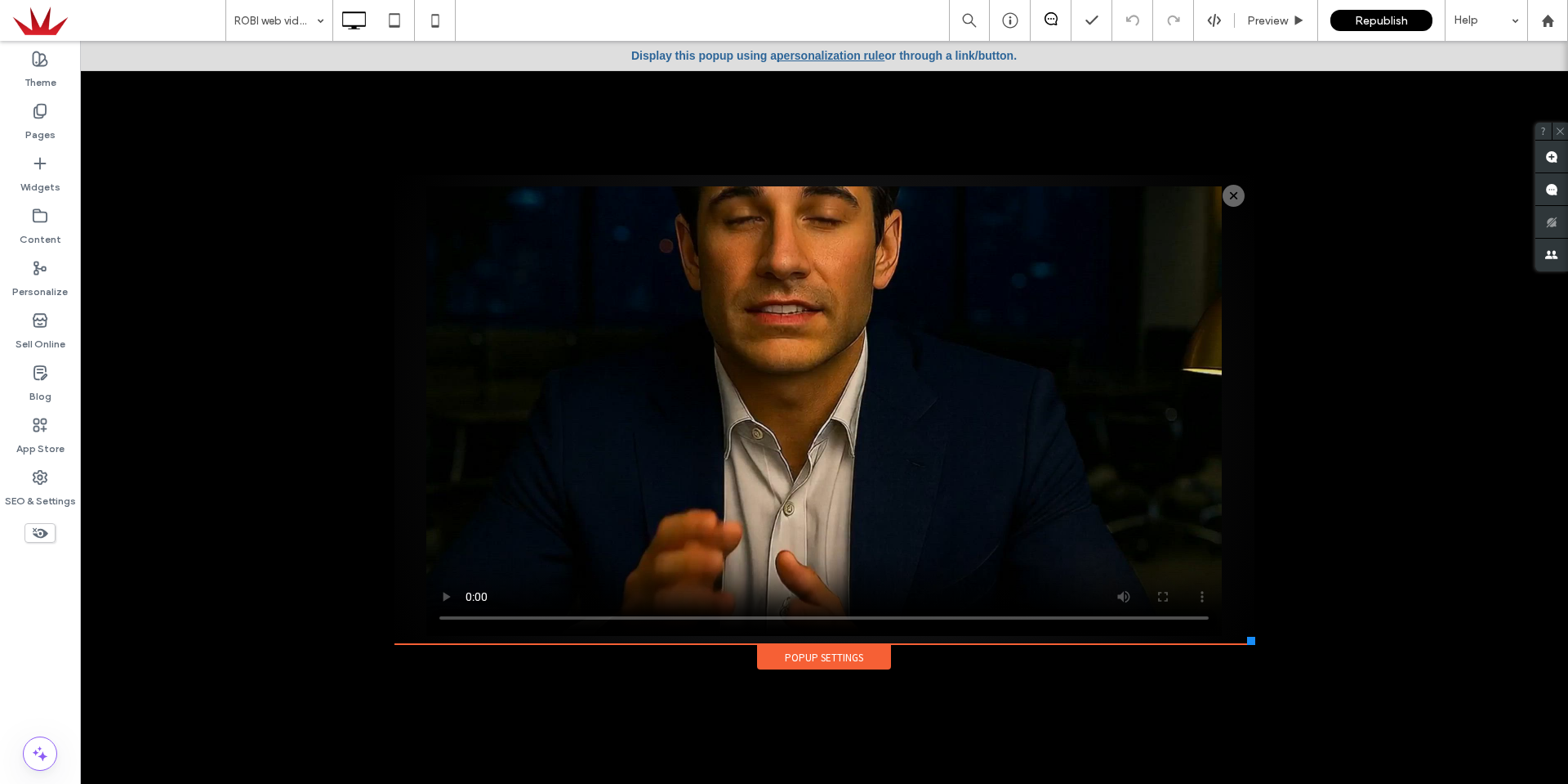
click at [1371, 511] on div at bounding box center [824, 411] width 1488 height 742
